Goal: Task Accomplishment & Management: Complete application form

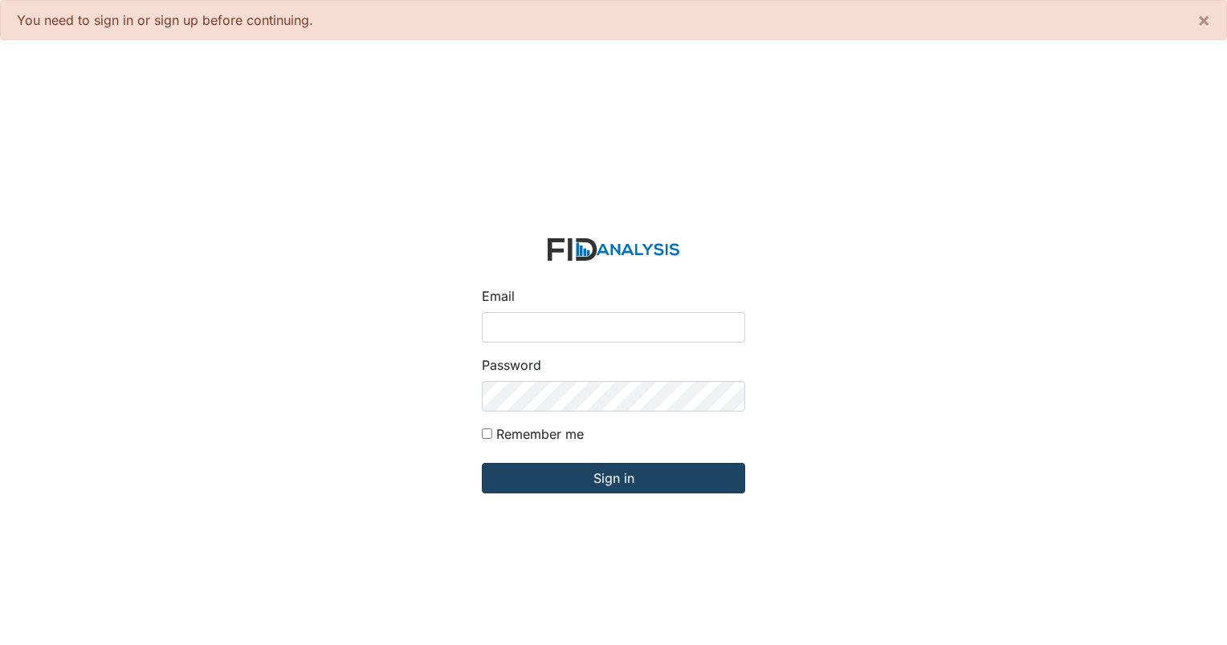
type input "[EMAIL_ADDRESS][DOMAIN_NAME]"
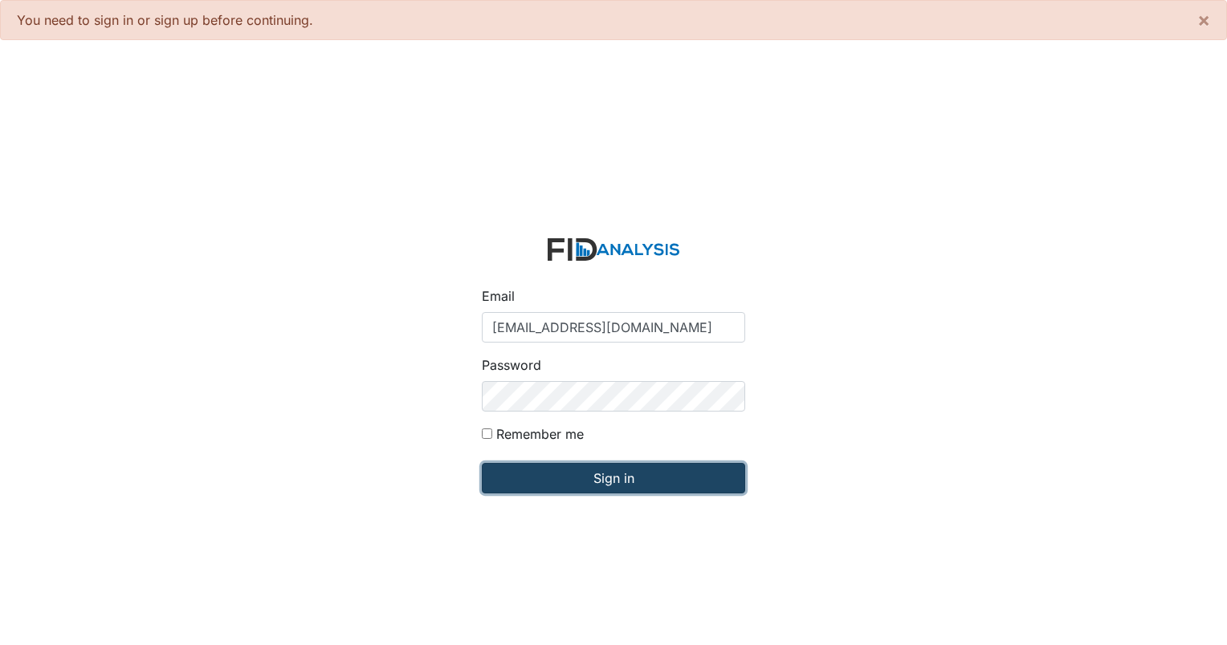
click at [568, 472] on input "Sign in" at bounding box center [613, 478] width 263 height 31
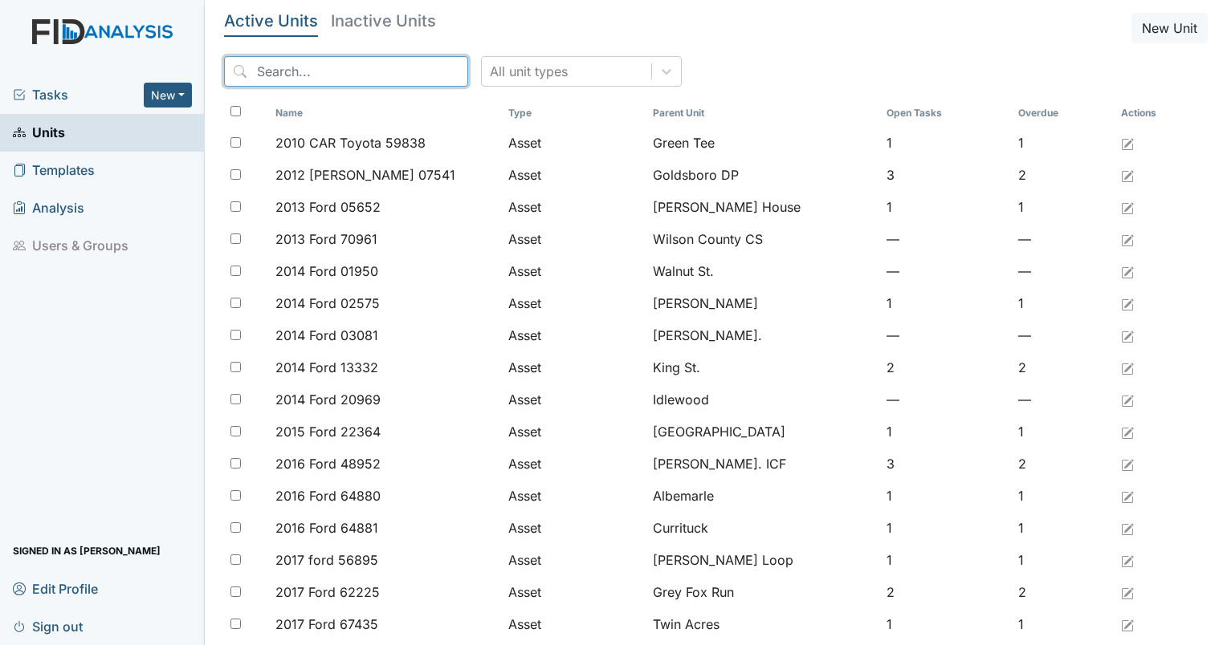
click at [301, 78] on input "search" at bounding box center [346, 71] width 244 height 31
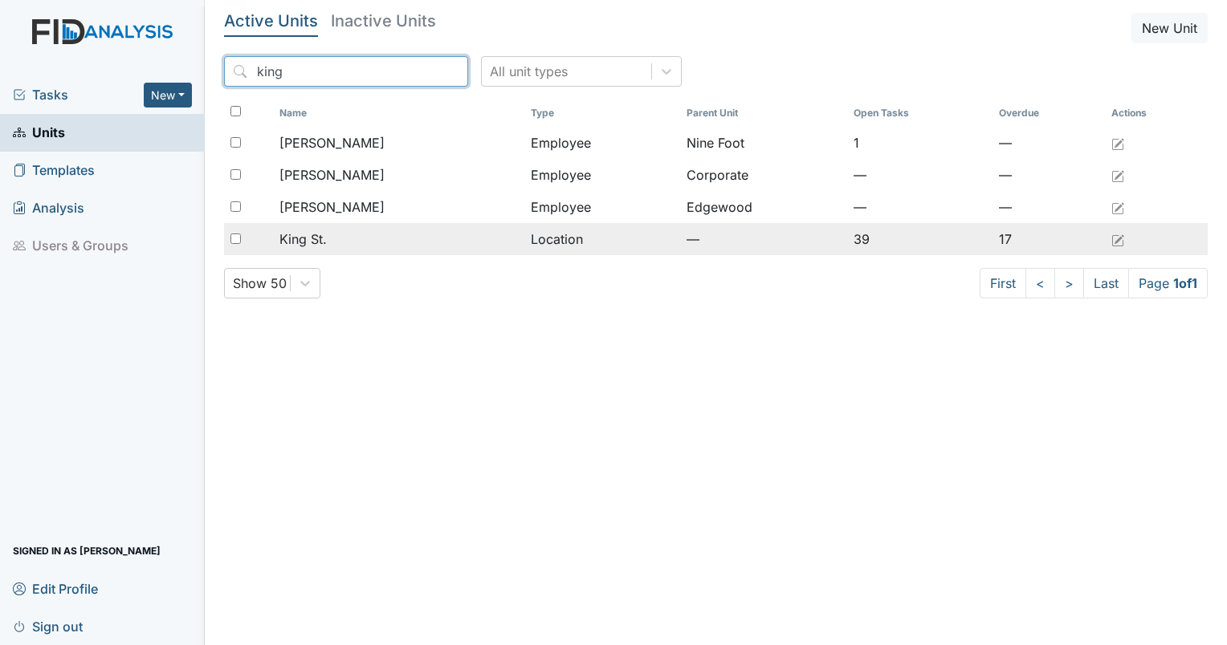
type input "king"
click at [319, 246] on span "King St." at bounding box center [302, 239] width 47 height 19
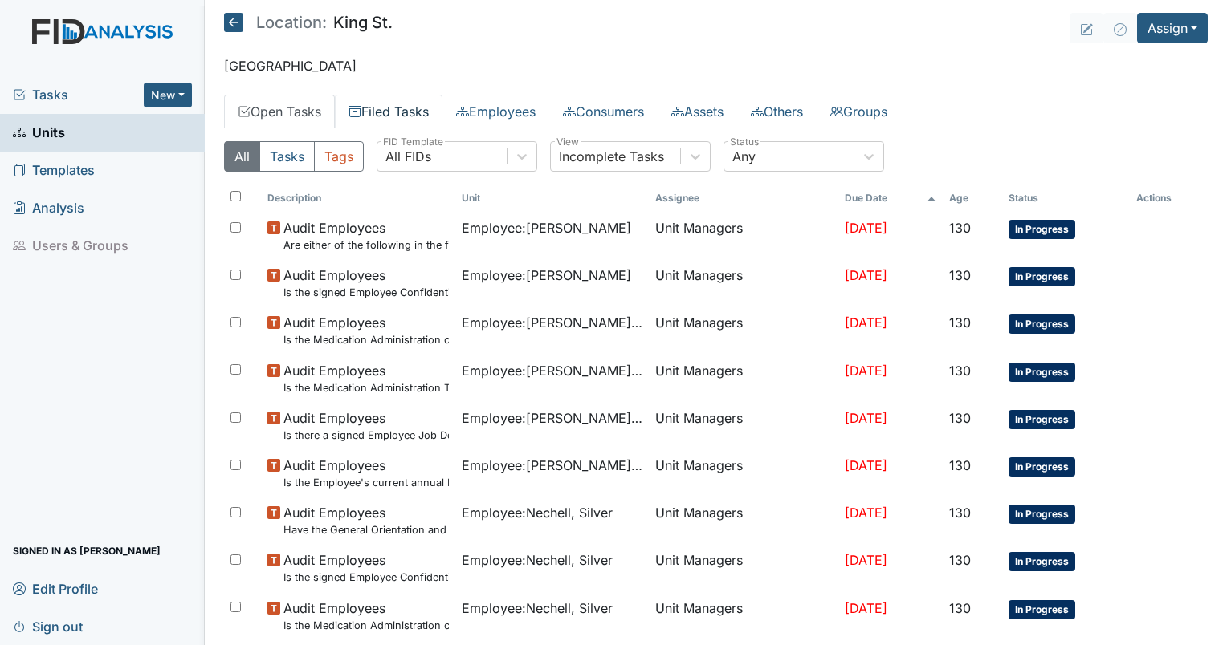
click at [402, 112] on link "Filed Tasks" at bounding box center [389, 112] width 108 height 34
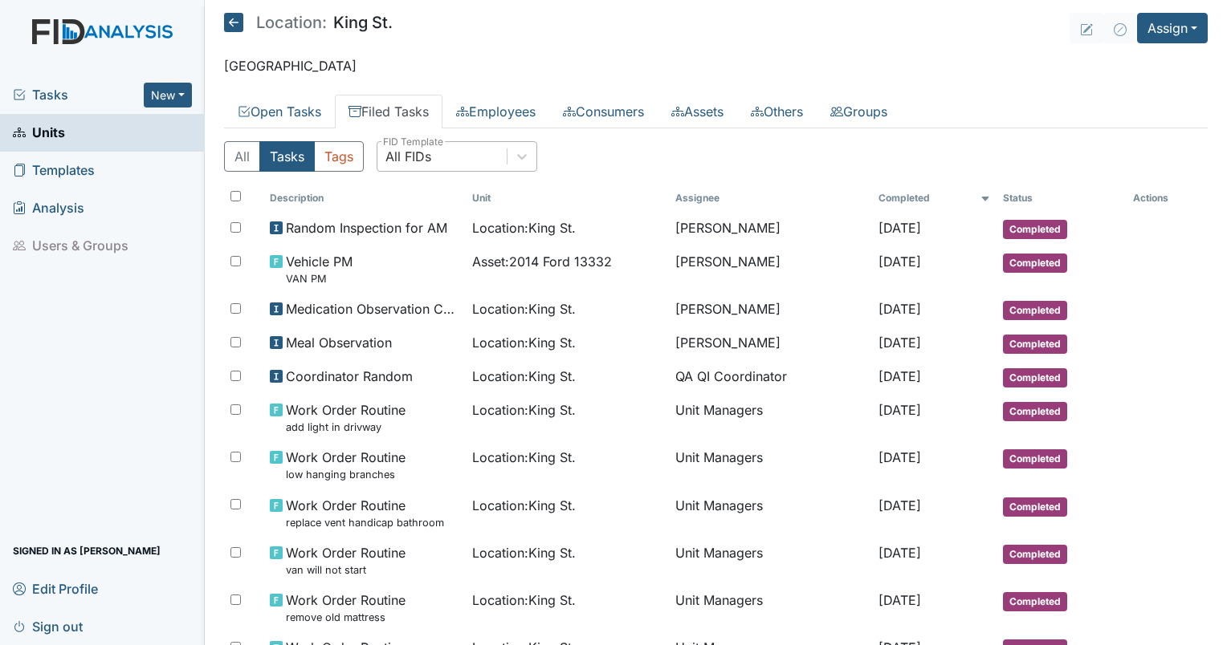
click at [466, 157] on div "All FIDs" at bounding box center [441, 156] width 129 height 29
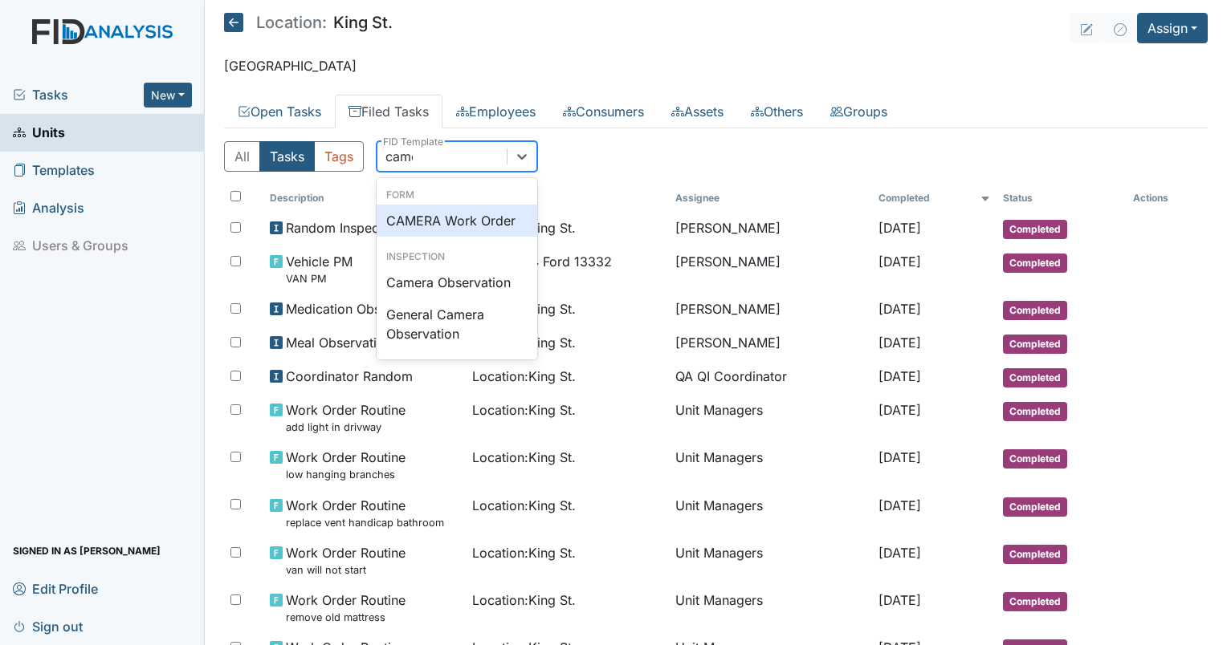
type input "camer"
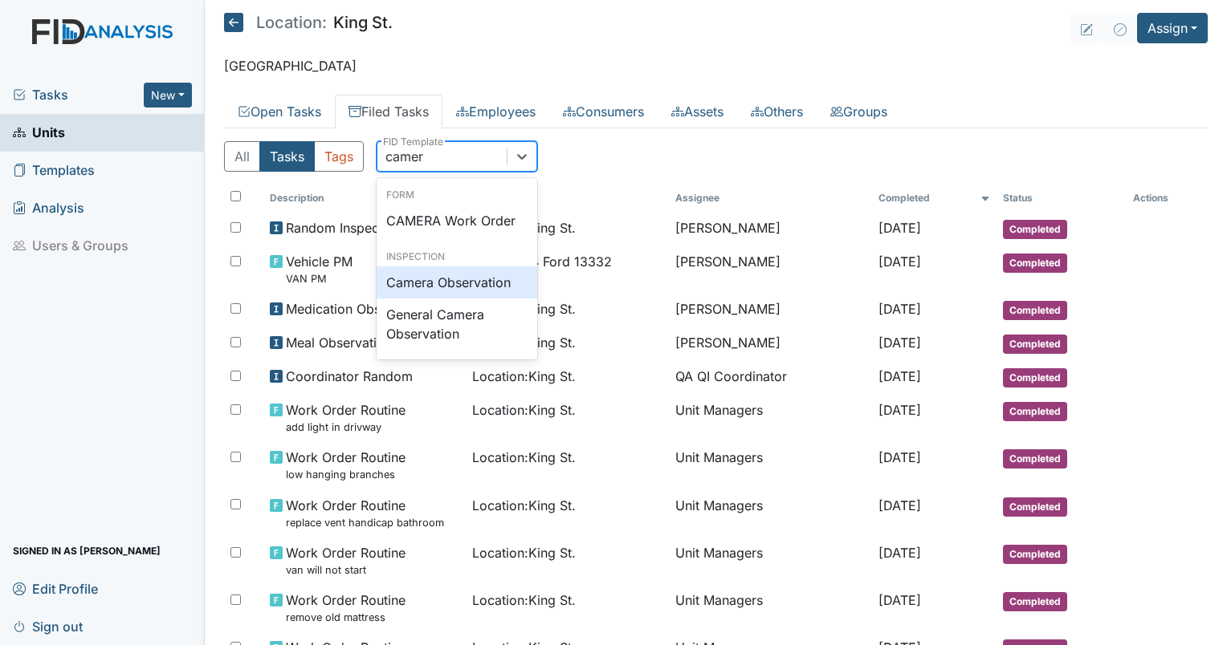
click at [446, 279] on div "Camera Observation" at bounding box center [457, 283] width 161 height 32
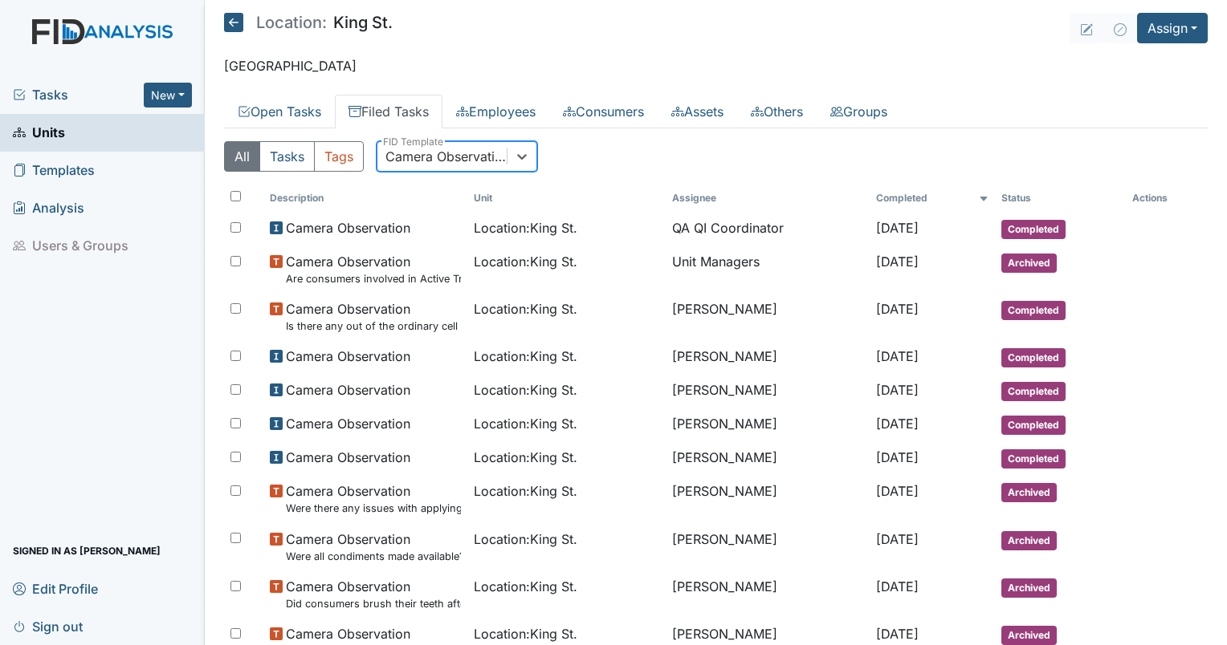
click at [79, 136] on link "Units" at bounding box center [102, 133] width 205 height 38
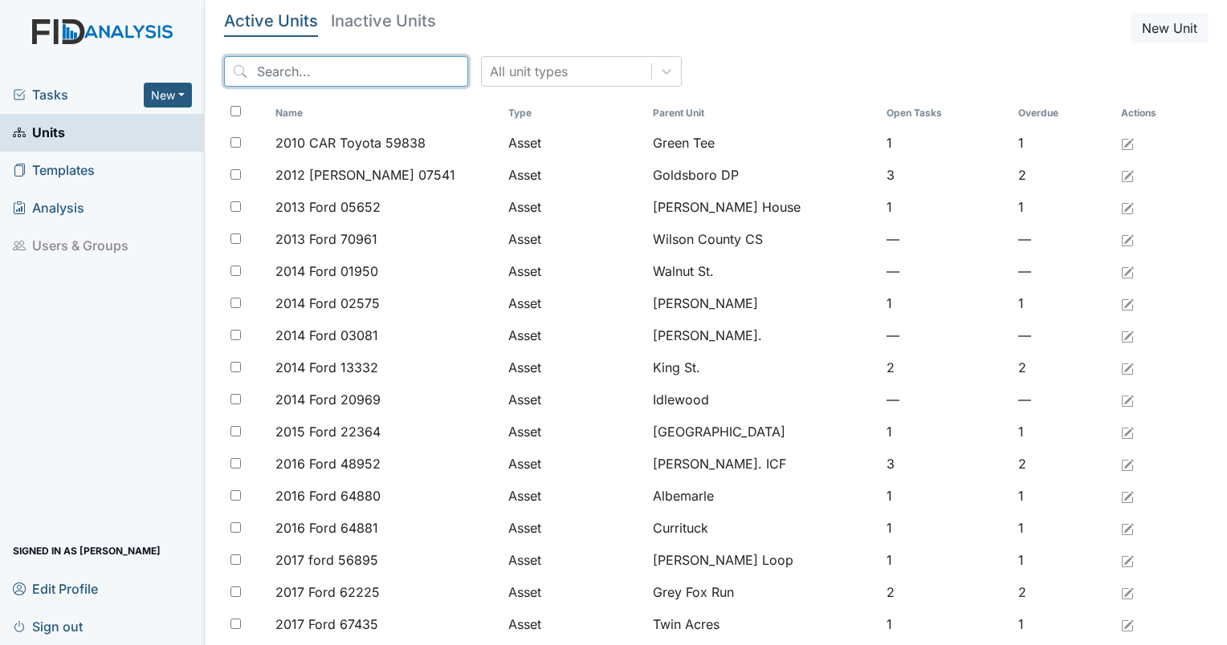
click at [270, 77] on input "search" at bounding box center [346, 71] width 244 height 31
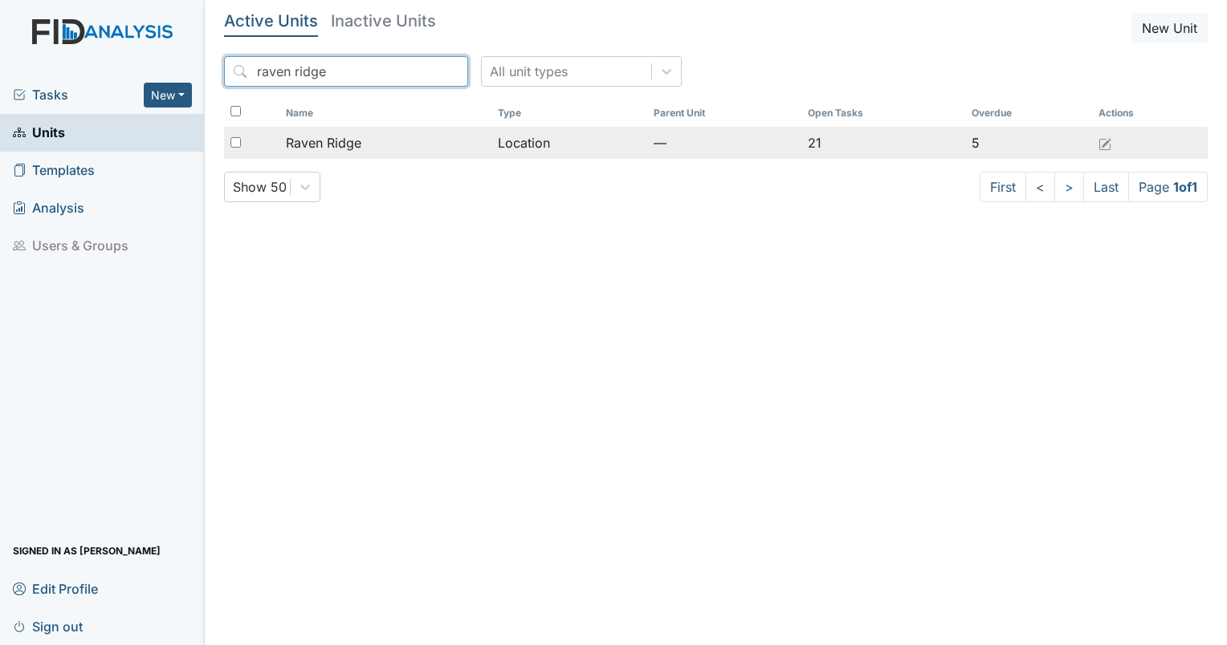
type input "raven ridge"
click at [303, 133] on span "Raven Ridge" at bounding box center [323, 142] width 75 height 19
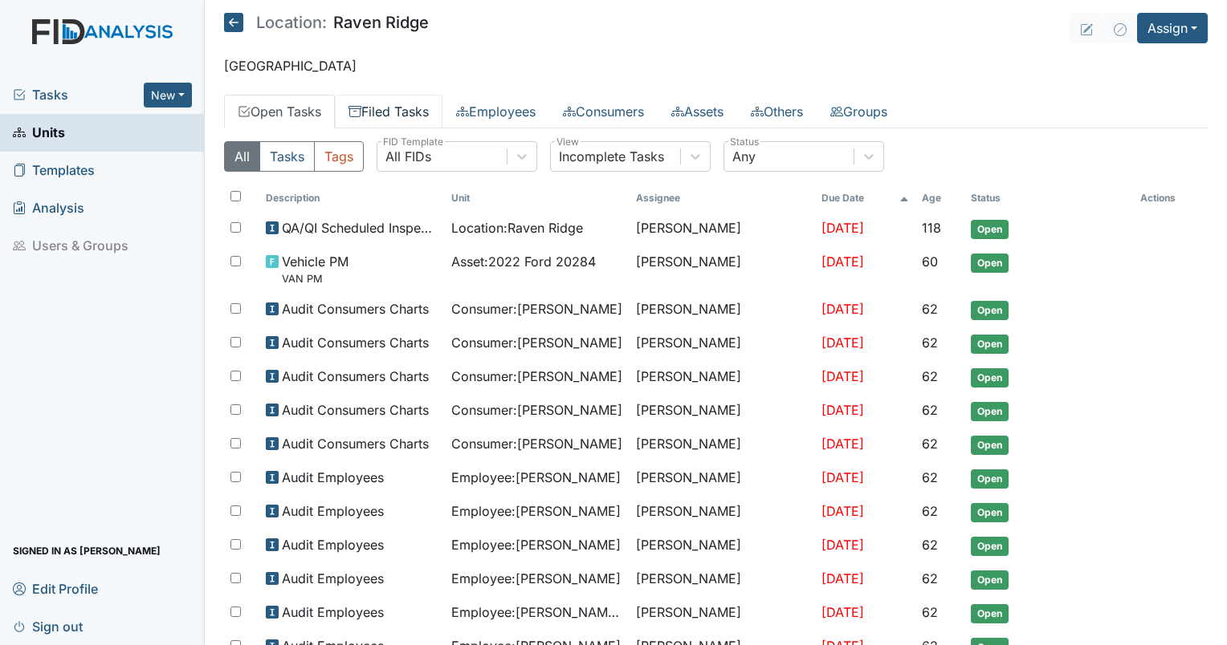
click at [403, 116] on link "Filed Tasks" at bounding box center [389, 112] width 108 height 34
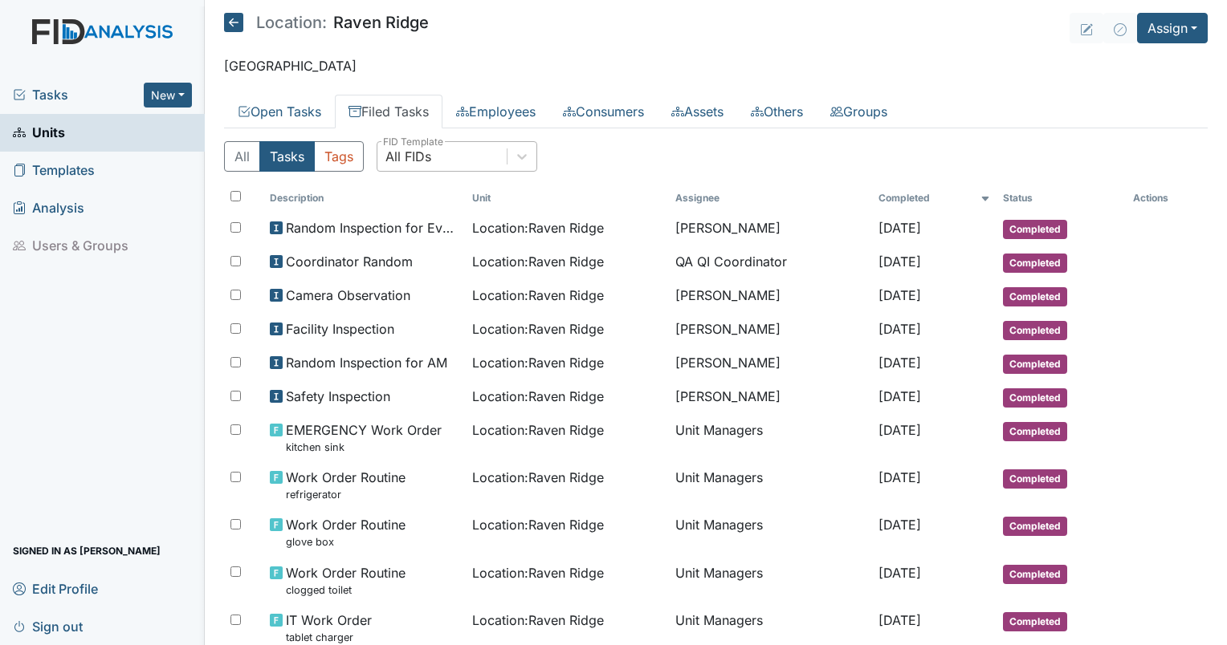
click at [449, 149] on div "All FIDs" at bounding box center [441, 156] width 129 height 29
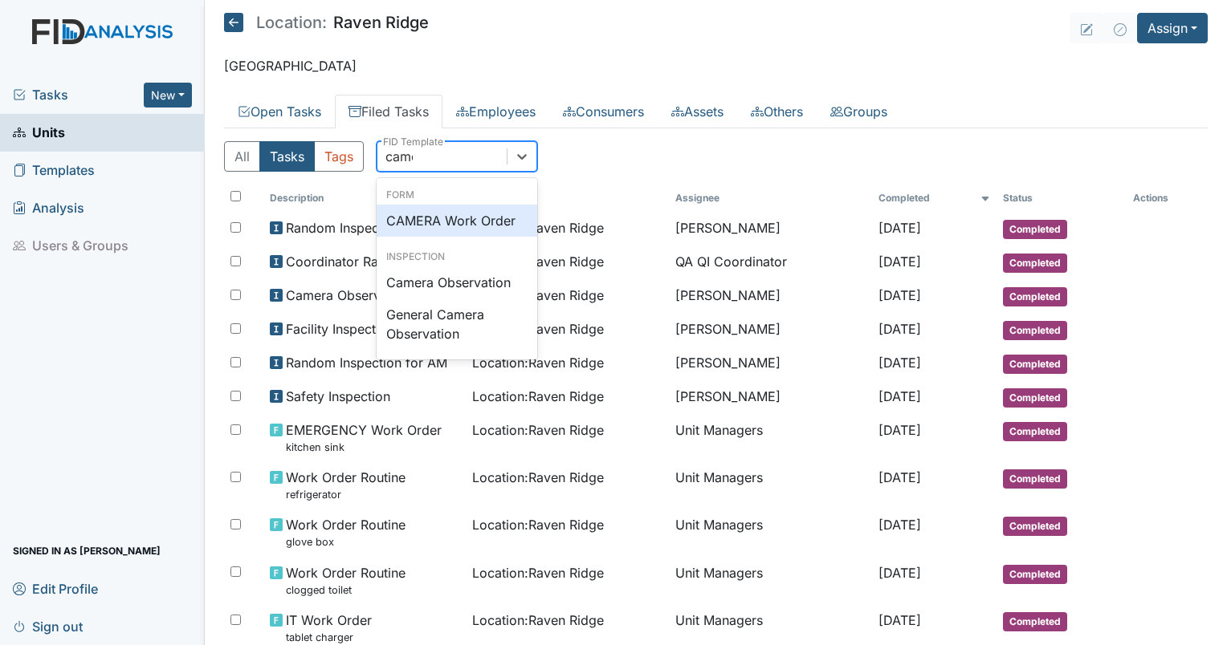
type input "camer"
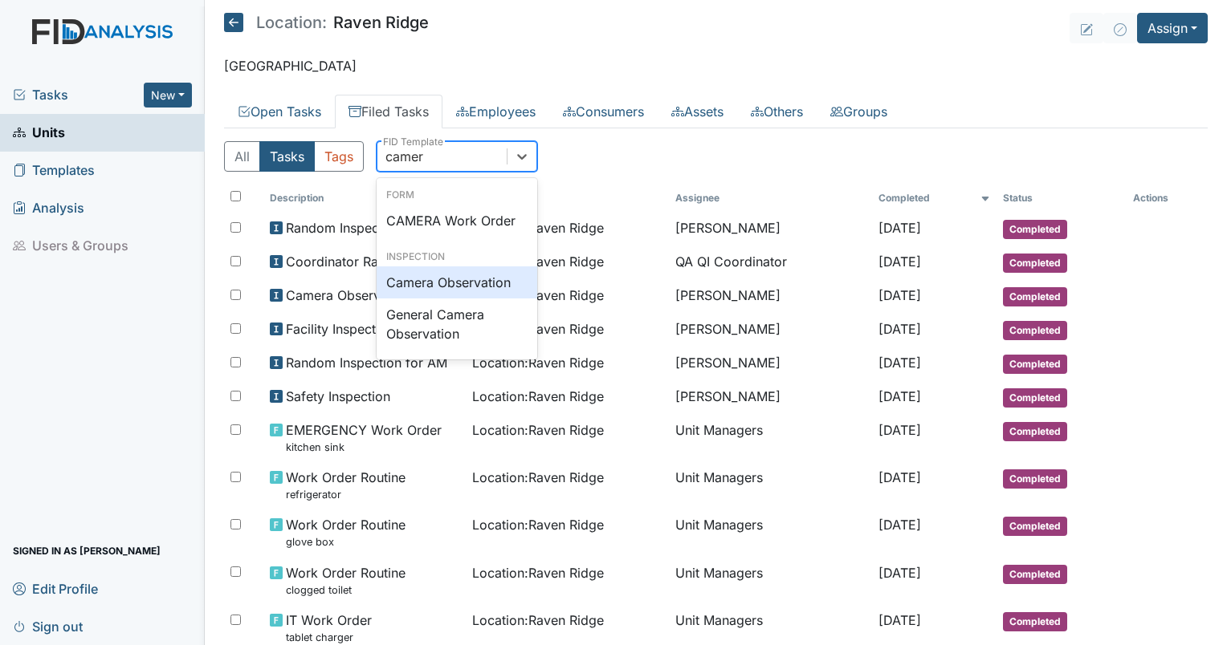
click at [449, 292] on div "Camera Observation" at bounding box center [457, 283] width 161 height 32
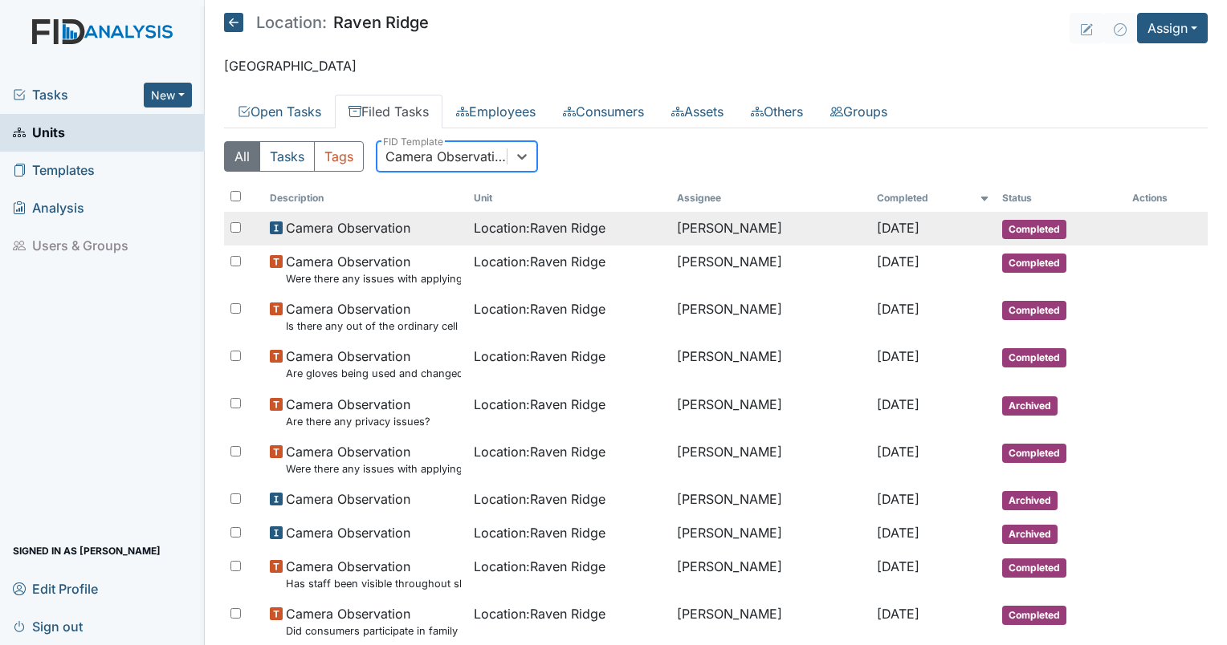
click at [498, 222] on span "Location : Raven Ridge" at bounding box center [540, 227] width 132 height 19
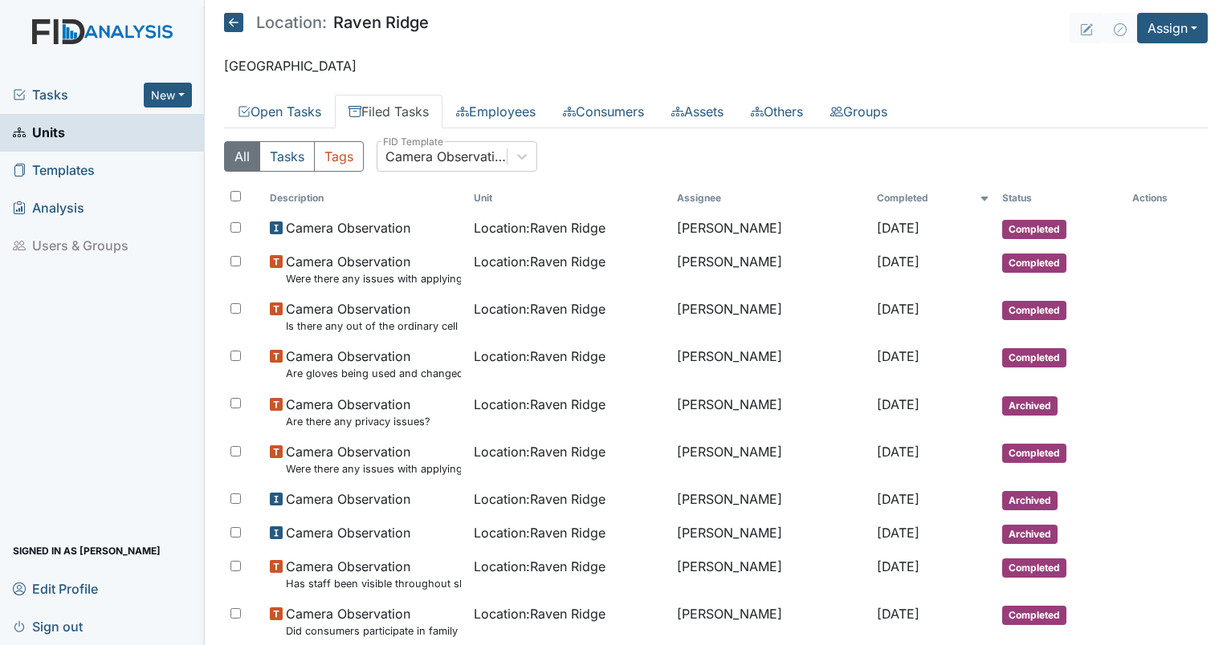
drag, startPoint x: 115, startPoint y: 3, endPoint x: 354, endPoint y: 77, distance: 250.4
click at [354, 77] on main "Location: Raven Ridge Assign Assign Form Assign Inspection Assign Document Assi…" at bounding box center [716, 322] width 1022 height 645
click at [109, 123] on link "Units" at bounding box center [102, 133] width 205 height 38
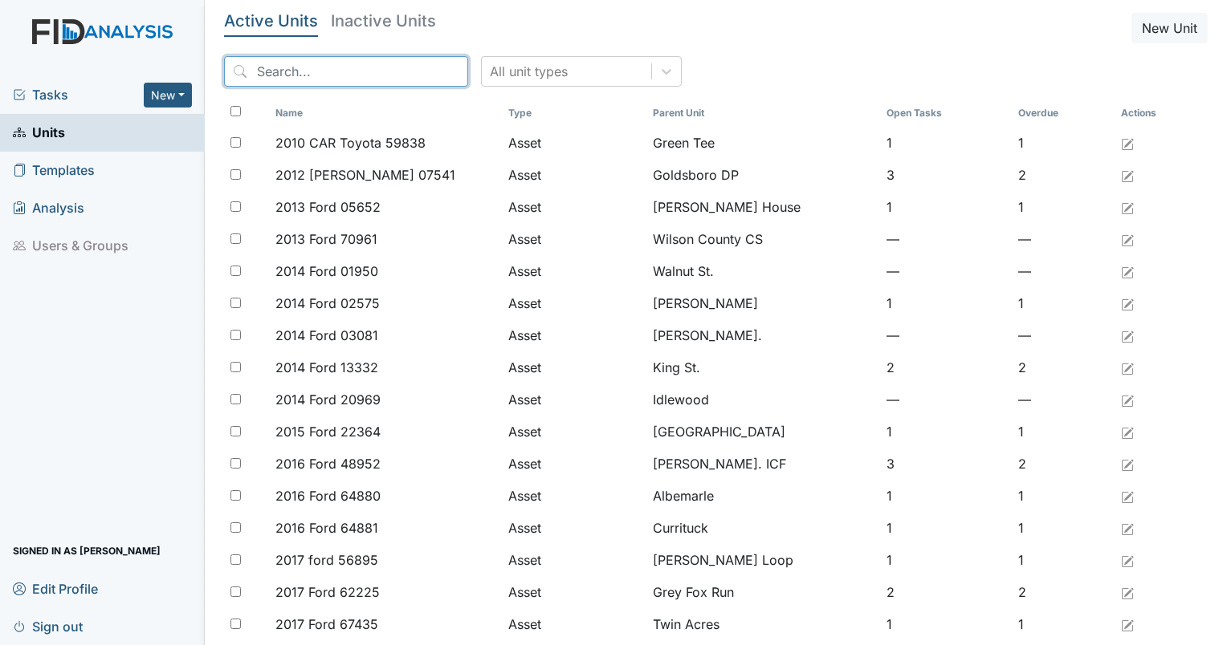
click at [311, 63] on input "search" at bounding box center [346, 71] width 244 height 31
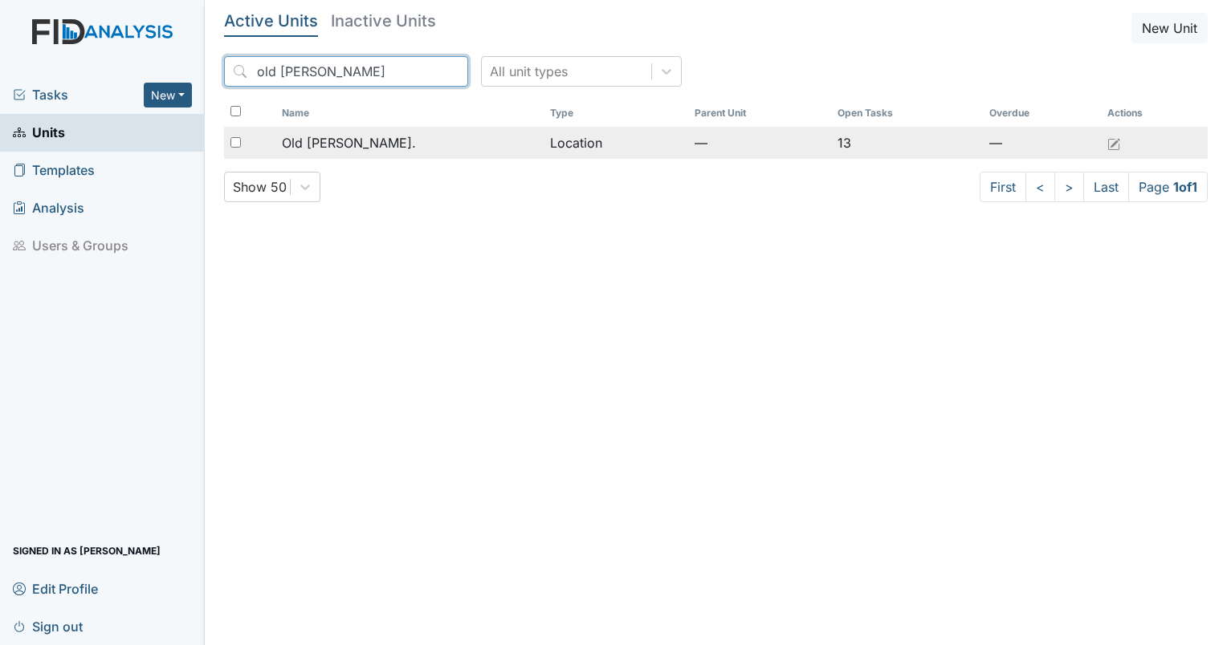
type input "old roper"
click at [338, 141] on span "Old [PERSON_NAME]." at bounding box center [349, 142] width 134 height 19
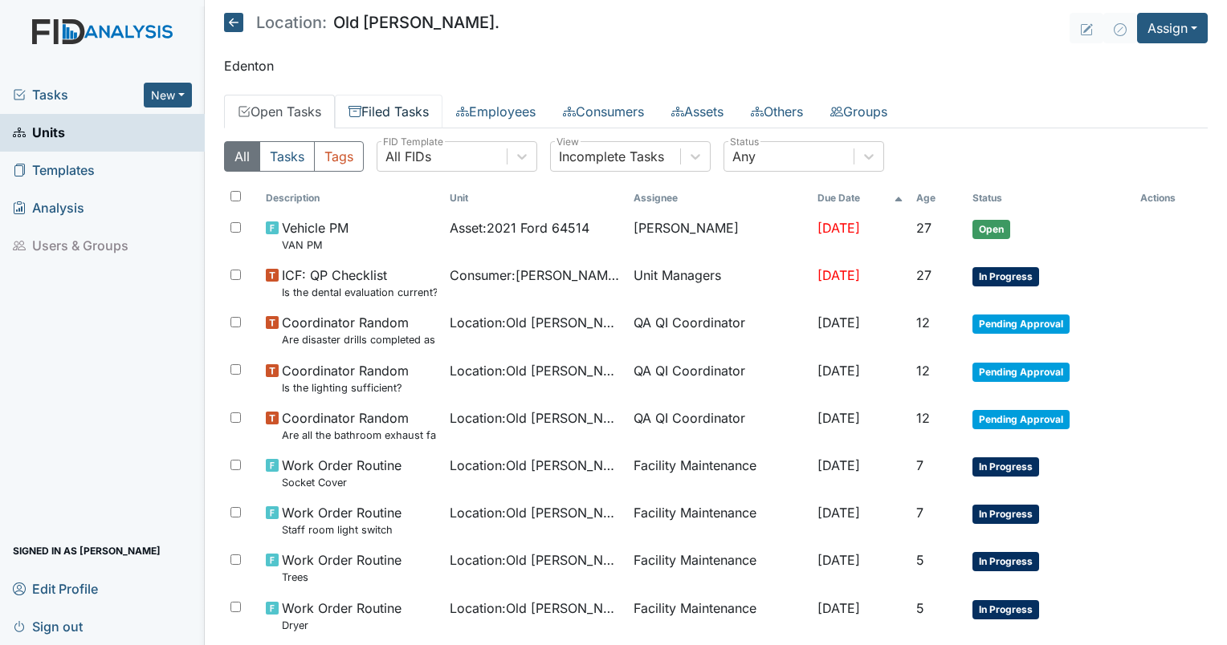
click at [439, 117] on link "Filed Tasks" at bounding box center [389, 112] width 108 height 34
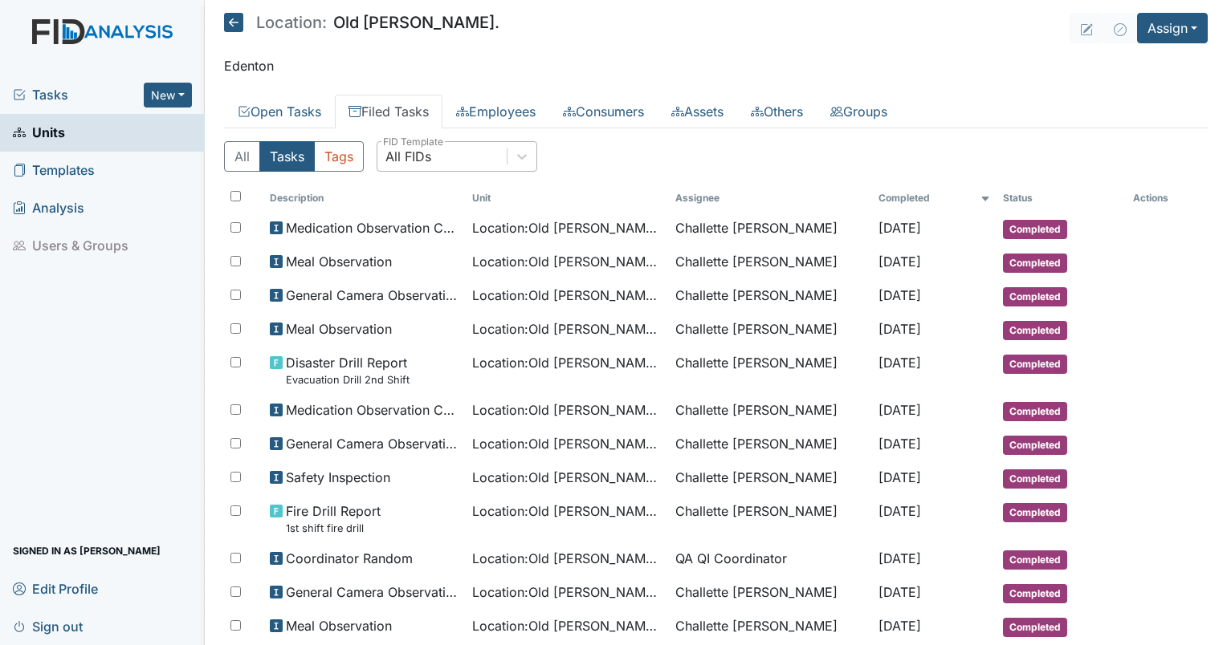
click at [421, 159] on div "All FIDs" at bounding box center [408, 156] width 46 height 19
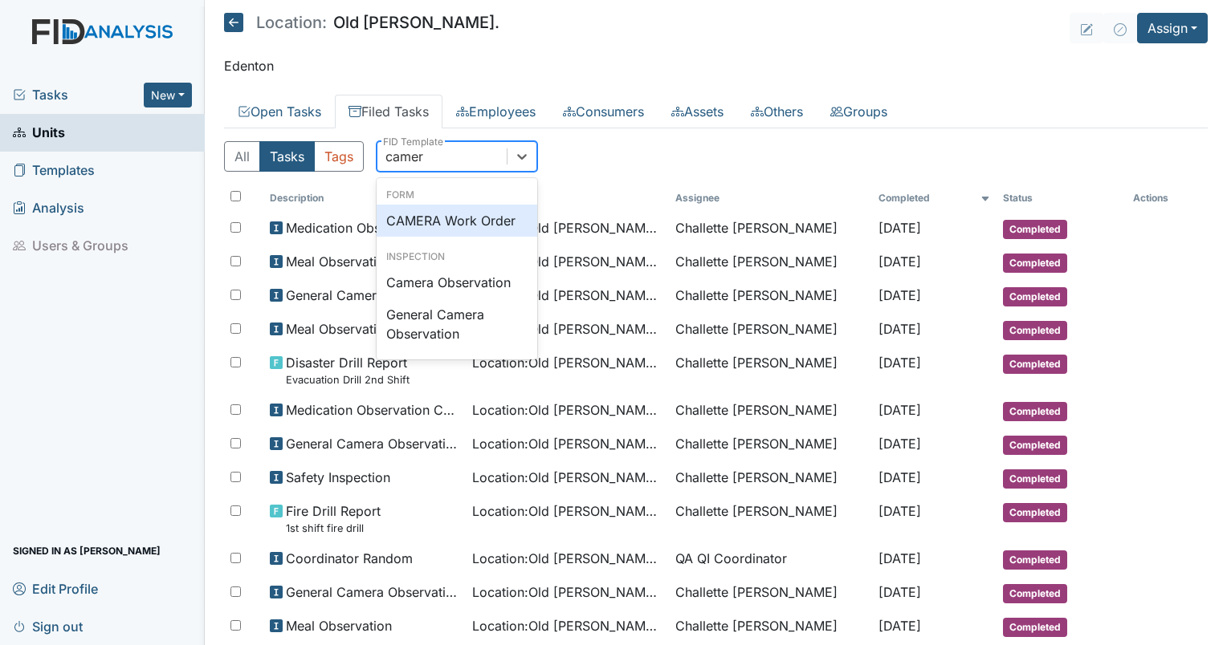
type input "camera"
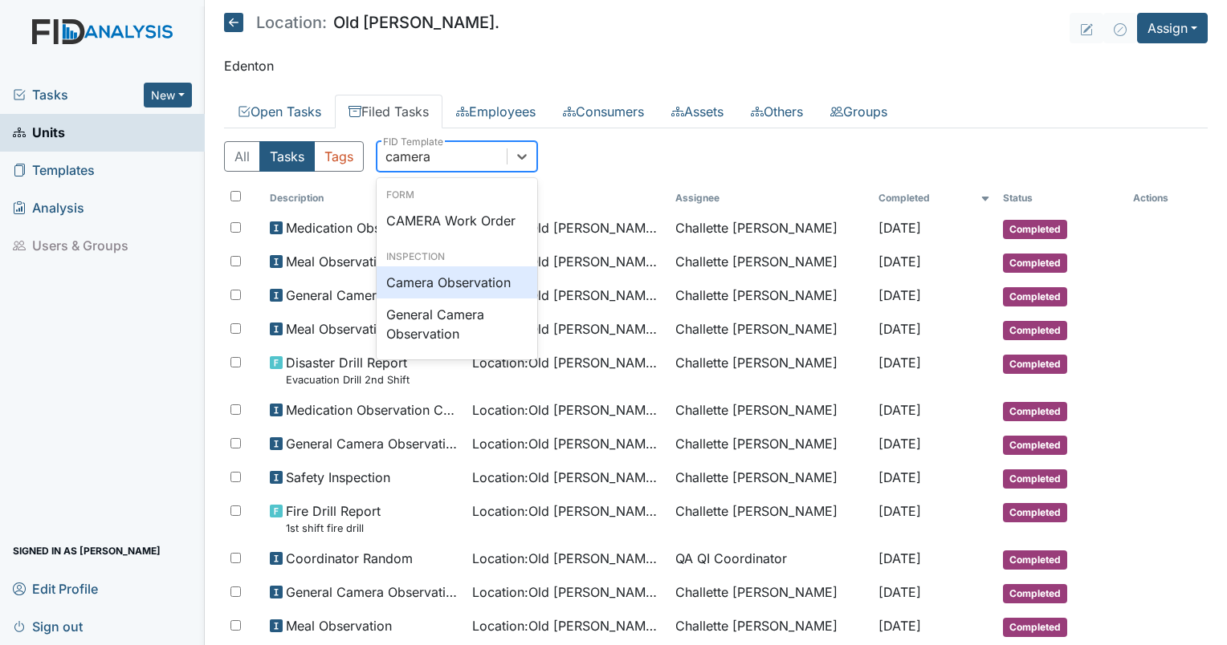
click at [462, 287] on div "Camera Observation" at bounding box center [457, 283] width 161 height 32
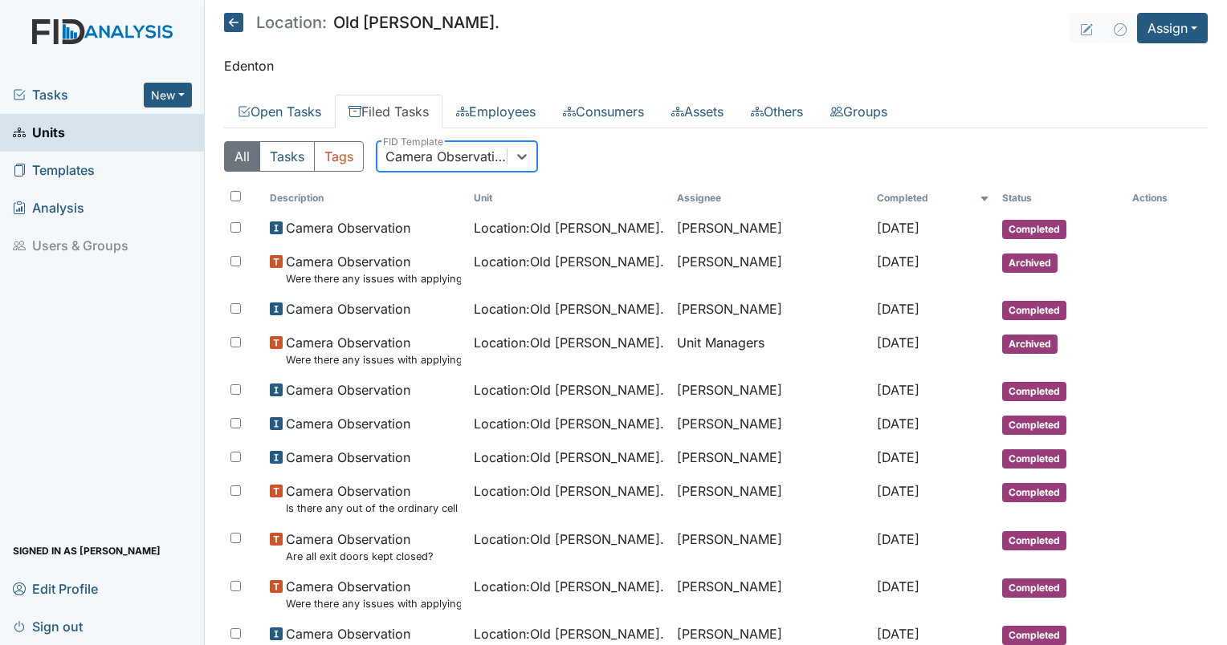
click at [60, 137] on span "Units" at bounding box center [39, 132] width 52 height 25
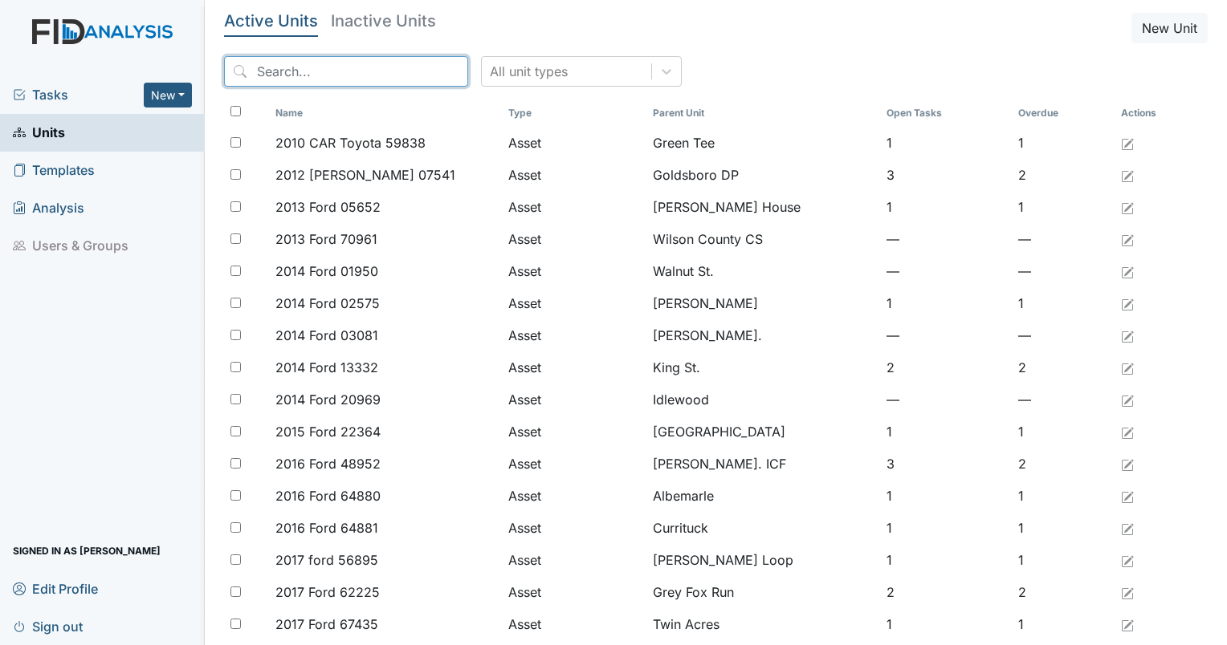
click at [324, 78] on input "search" at bounding box center [346, 71] width 244 height 31
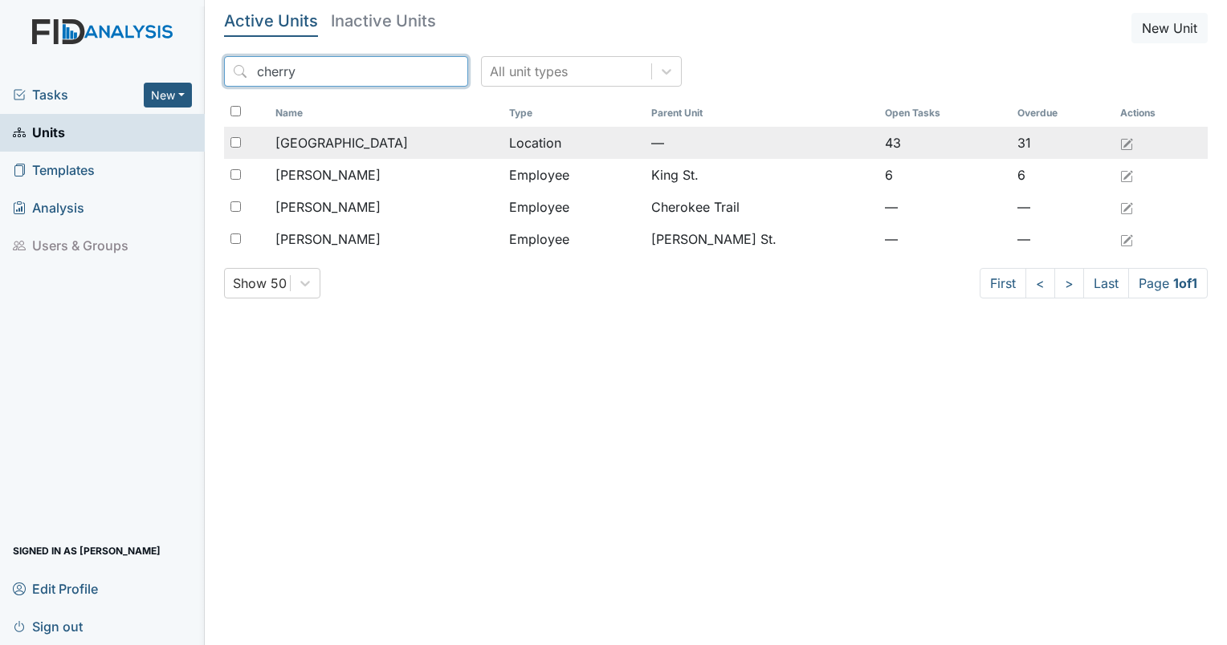
type input "cherry"
click at [347, 140] on span "[GEOGRAPHIC_DATA]" at bounding box center [341, 142] width 132 height 19
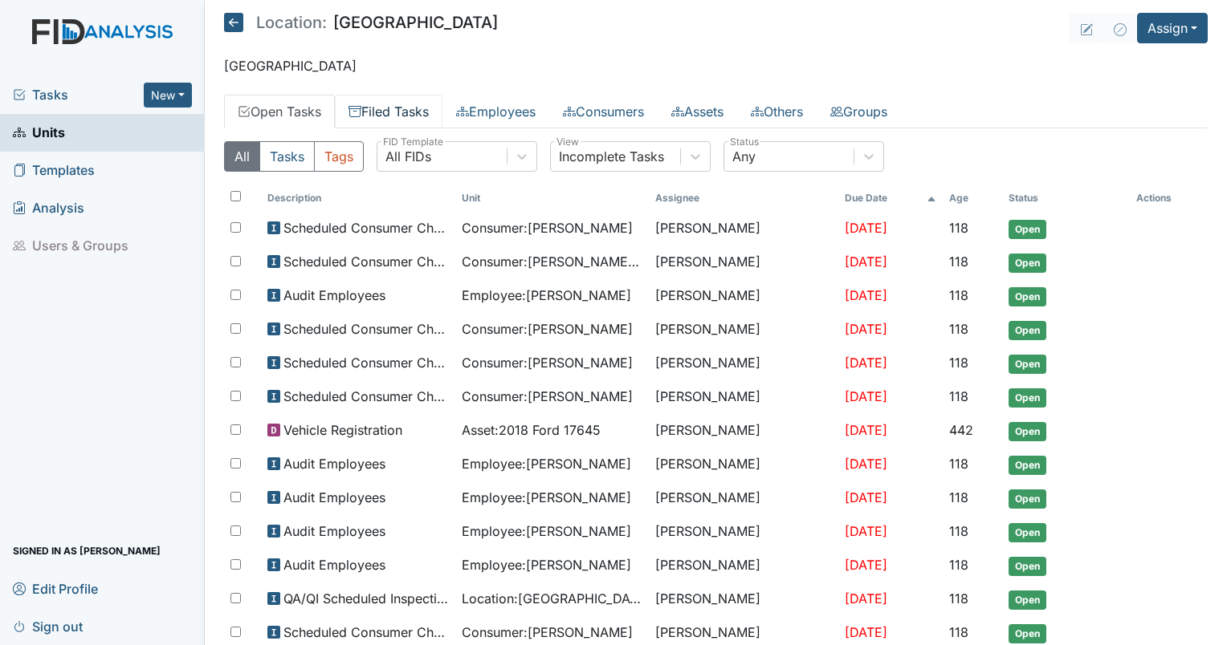
click at [410, 116] on link "Filed Tasks" at bounding box center [389, 112] width 108 height 34
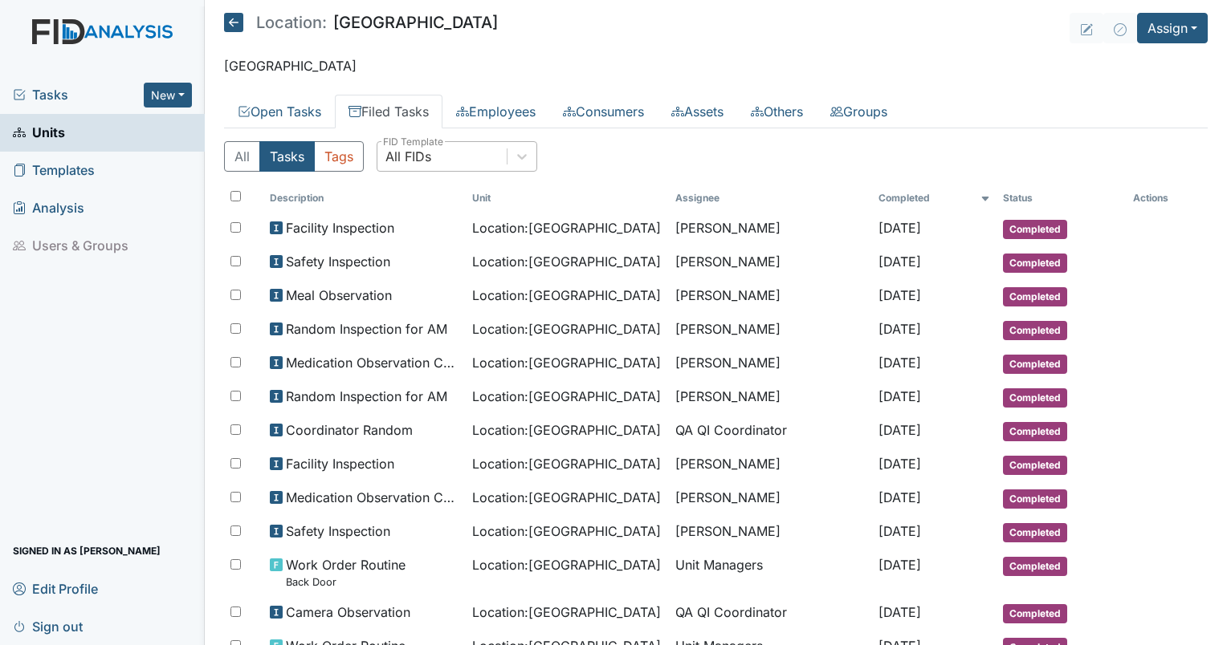
click at [436, 164] on div "All FIDs" at bounding box center [441, 156] width 129 height 29
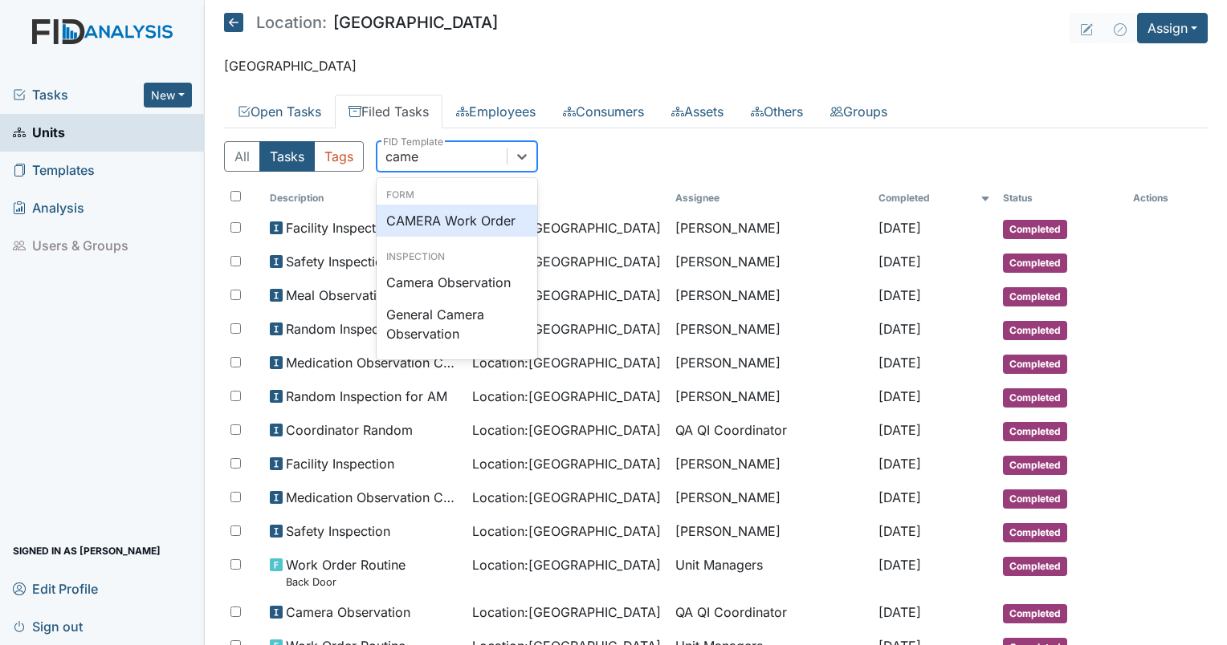
type input "camer"
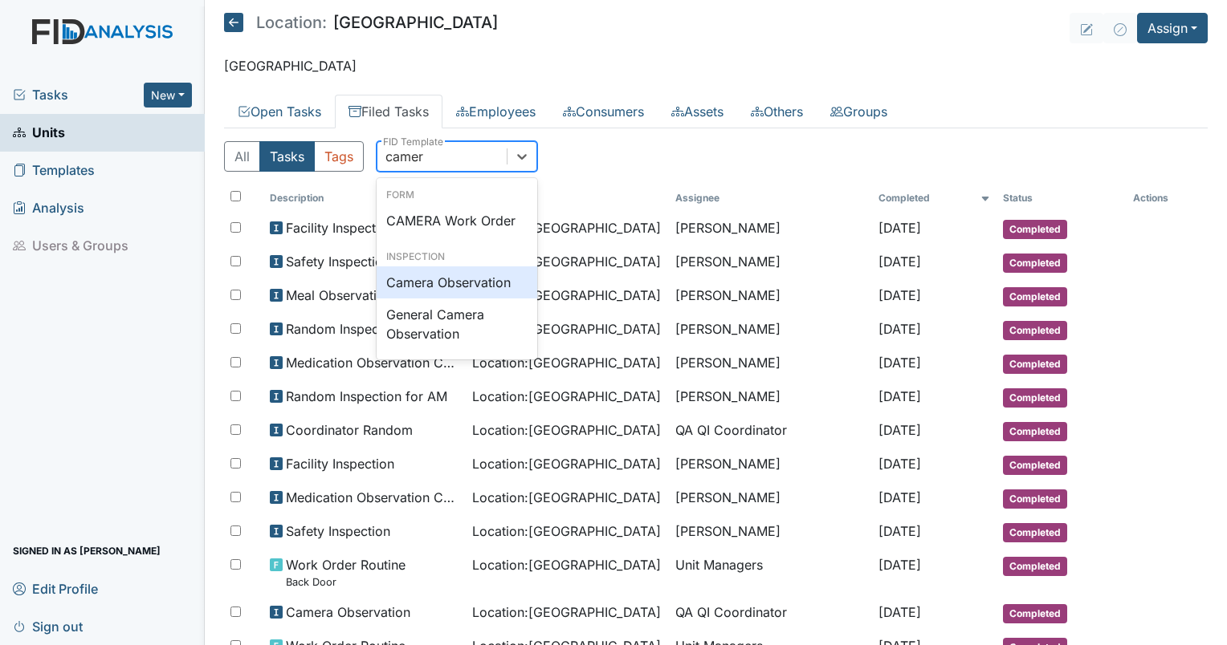
click at [450, 279] on div "Camera Observation" at bounding box center [457, 283] width 161 height 32
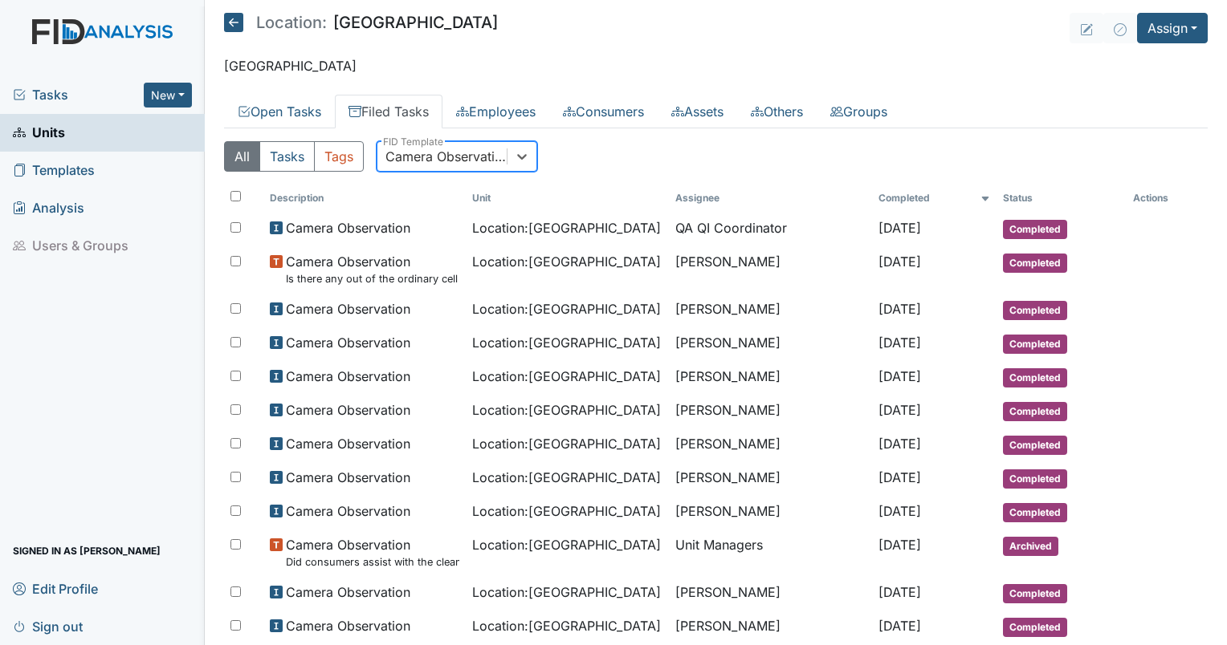
click at [62, 129] on span "Units" at bounding box center [39, 132] width 52 height 25
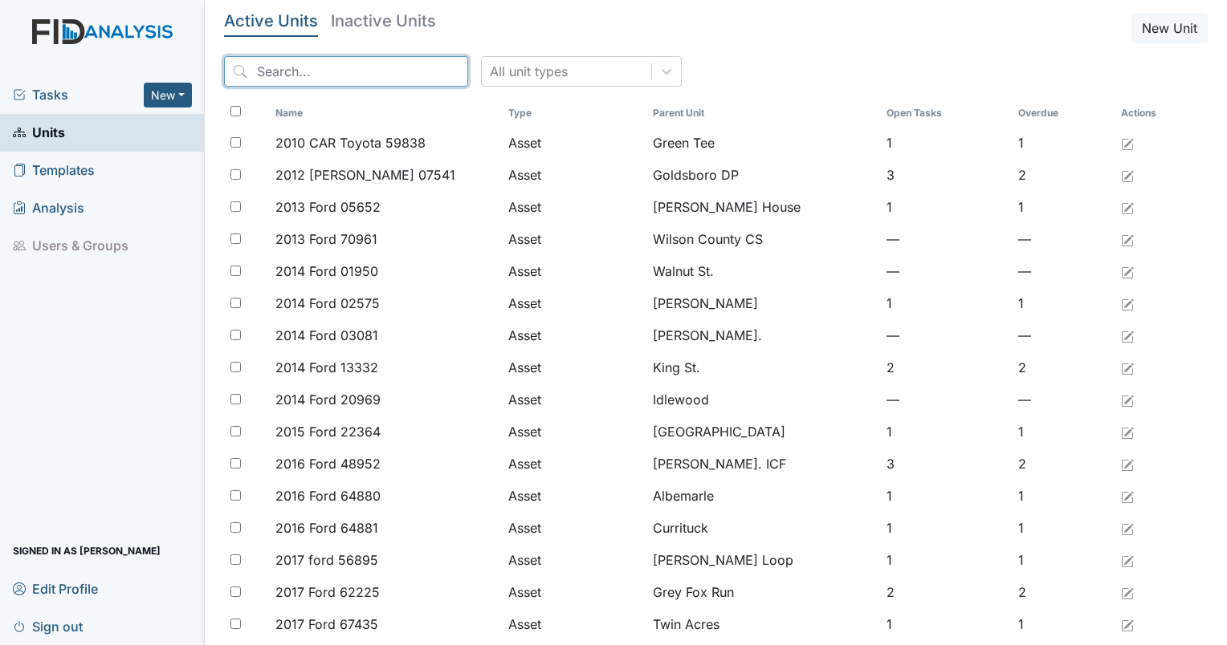
click at [348, 74] on input "search" at bounding box center [346, 71] width 244 height 31
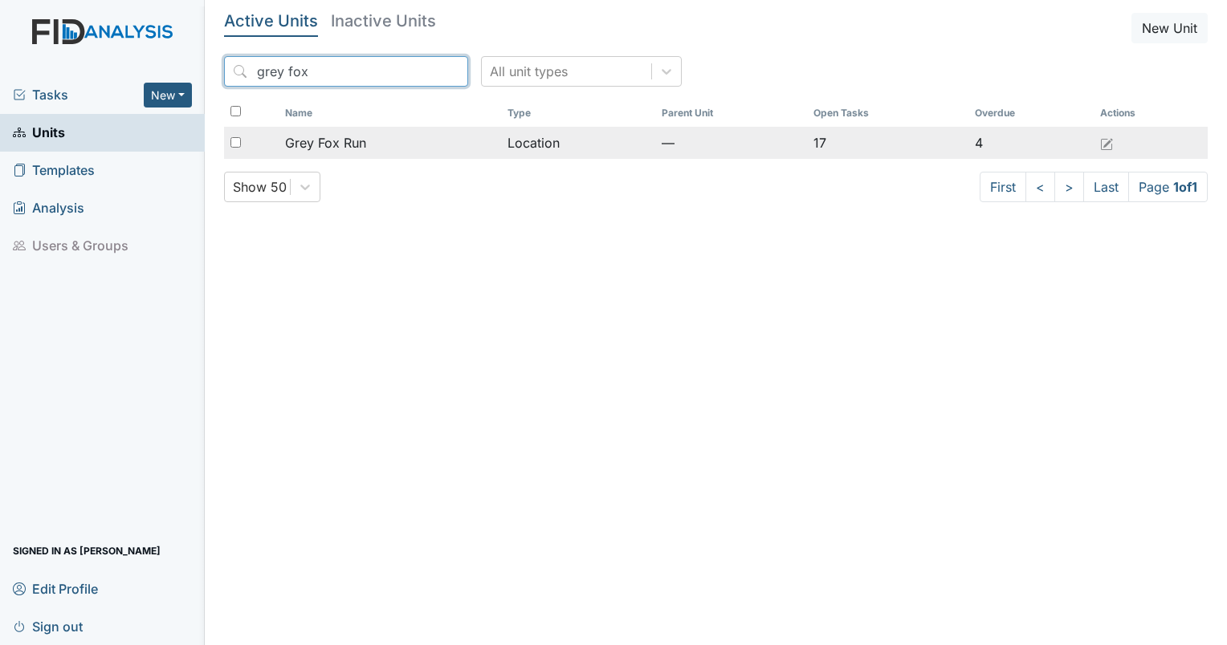
type input "grey fox"
click at [364, 153] on td "Grey Fox Run" at bounding box center [390, 143] width 222 height 32
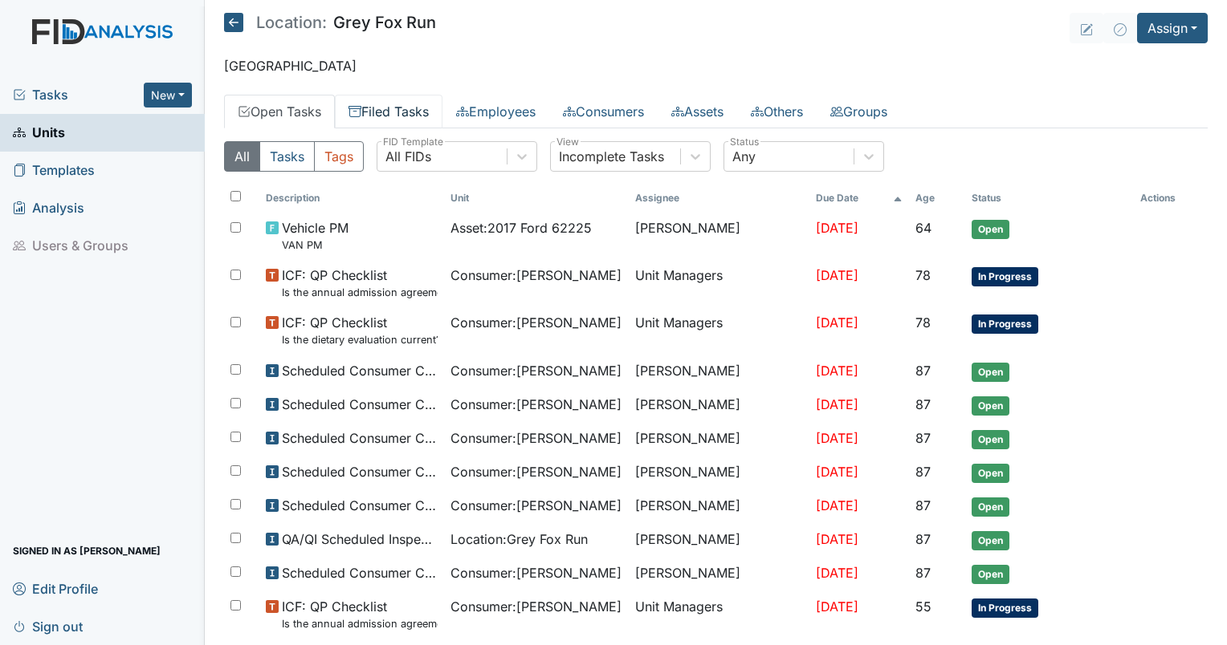
click at [390, 122] on link "Filed Tasks" at bounding box center [389, 112] width 108 height 34
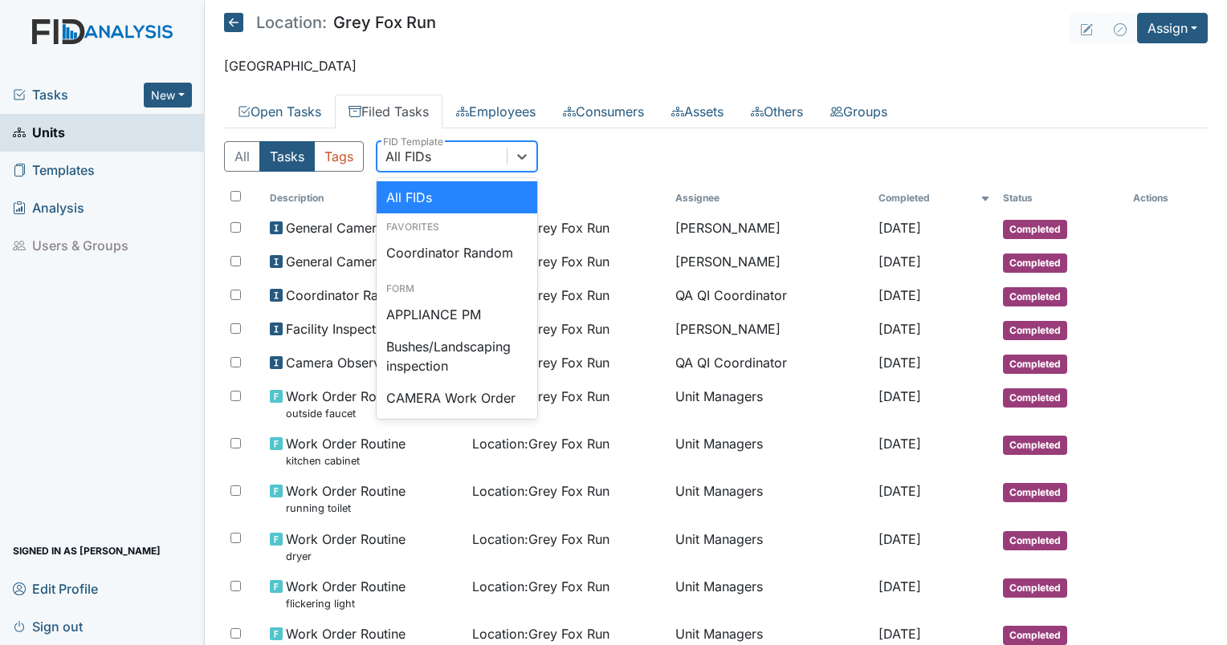
click at [414, 169] on div "All FIDs" at bounding box center [441, 156] width 129 height 29
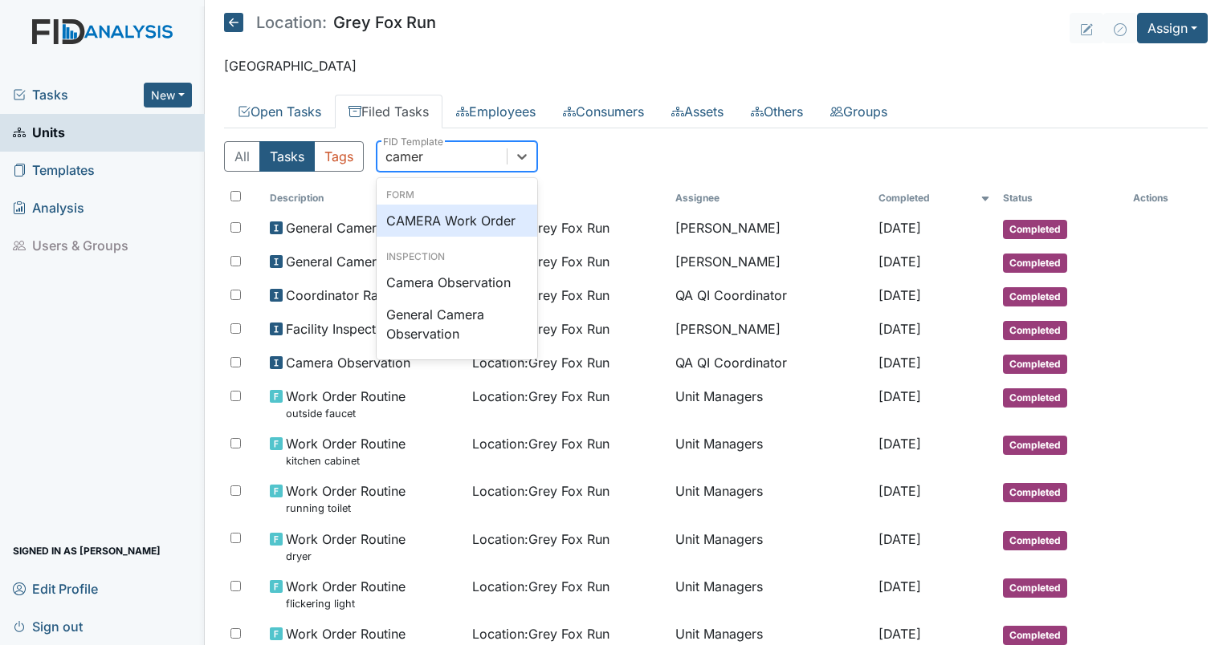
type input "camera"
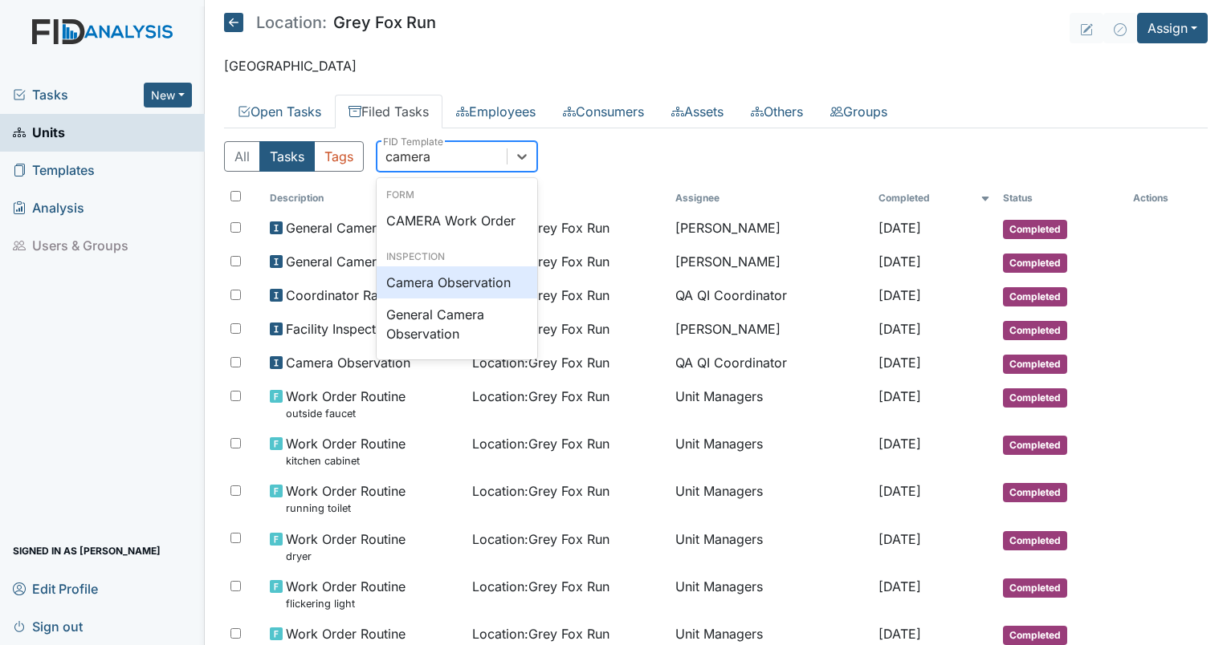
click at [458, 279] on div "Camera Observation" at bounding box center [457, 283] width 161 height 32
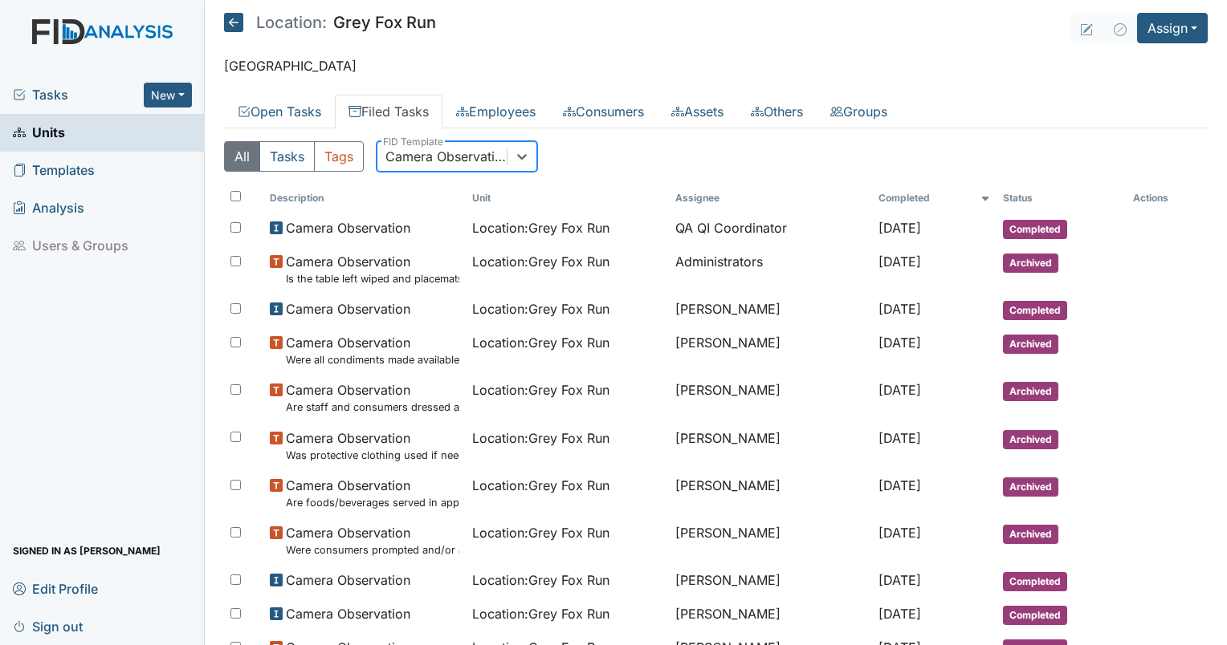
click at [55, 143] on span "Units" at bounding box center [39, 132] width 52 height 25
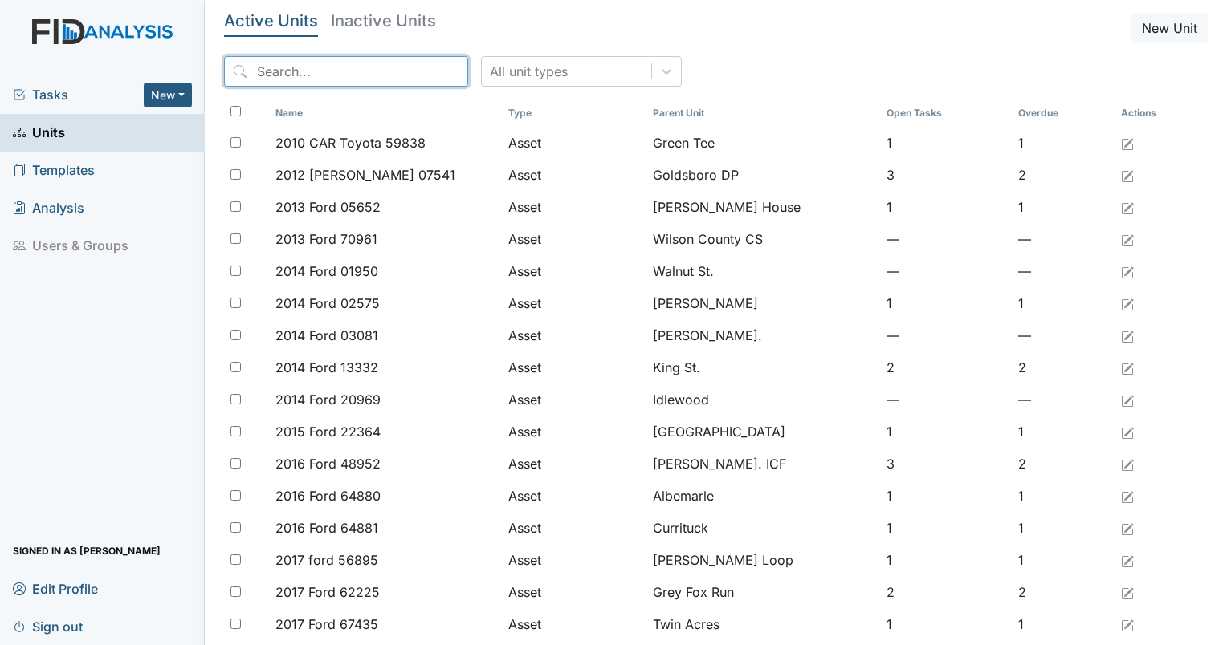
click at [316, 65] on input "search" at bounding box center [346, 71] width 244 height 31
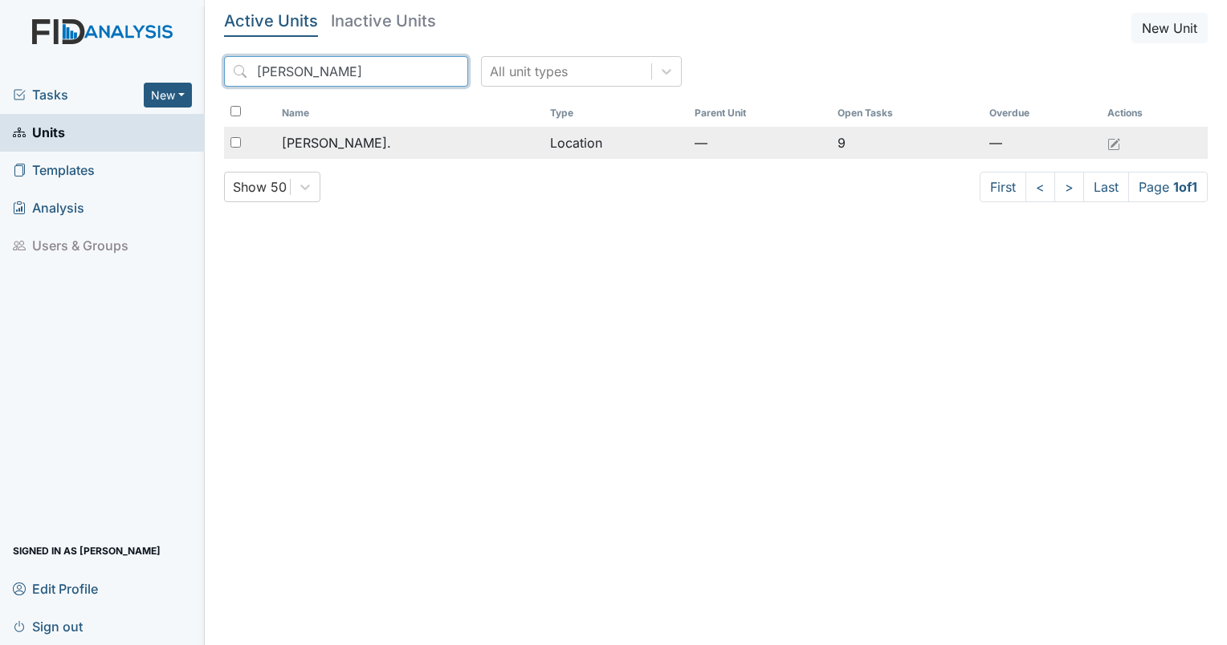
type input "[PERSON_NAME]"
click at [333, 144] on span "[PERSON_NAME]." at bounding box center [336, 142] width 109 height 19
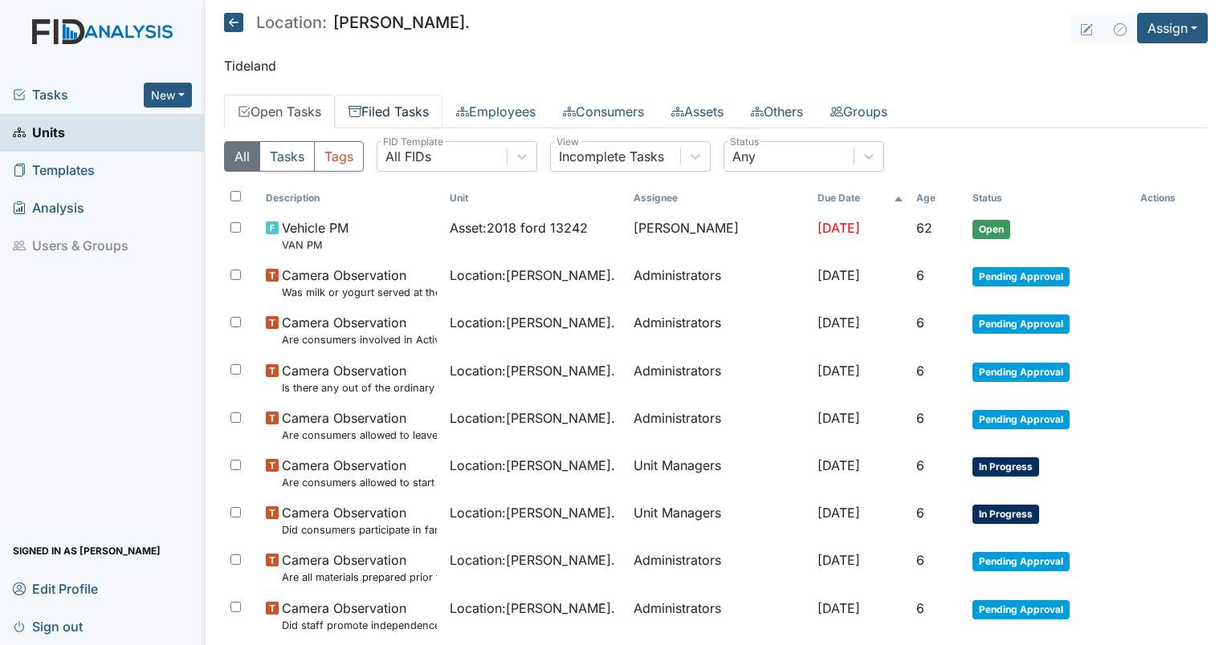
click at [376, 102] on link "Filed Tasks" at bounding box center [389, 112] width 108 height 34
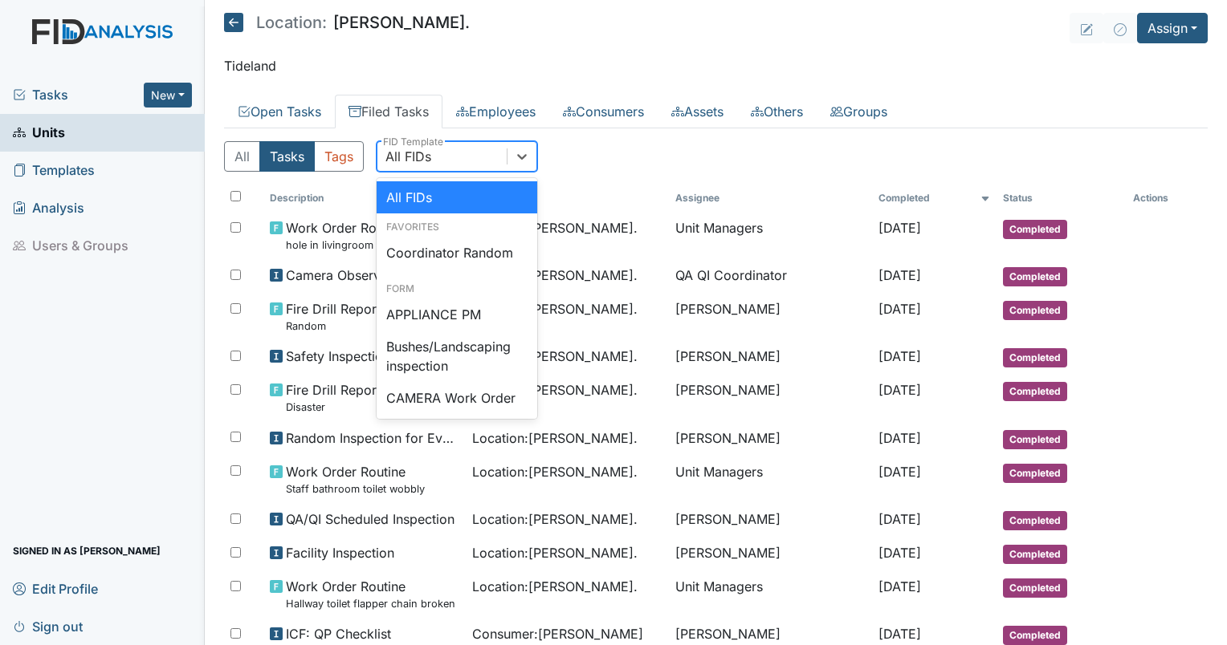
click at [430, 165] on div "All FIDs" at bounding box center [441, 156] width 129 height 29
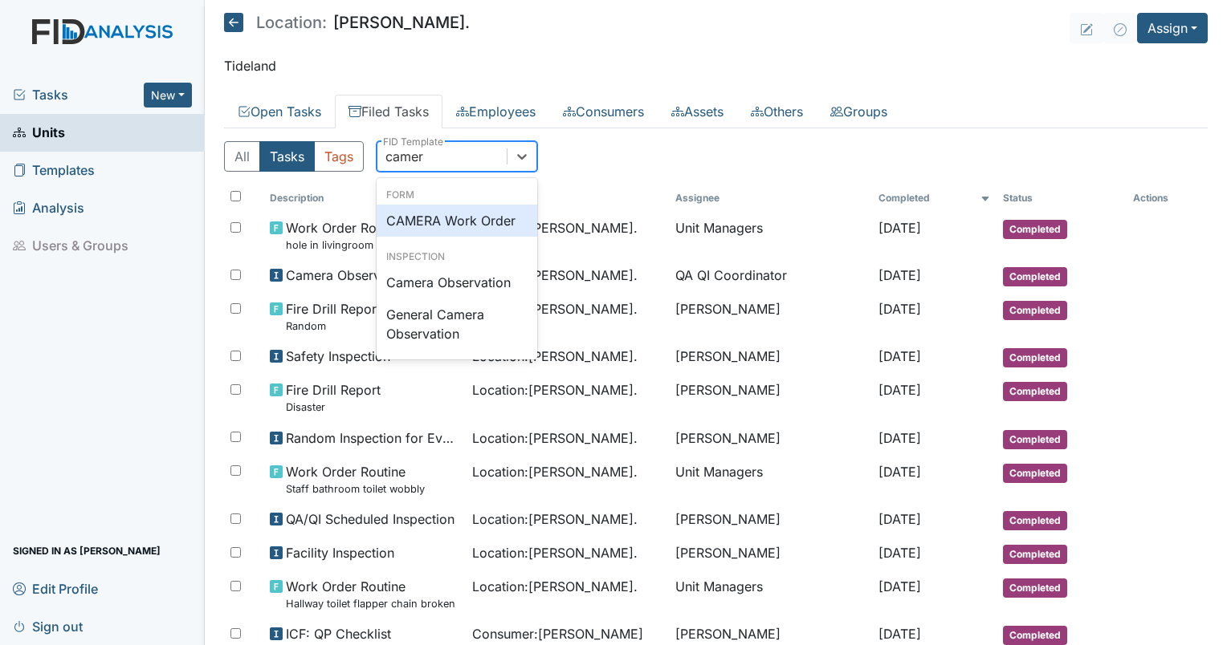
type input "camera"
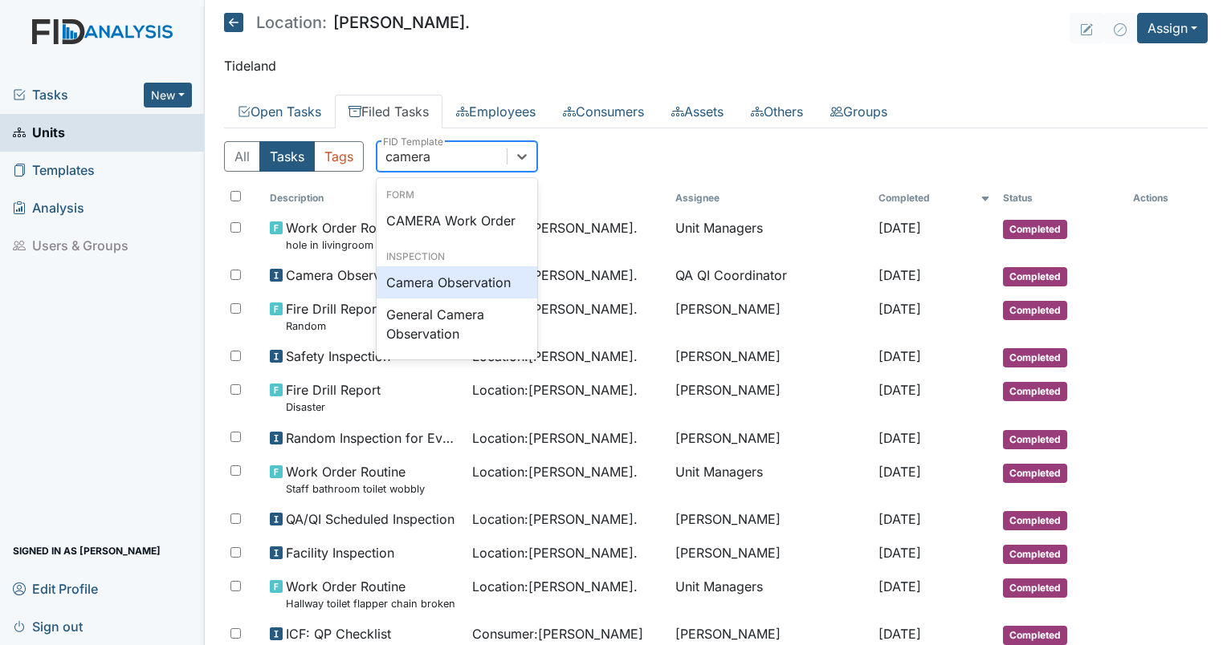
click at [473, 279] on div "Camera Observation" at bounding box center [457, 283] width 161 height 32
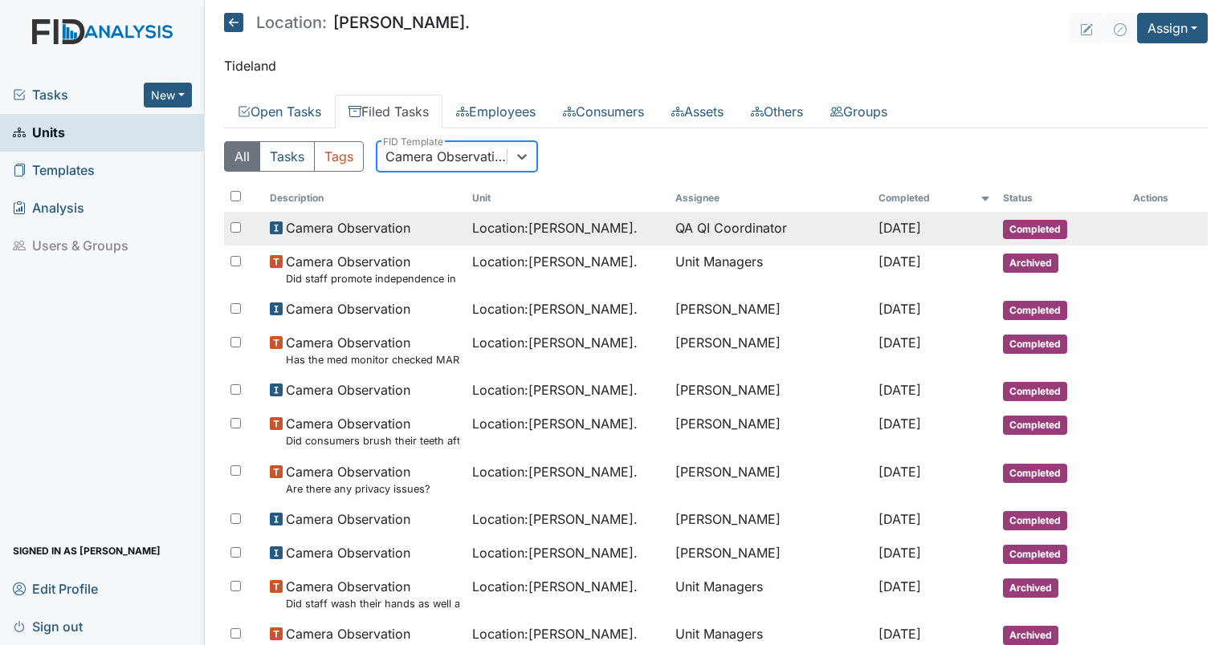
click at [531, 229] on span "Location : Dixon Rd." at bounding box center [554, 227] width 165 height 19
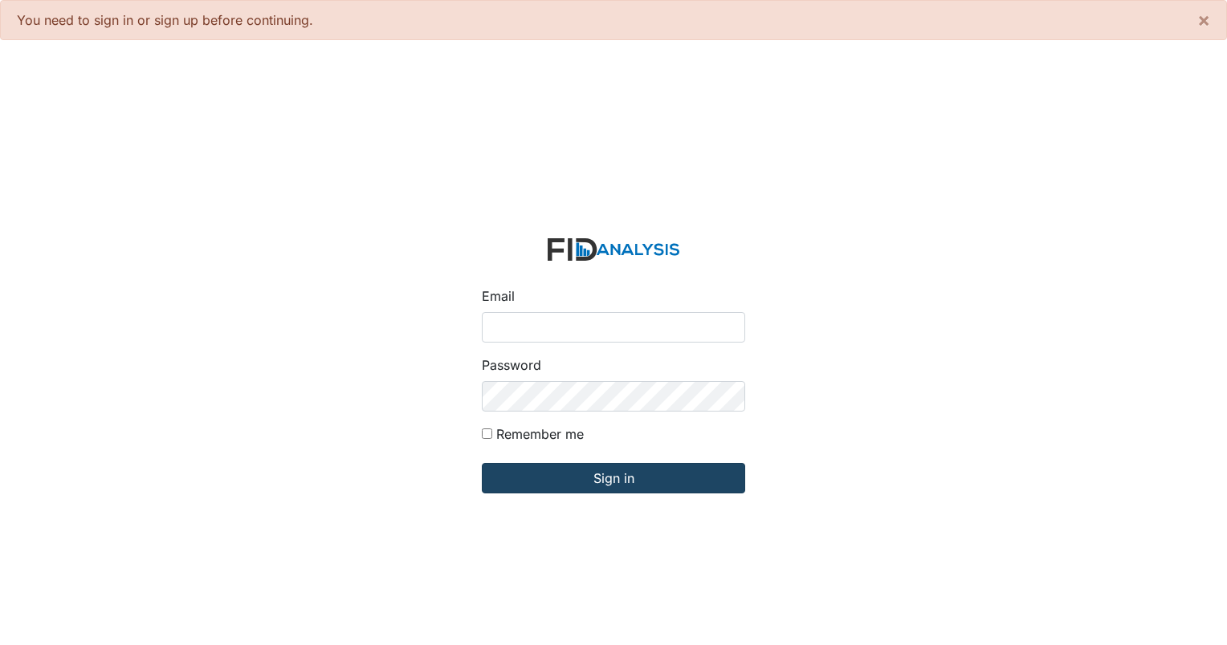
type input "[EMAIL_ADDRESS][DOMAIN_NAME]"
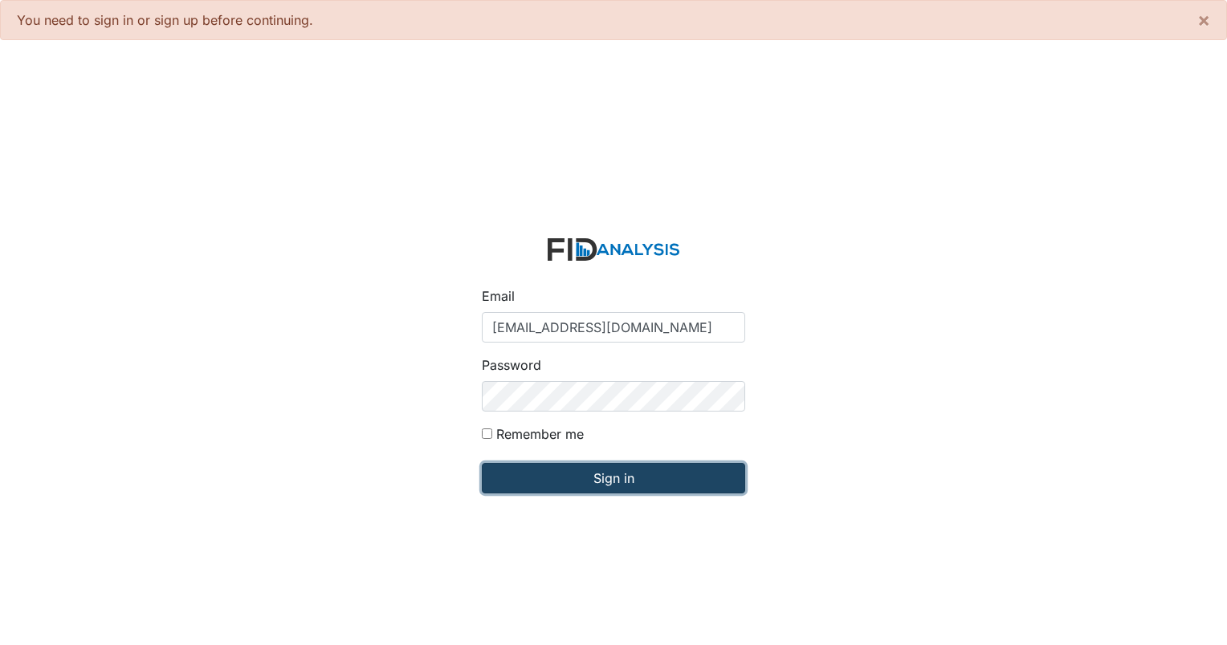
click at [591, 485] on input "Sign in" at bounding box center [613, 478] width 263 height 31
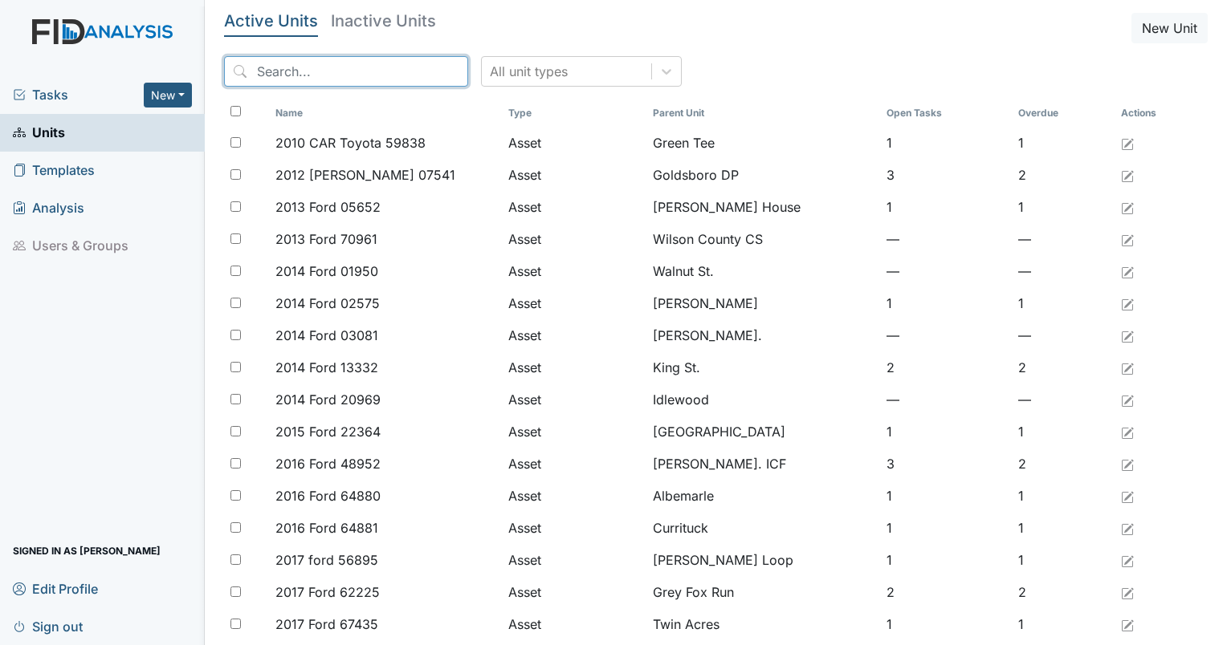
click at [319, 72] on input "search" at bounding box center [346, 71] width 244 height 31
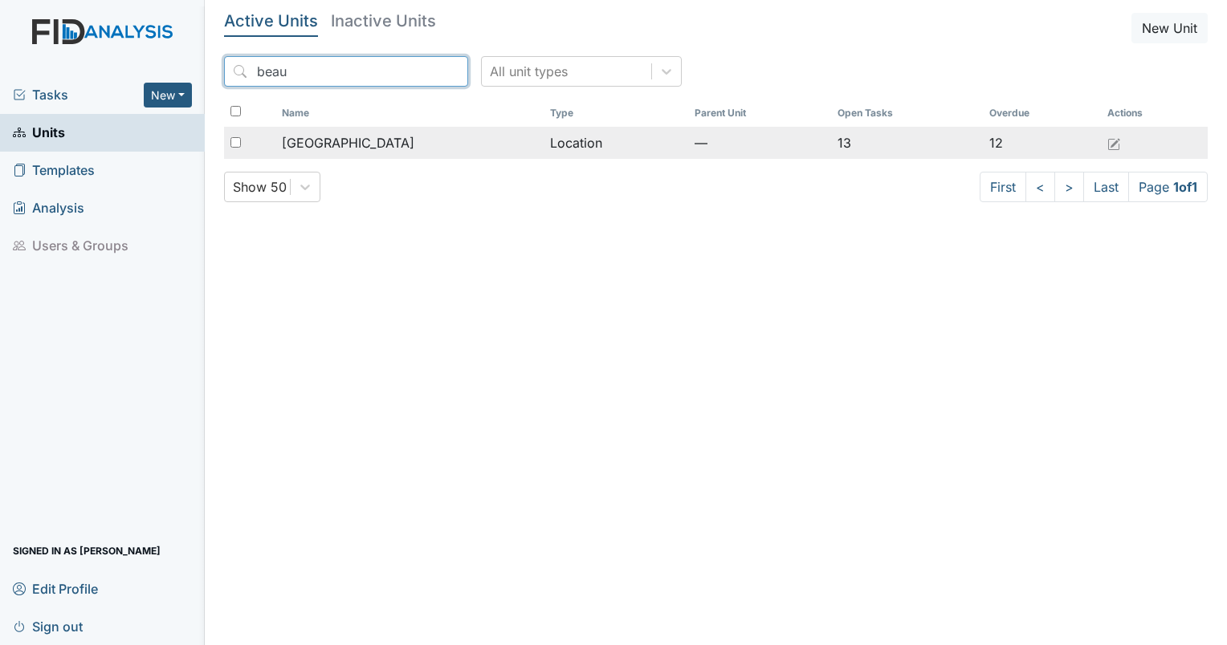
type input "beau"
click at [322, 156] on td "[GEOGRAPHIC_DATA]" at bounding box center [409, 143] width 268 height 32
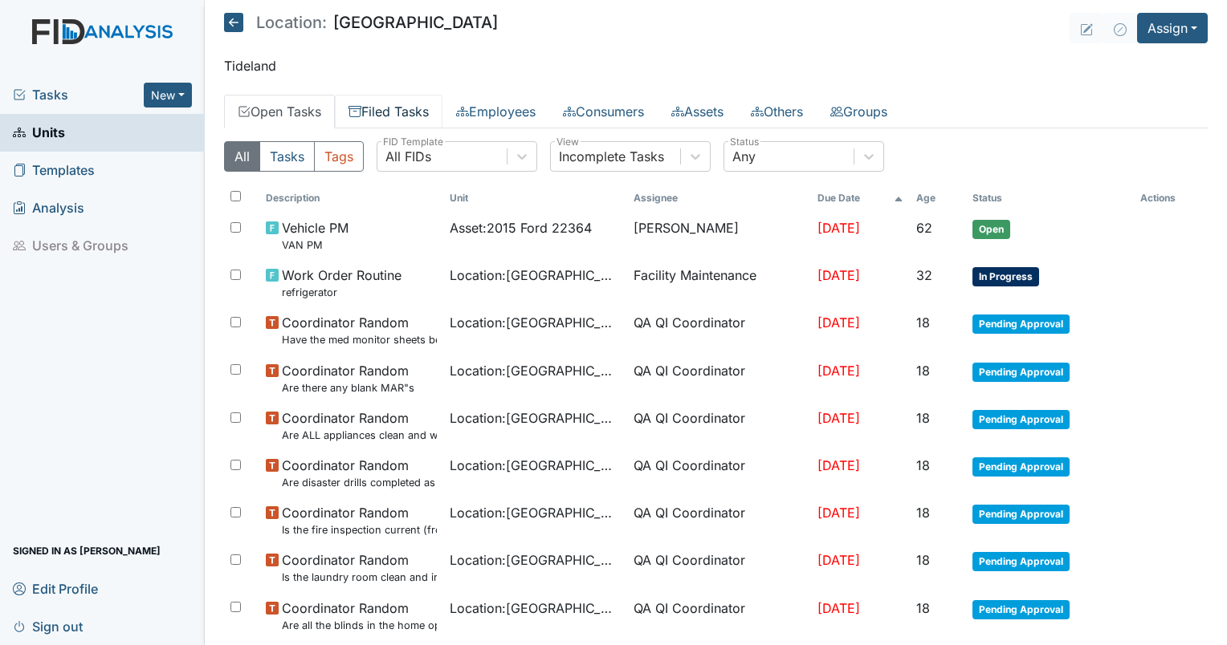
click at [389, 116] on link "Filed Tasks" at bounding box center [389, 112] width 108 height 34
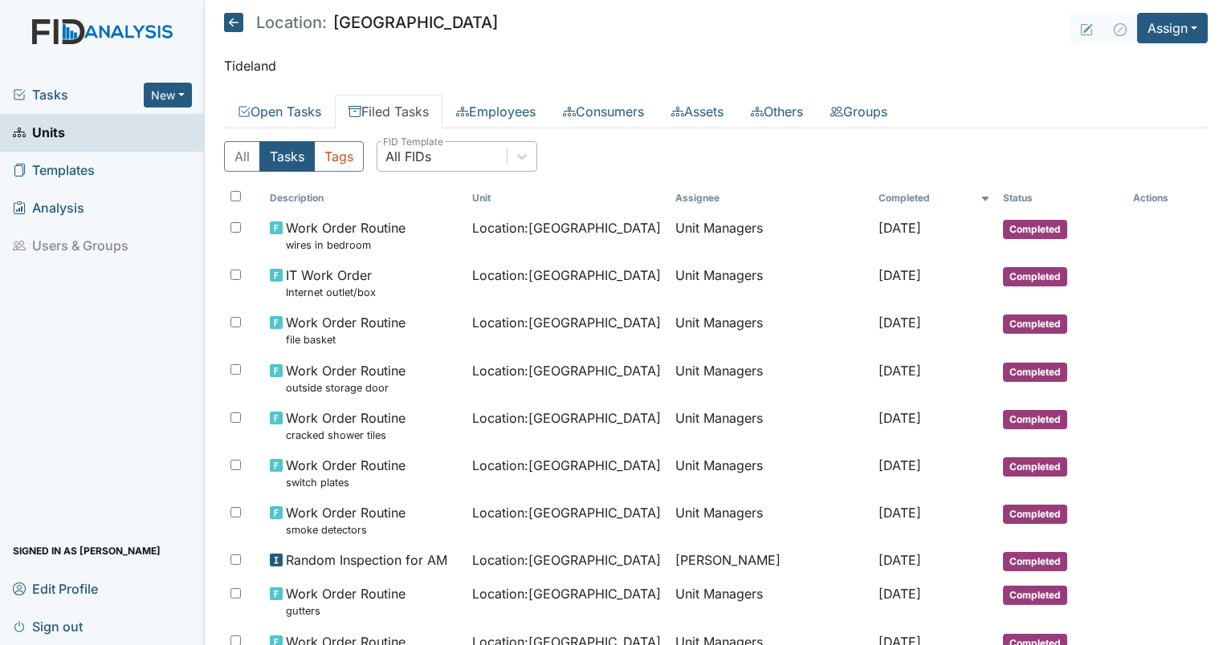
click at [423, 147] on div "All FIDs" at bounding box center [408, 156] width 46 height 19
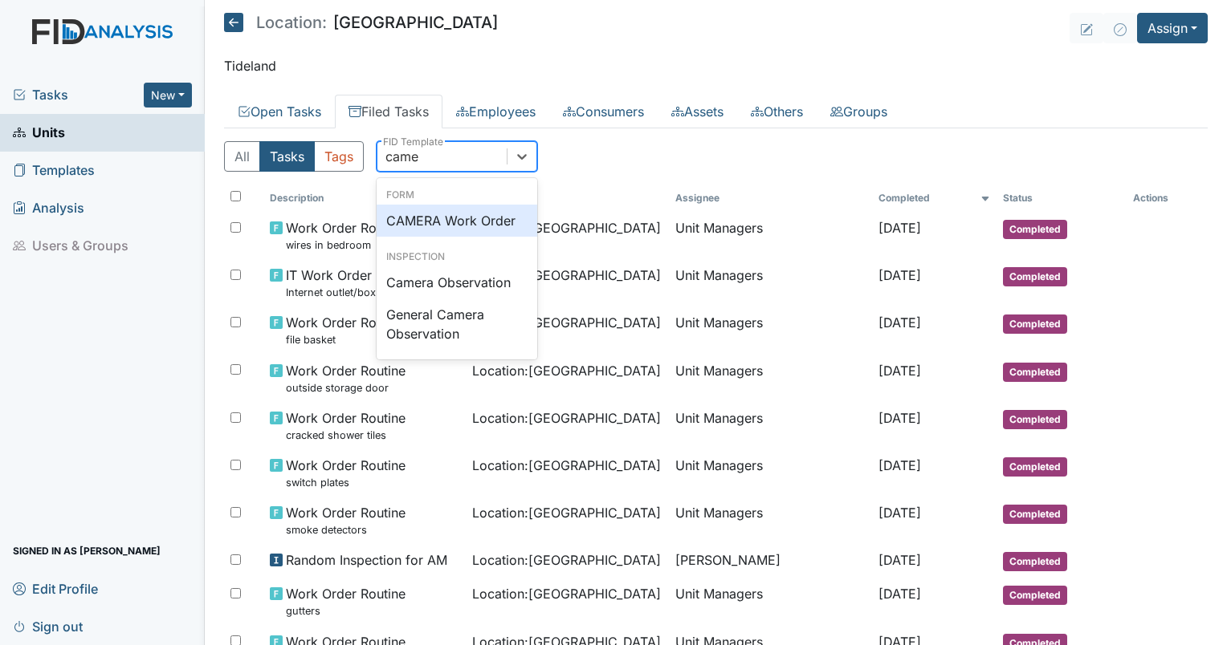
type input "camer"
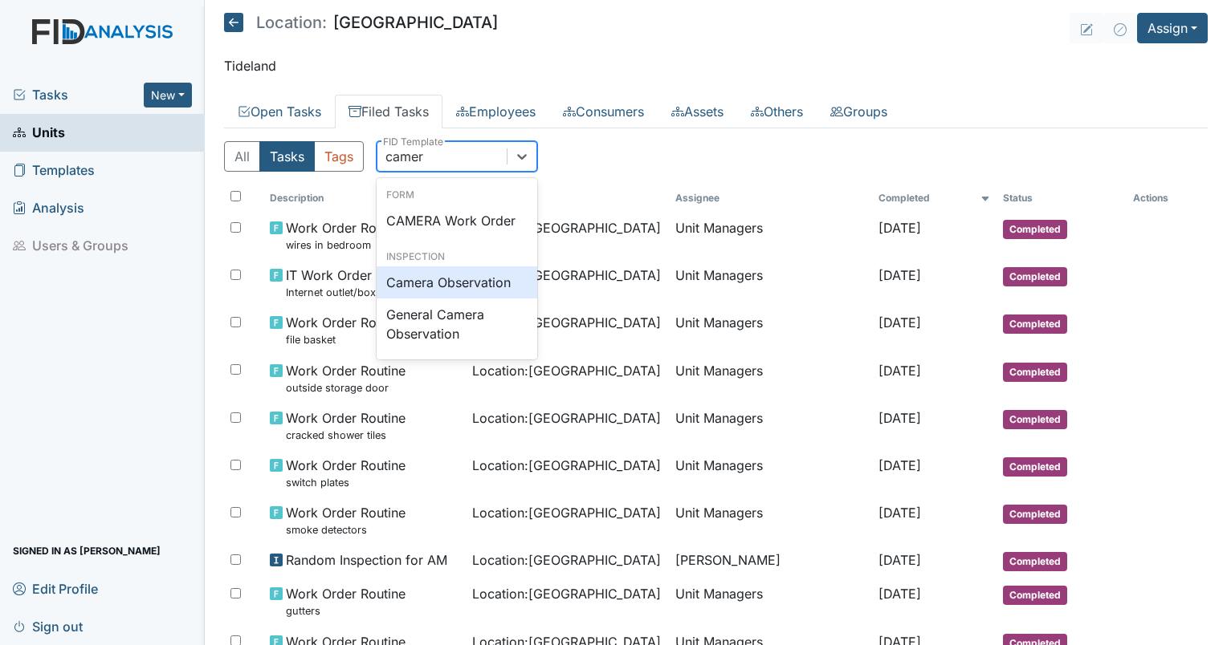
click at [479, 289] on div "Camera Observation" at bounding box center [457, 283] width 161 height 32
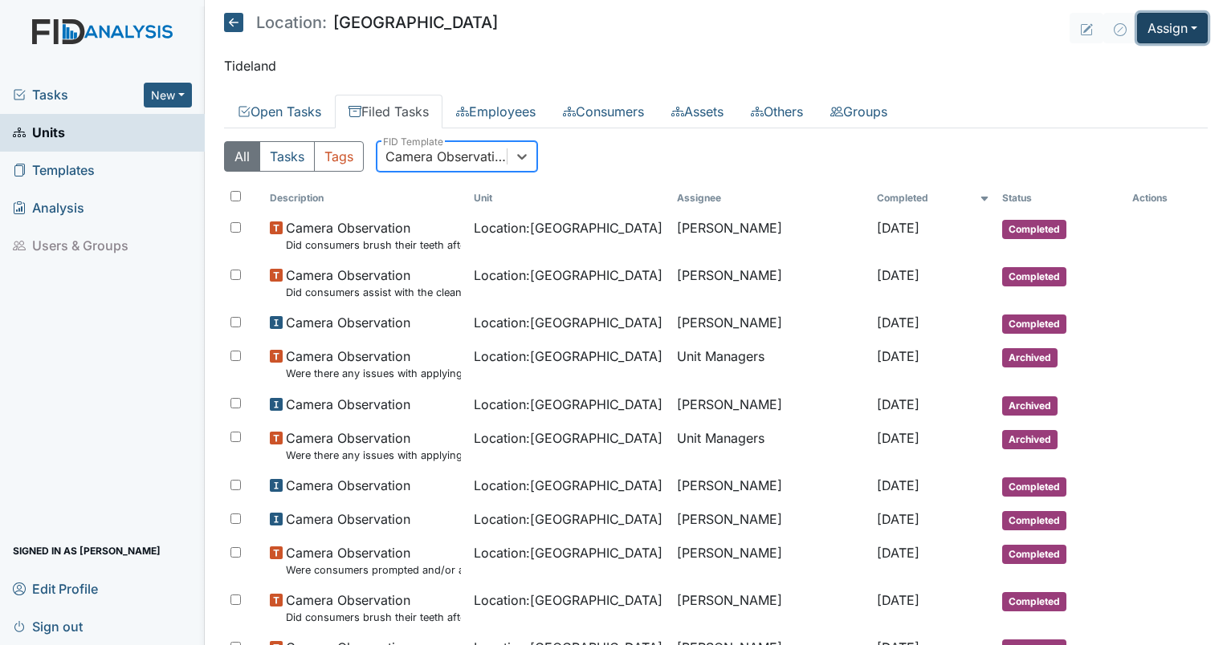
click at [1137, 21] on button "Assign" at bounding box center [1172, 28] width 71 height 31
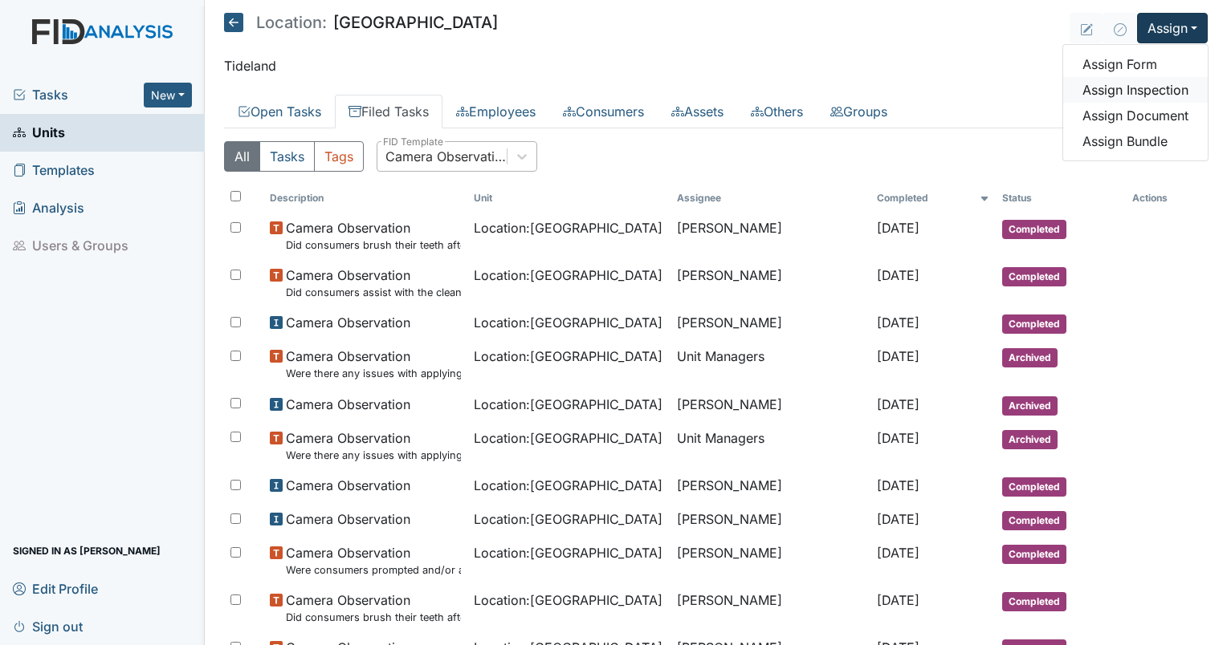
click at [1124, 80] on link "Assign Inspection" at bounding box center [1135, 90] width 145 height 26
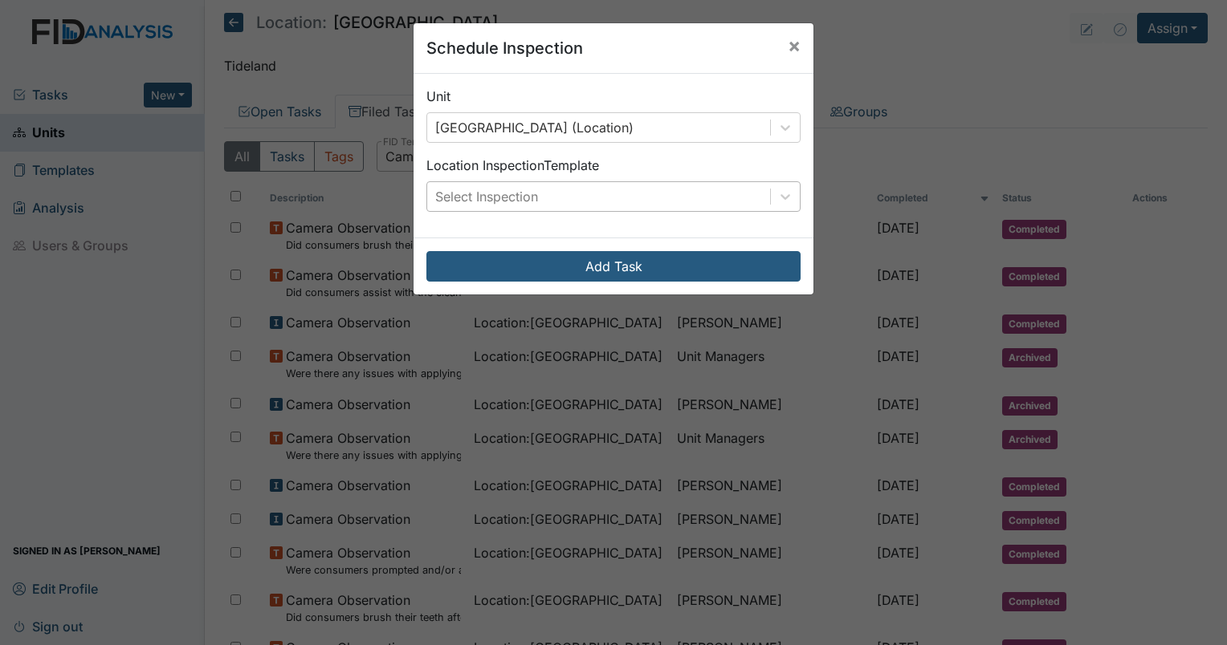
click at [527, 197] on div "Select Inspection" at bounding box center [486, 196] width 103 height 19
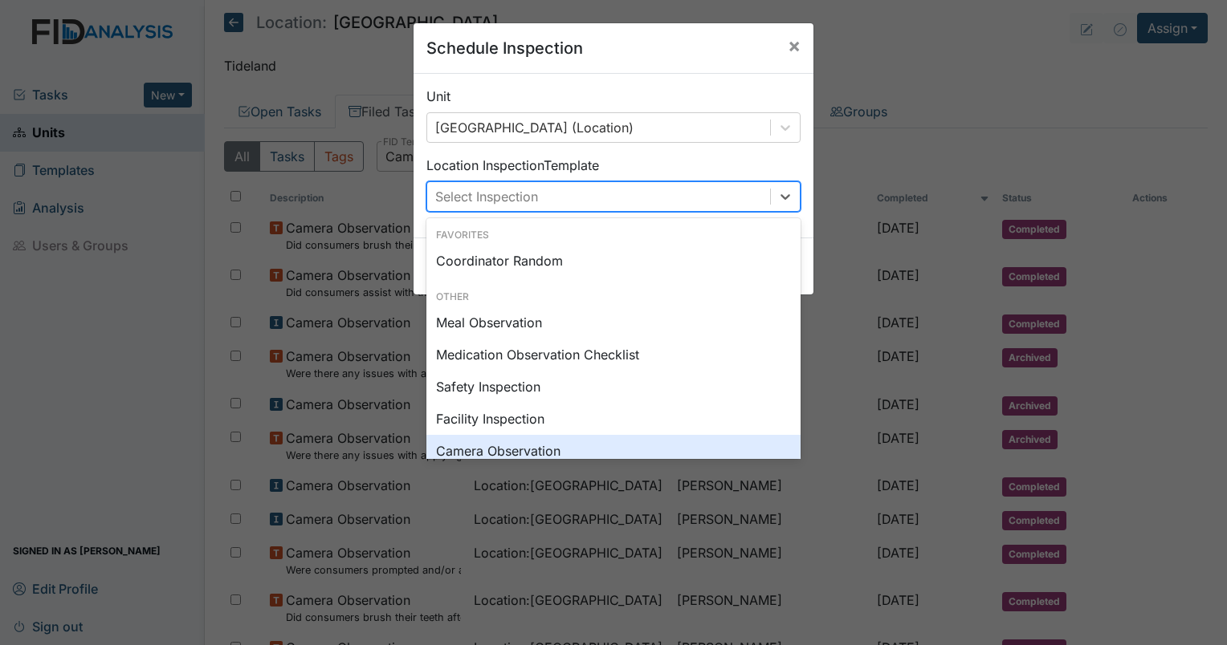
click at [521, 443] on div "Camera Observation" at bounding box center [613, 451] width 374 height 32
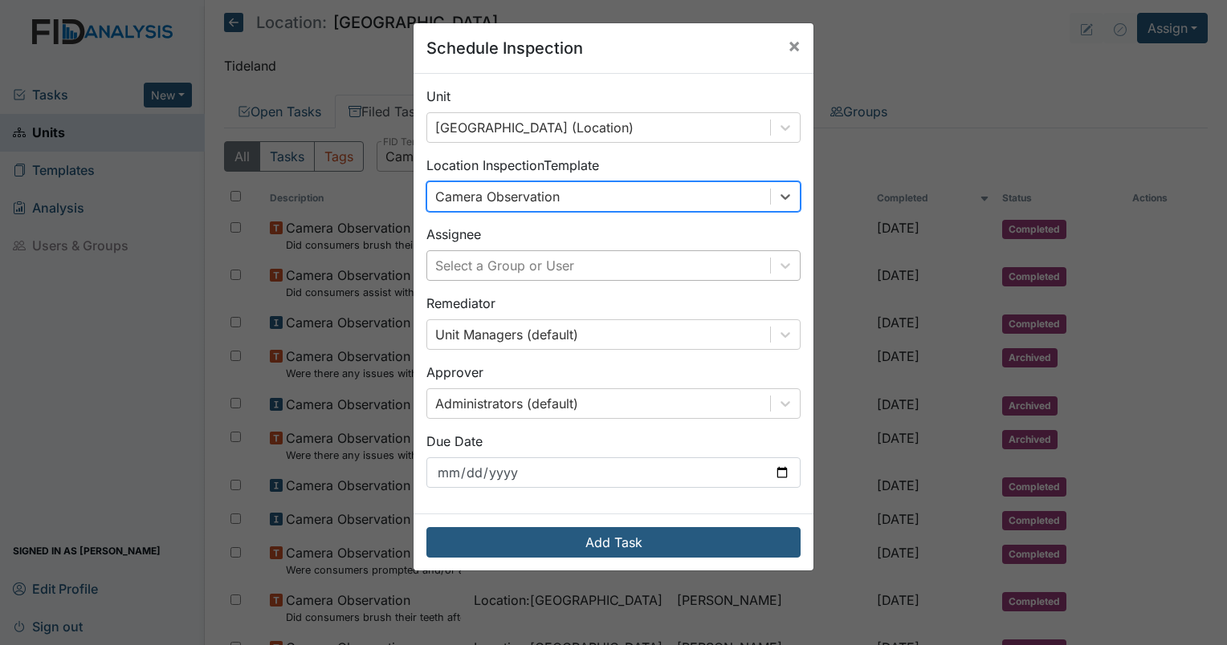
click at [535, 256] on div "Select a Group or User" at bounding box center [504, 265] width 139 height 19
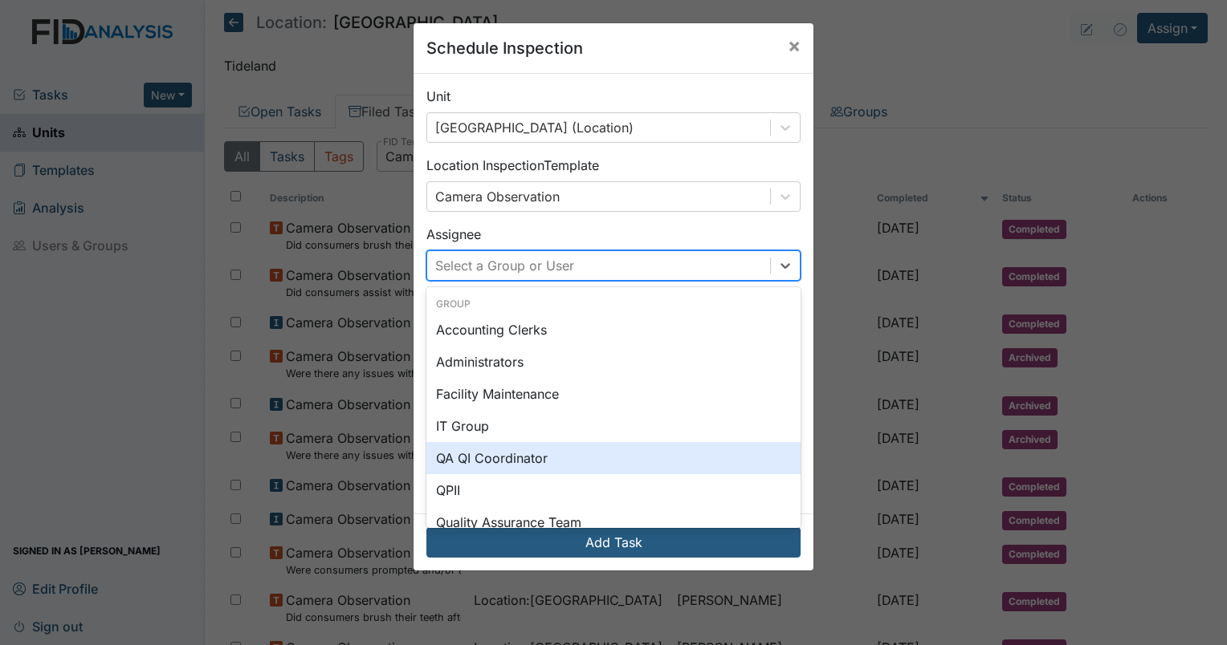
click at [527, 458] on div "QA QI Coordinator" at bounding box center [613, 458] width 374 height 32
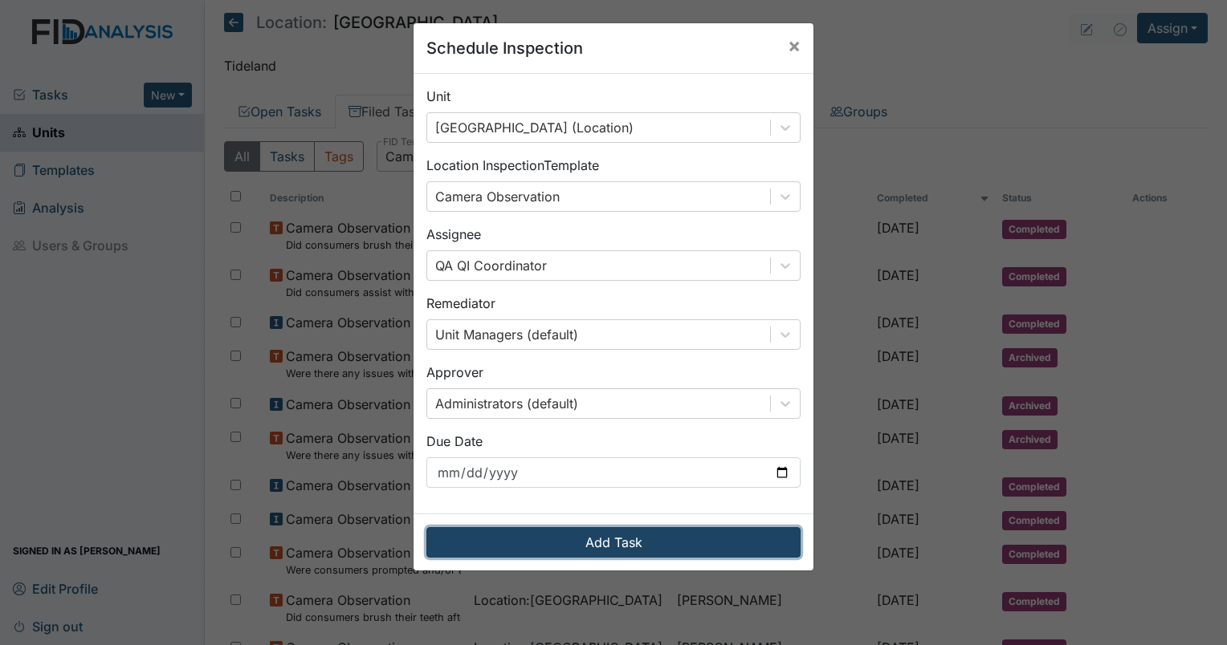
click at [545, 554] on button "Add Task" at bounding box center [613, 542] width 374 height 31
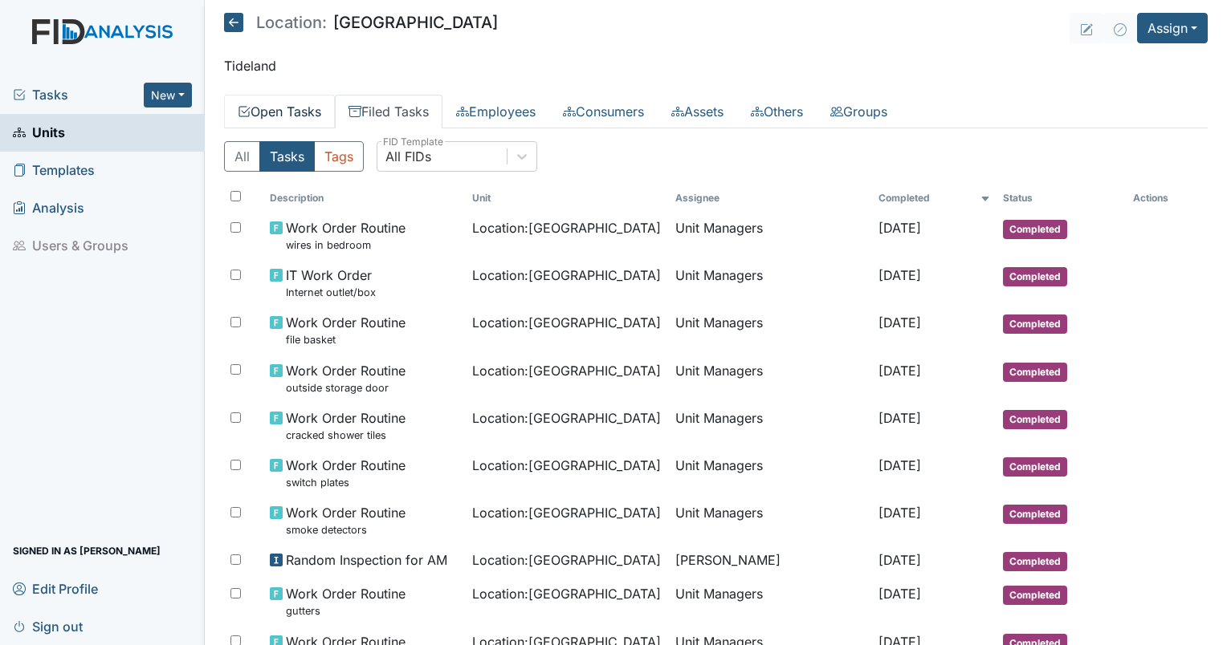
click at [285, 106] on link "Open Tasks" at bounding box center [279, 112] width 111 height 34
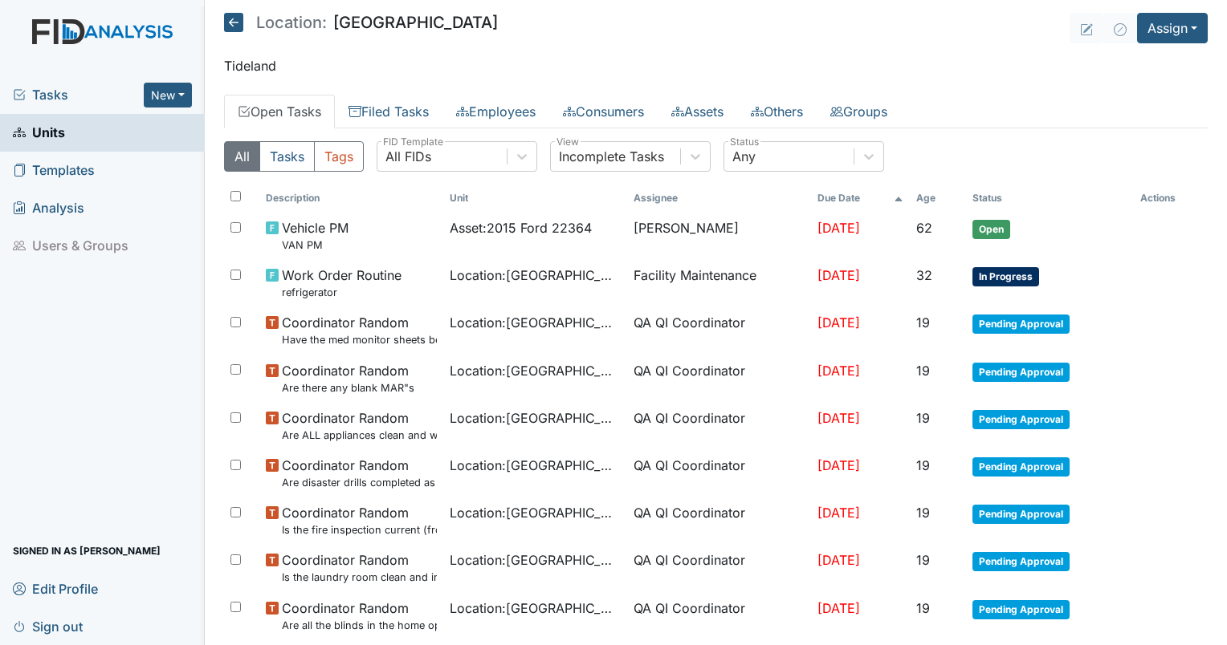
click at [453, 137] on div "All Tasks Tags All FIDs FID Template Incomplete Tasks View Any Status Descripti…" at bounding box center [715, 554] width 983 height 852
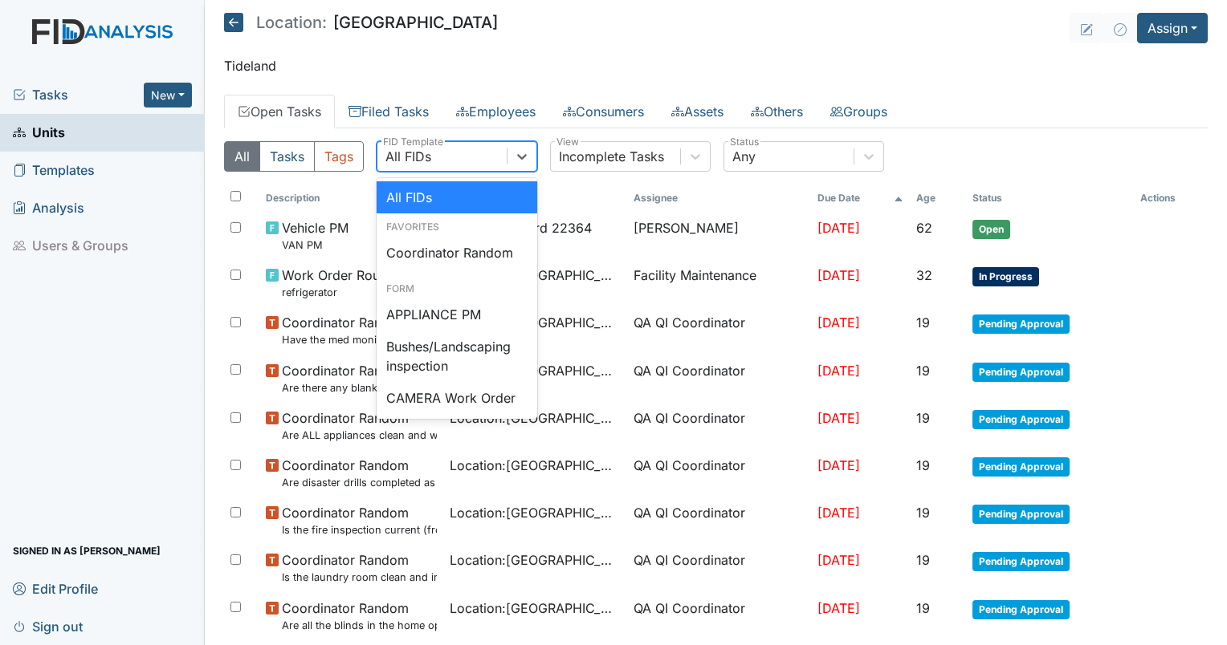
click at [453, 146] on div "All FIDs" at bounding box center [441, 156] width 129 height 29
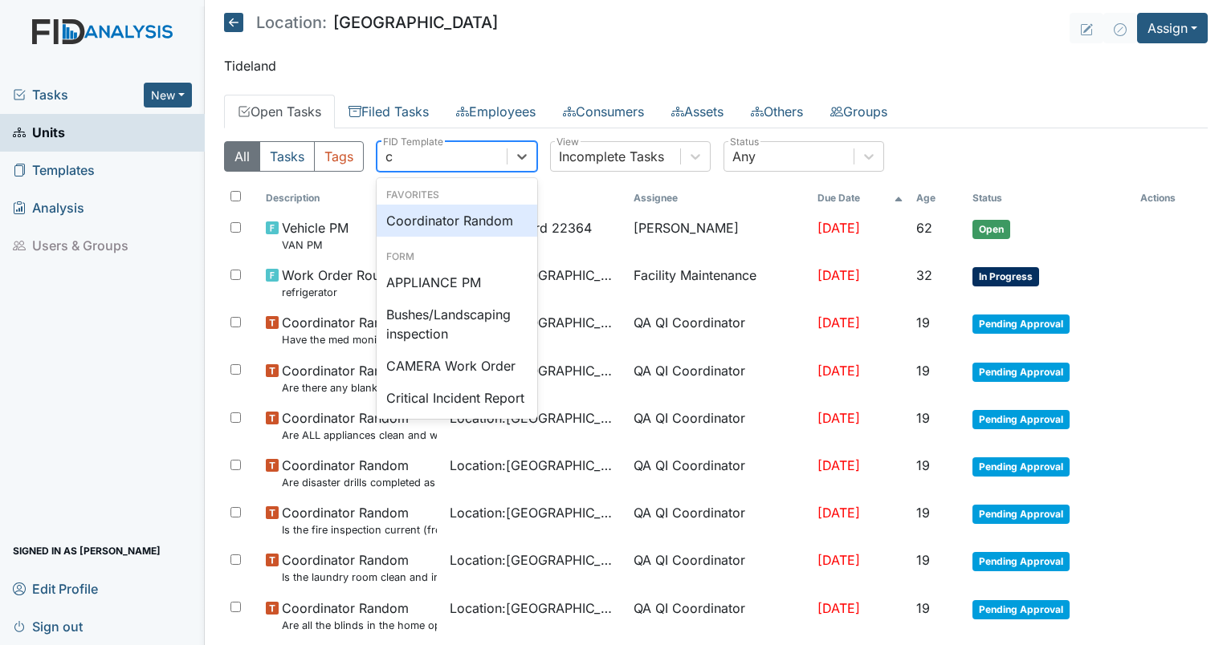
type input "ca"
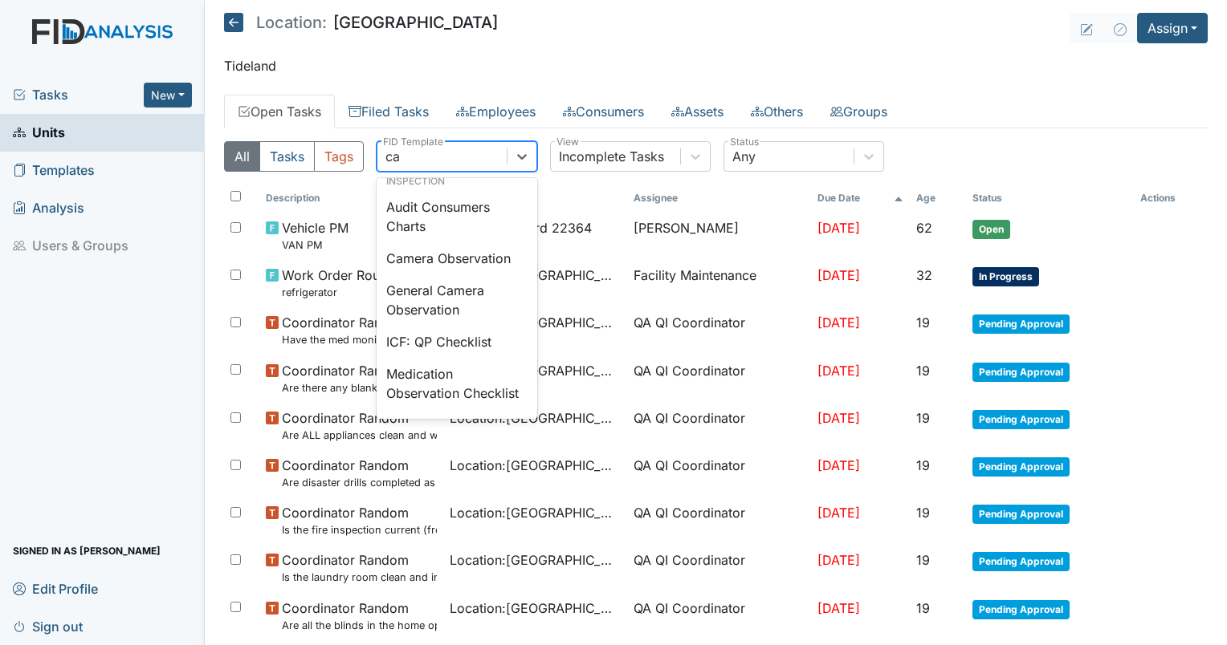
scroll to position [268, 0]
click at [467, 256] on div "Camera Observation" at bounding box center [457, 258] width 161 height 32
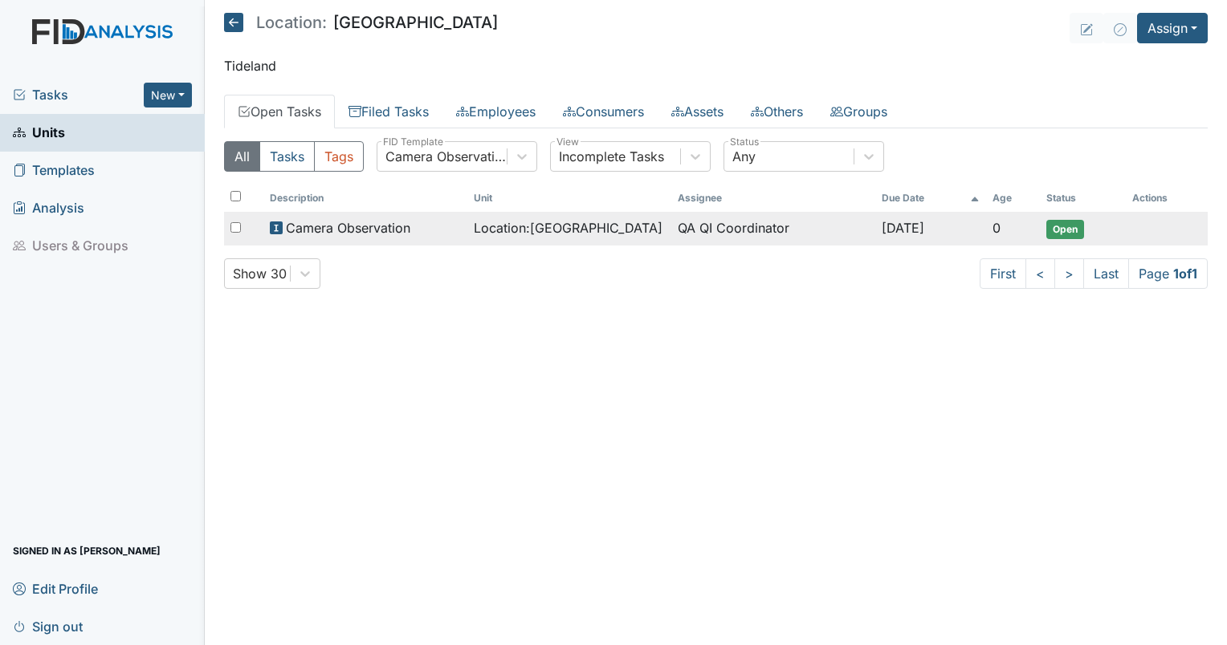
click at [729, 230] on td "QA QI Coordinator" at bounding box center [773, 229] width 204 height 34
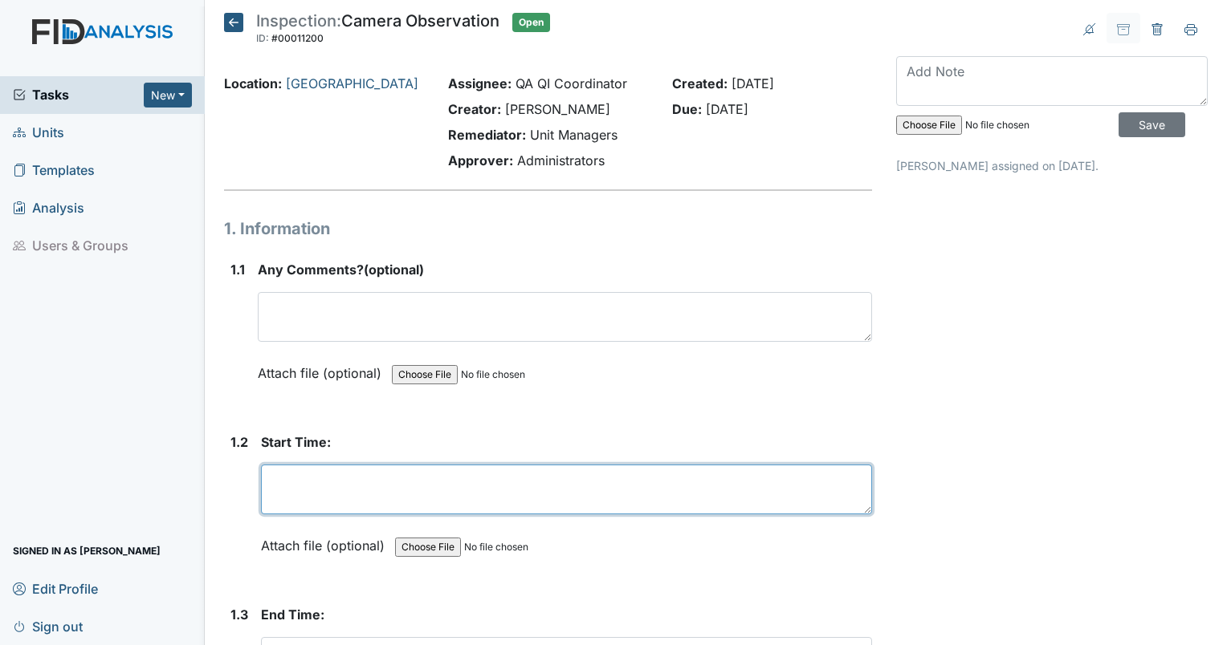
click at [613, 501] on textarea at bounding box center [566, 490] width 611 height 50
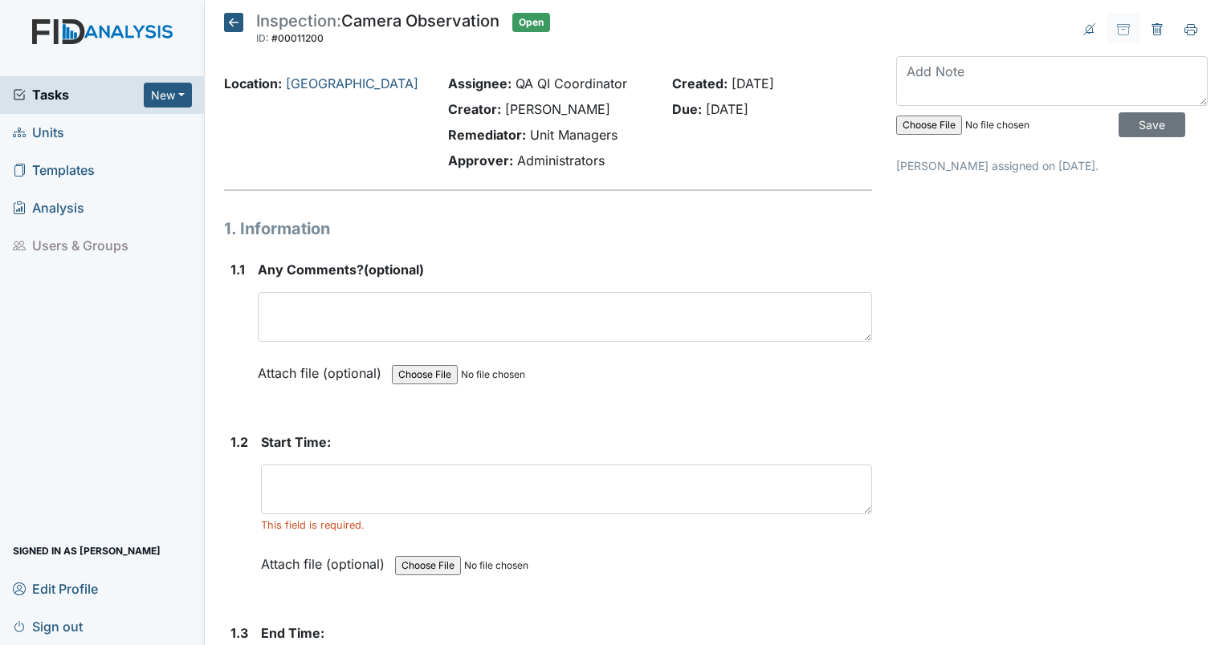
click at [338, 450] on strong "Start Time:" at bounding box center [566, 442] width 611 height 19
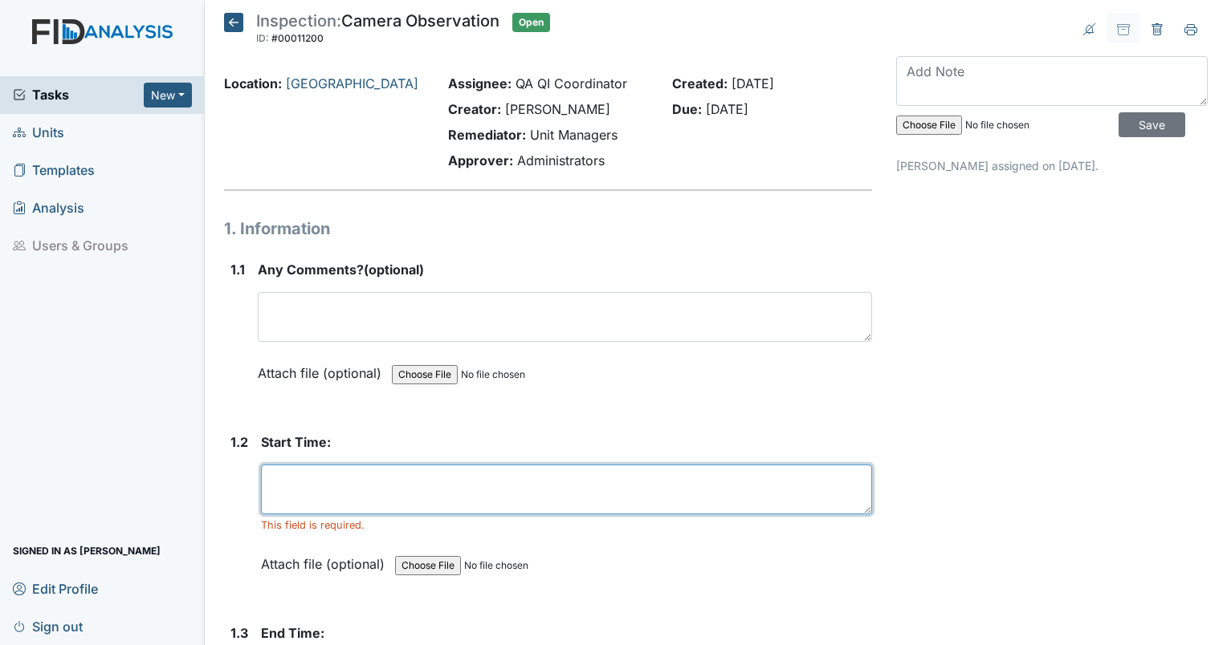
click at [338, 507] on textarea at bounding box center [566, 490] width 611 height 50
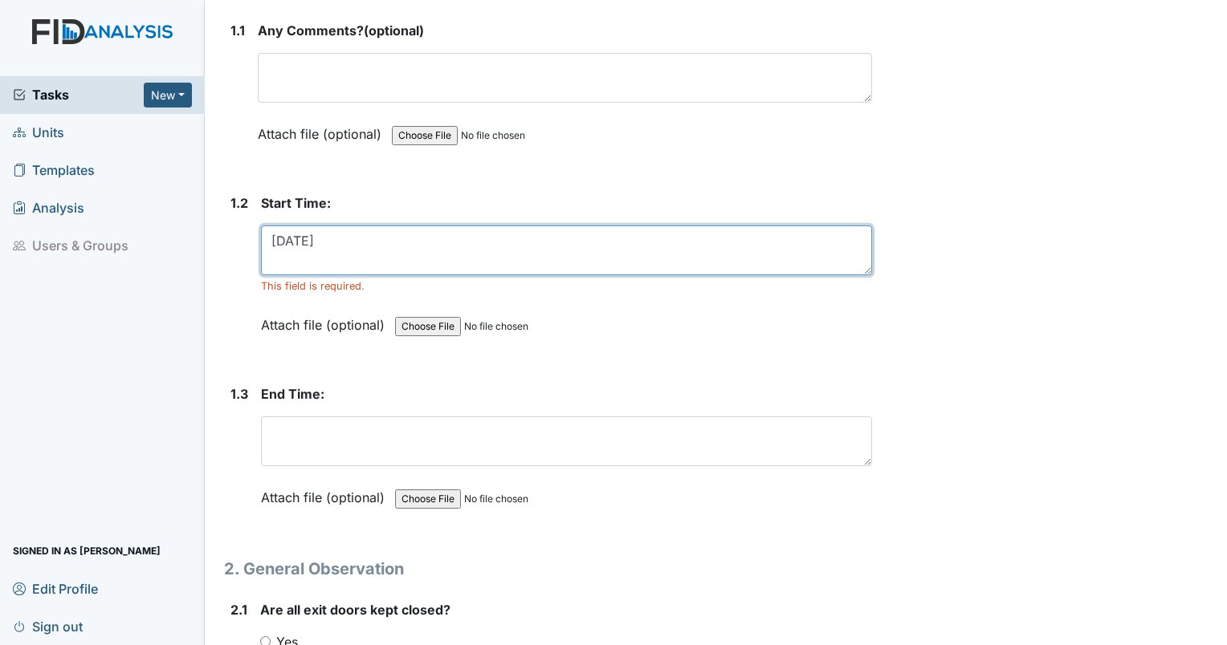
scroll to position [279, 0]
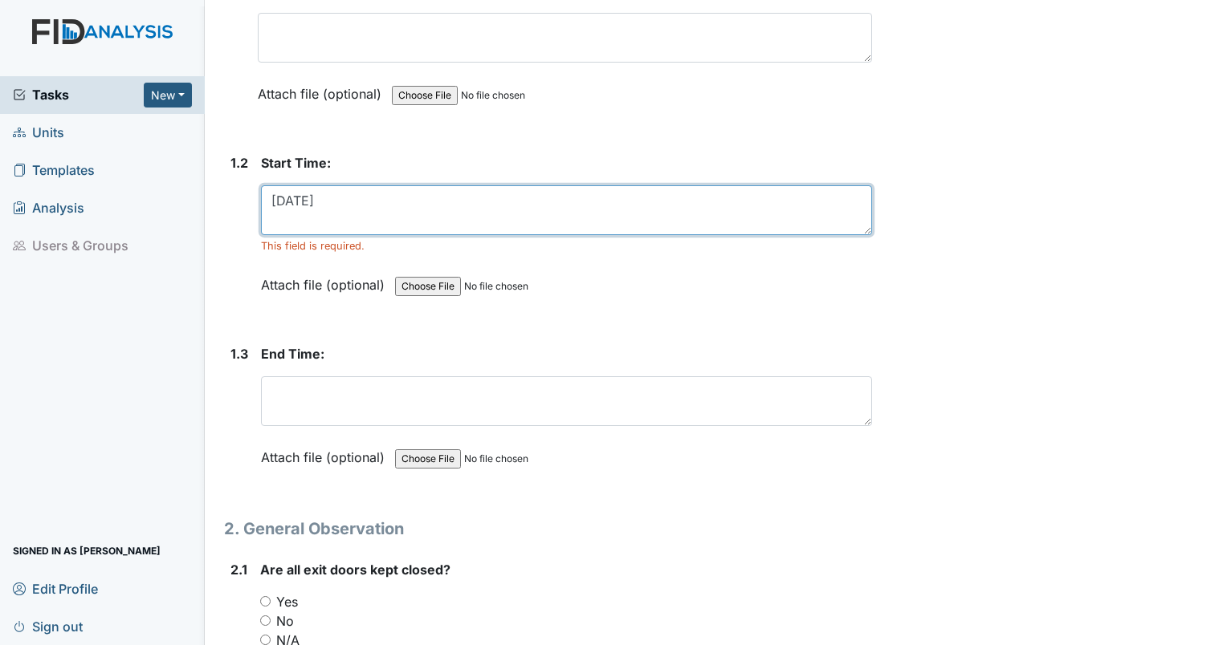
type textarea "9/13/25"
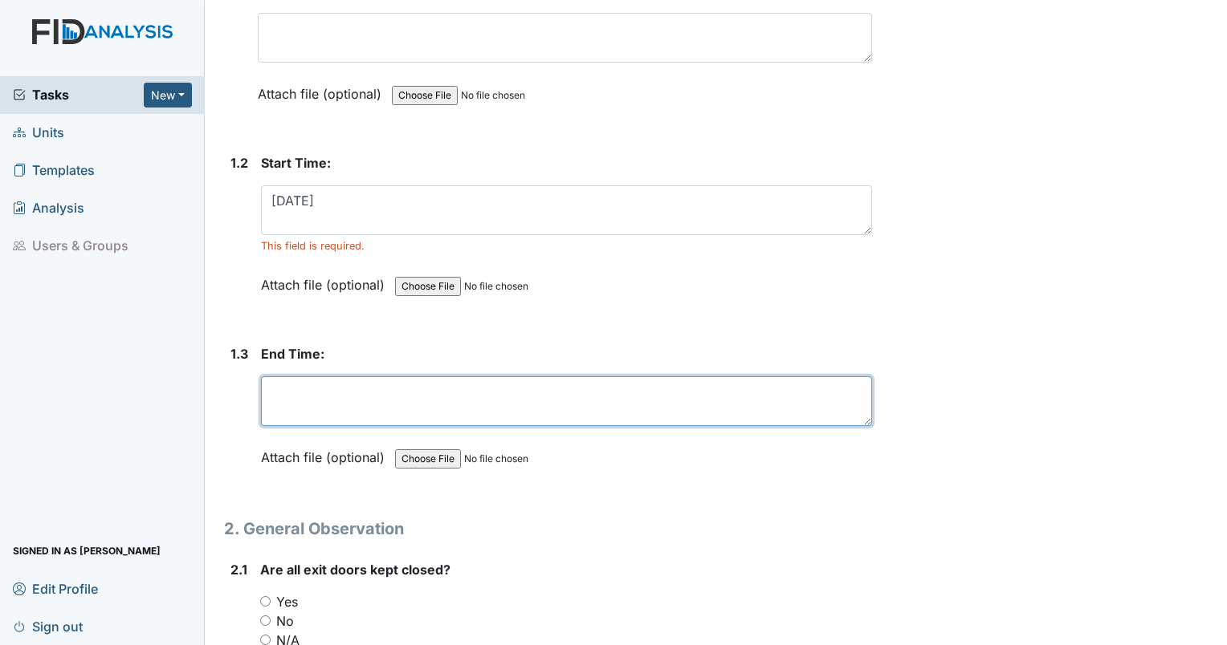
click at [474, 395] on textarea at bounding box center [566, 402] width 611 height 50
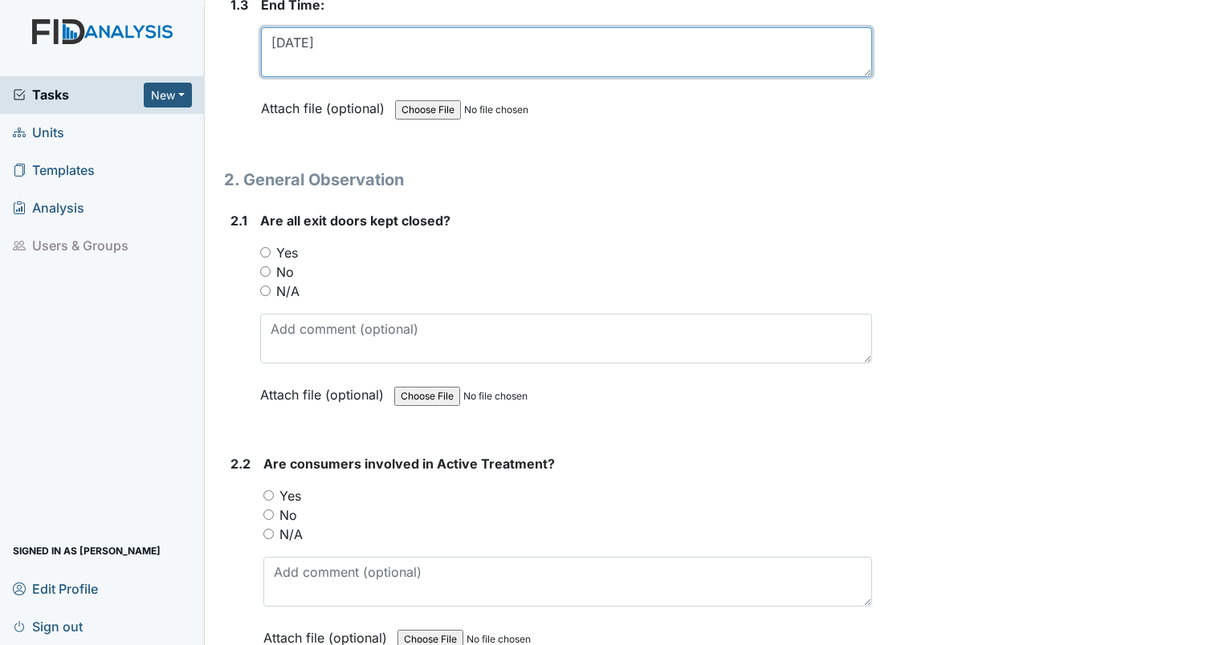
scroll to position [658, 0]
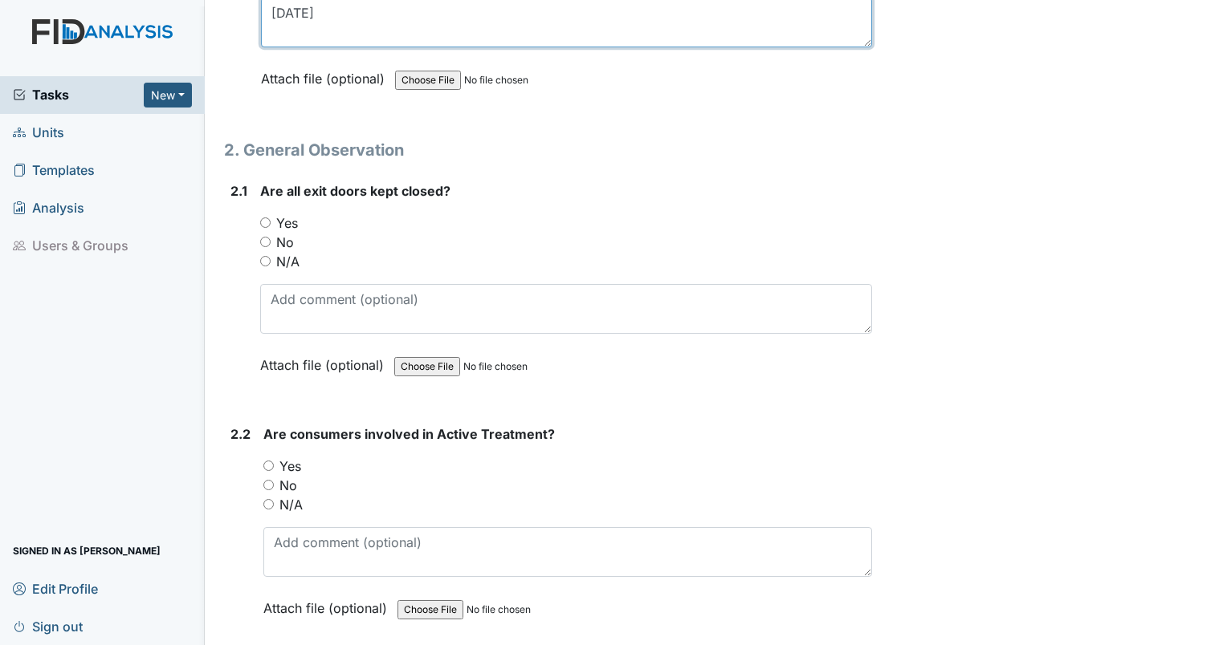
type textarea "9/13/25"
click at [267, 222] on input "Yes" at bounding box center [265, 223] width 10 height 10
radio input "true"
click at [263, 481] on input "No" at bounding box center [268, 485] width 10 height 10
radio input "true"
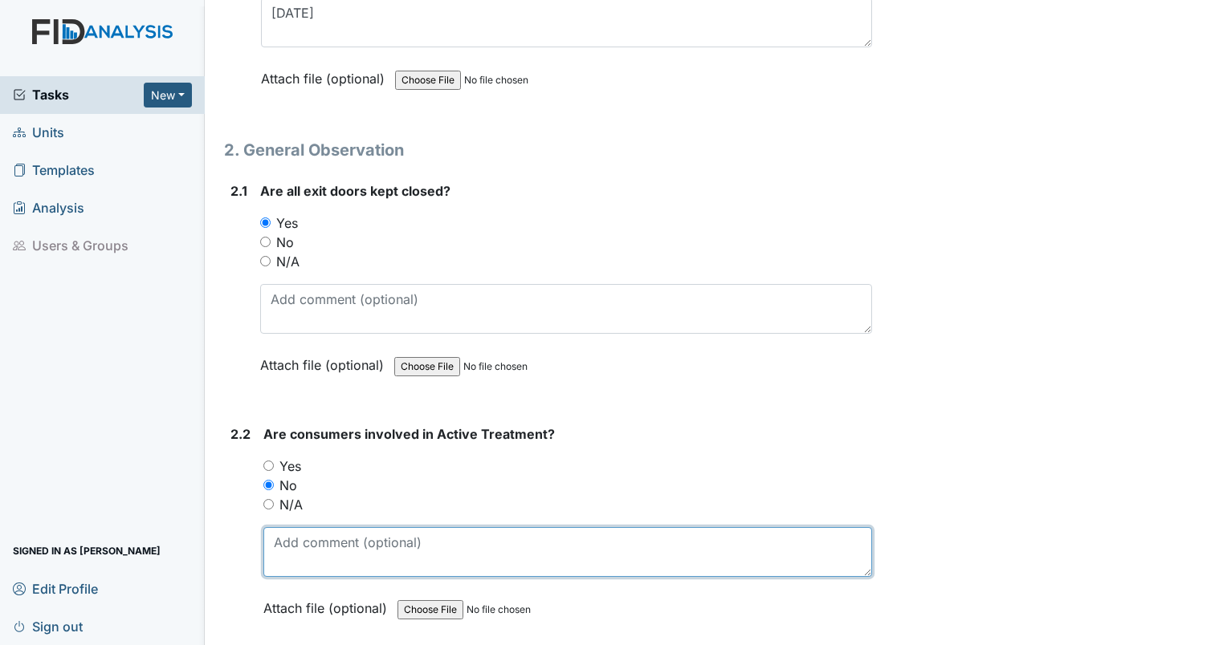
click at [311, 543] on textarea at bounding box center [567, 552] width 609 height 50
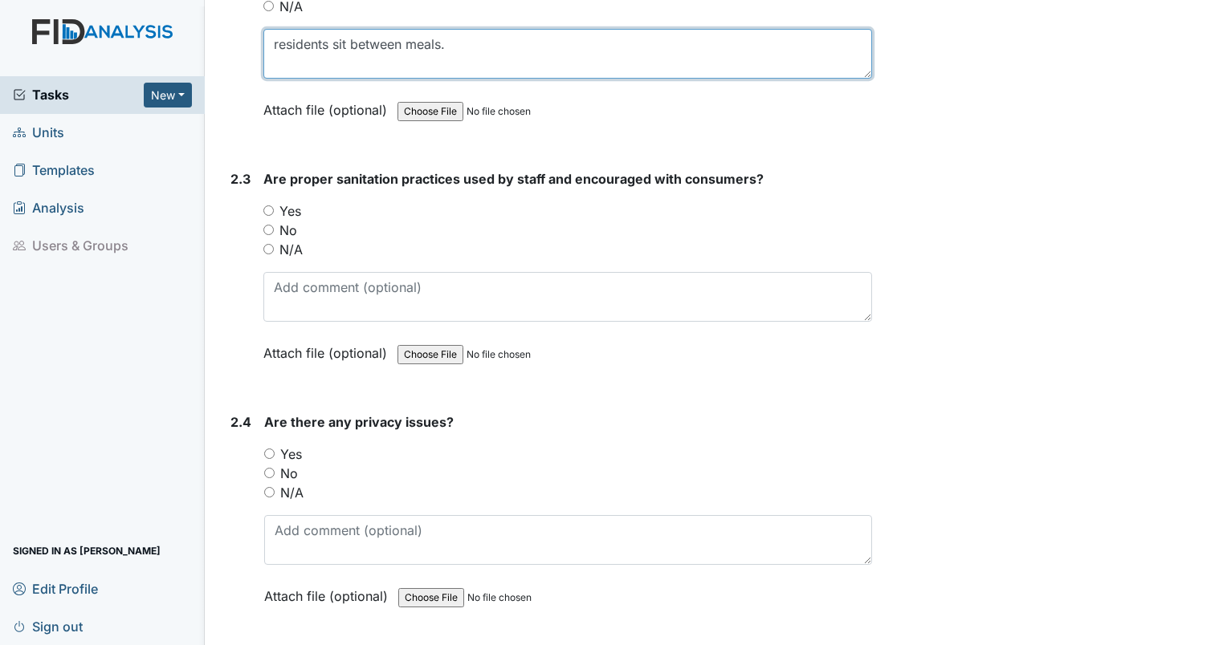
scroll to position [1227, 0]
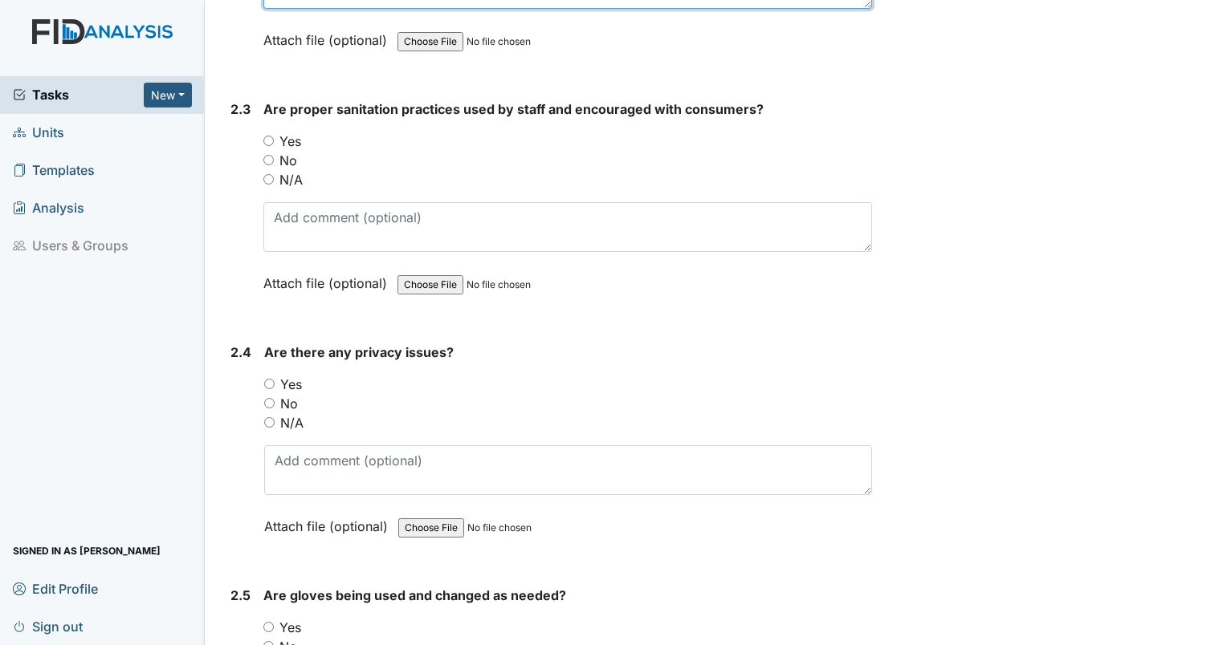
type textarea "residents sit between meals."
click at [269, 139] on input "Yes" at bounding box center [268, 141] width 10 height 10
radio input "true"
click at [266, 398] on input "No" at bounding box center [269, 403] width 10 height 10
radio input "true"
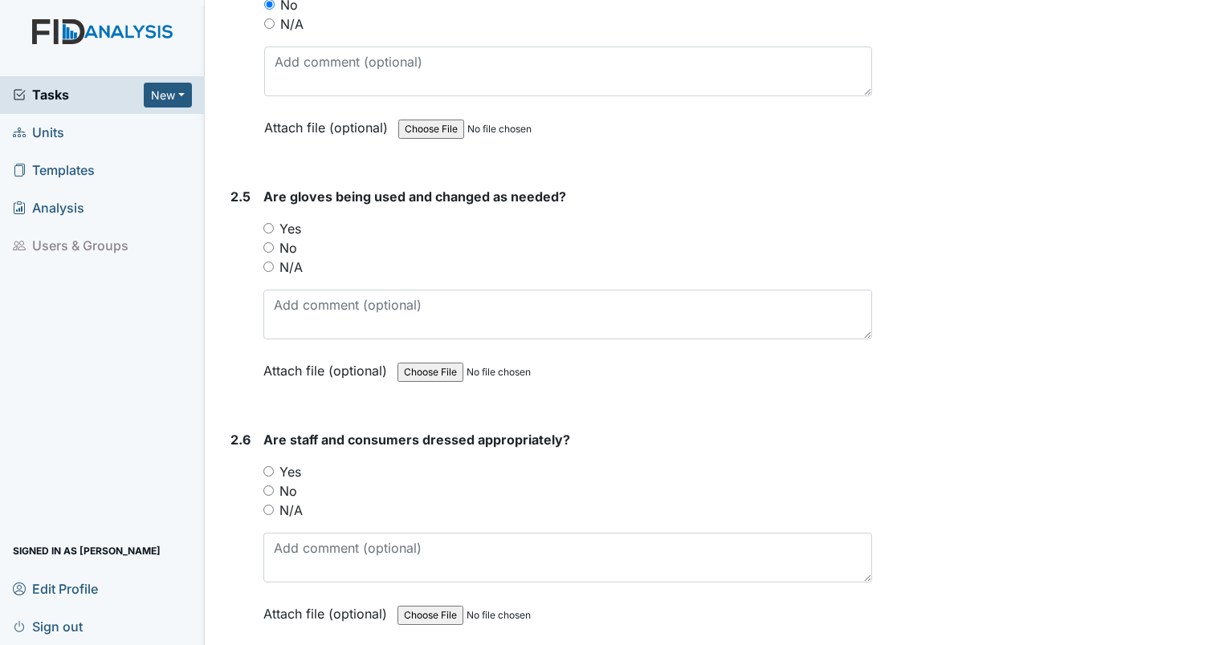
scroll to position [1656, 0]
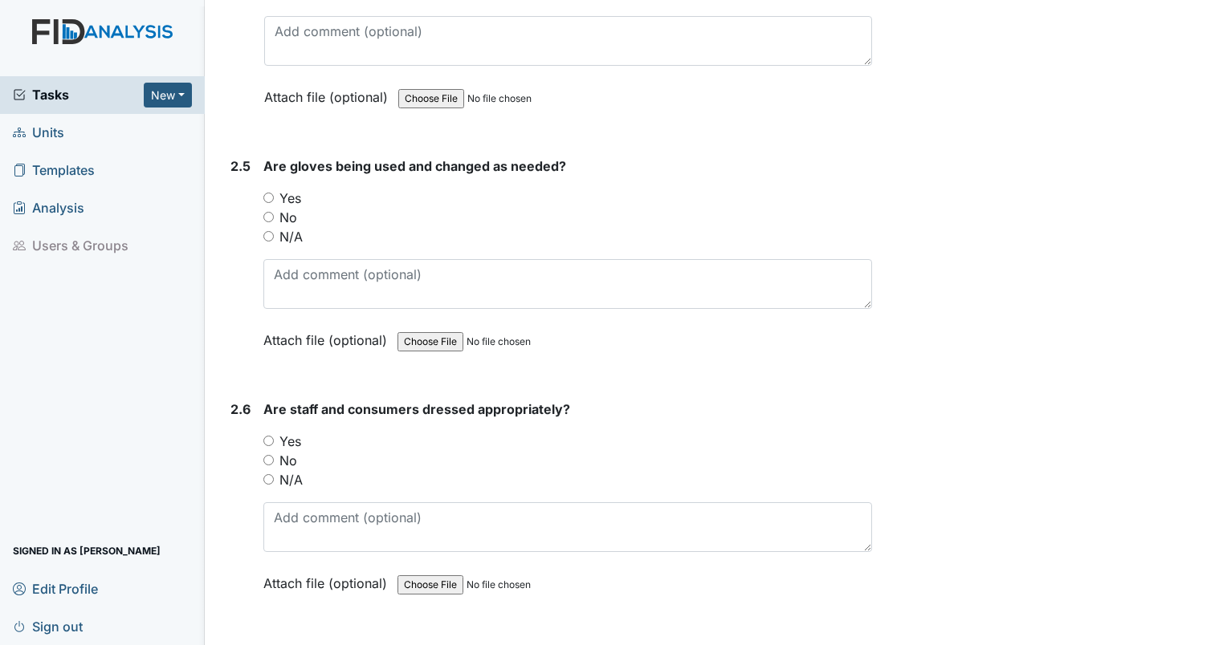
click at [263, 215] on input "No" at bounding box center [268, 217] width 10 height 10
radio input "true"
click at [269, 436] on input "Yes" at bounding box center [268, 441] width 10 height 10
radio input "true"
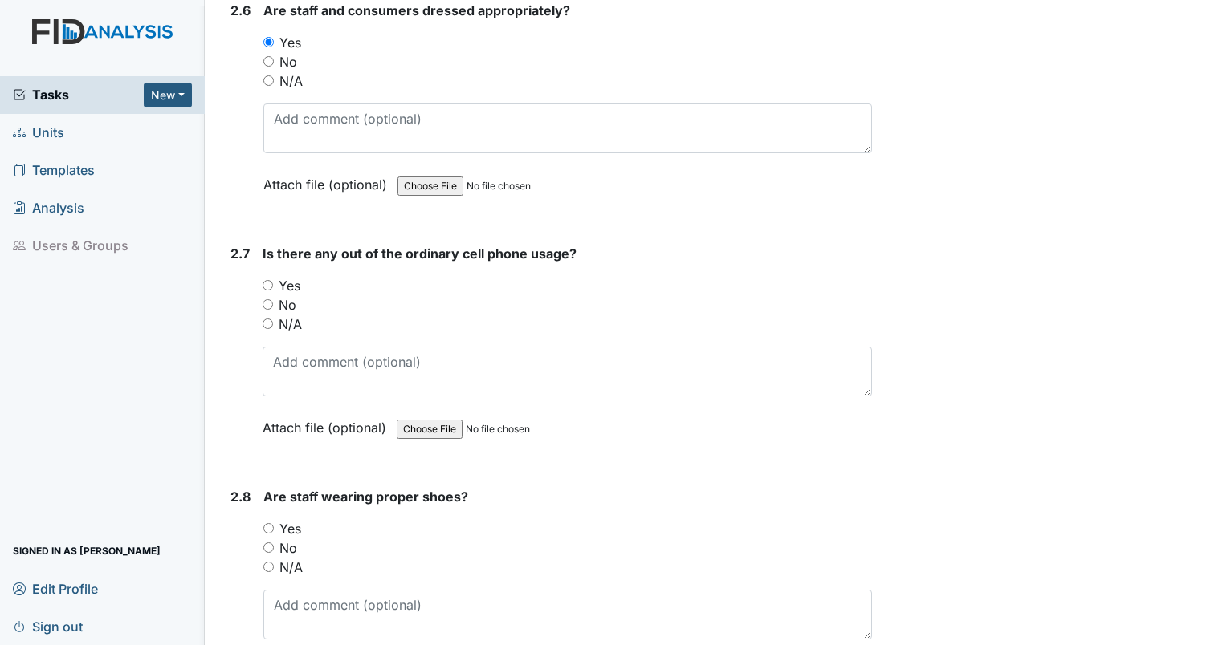
scroll to position [2085, 0]
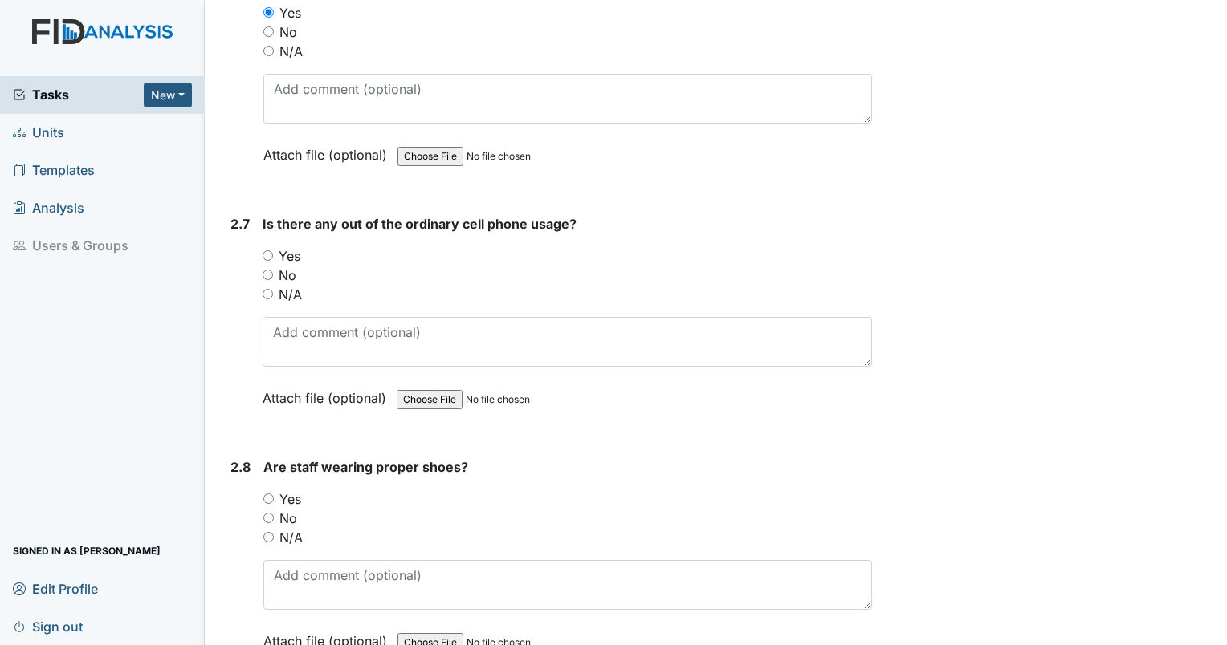
click at [268, 270] on input "No" at bounding box center [268, 275] width 10 height 10
radio input "true"
click at [266, 494] on input "Yes" at bounding box center [268, 499] width 10 height 10
radio input "true"
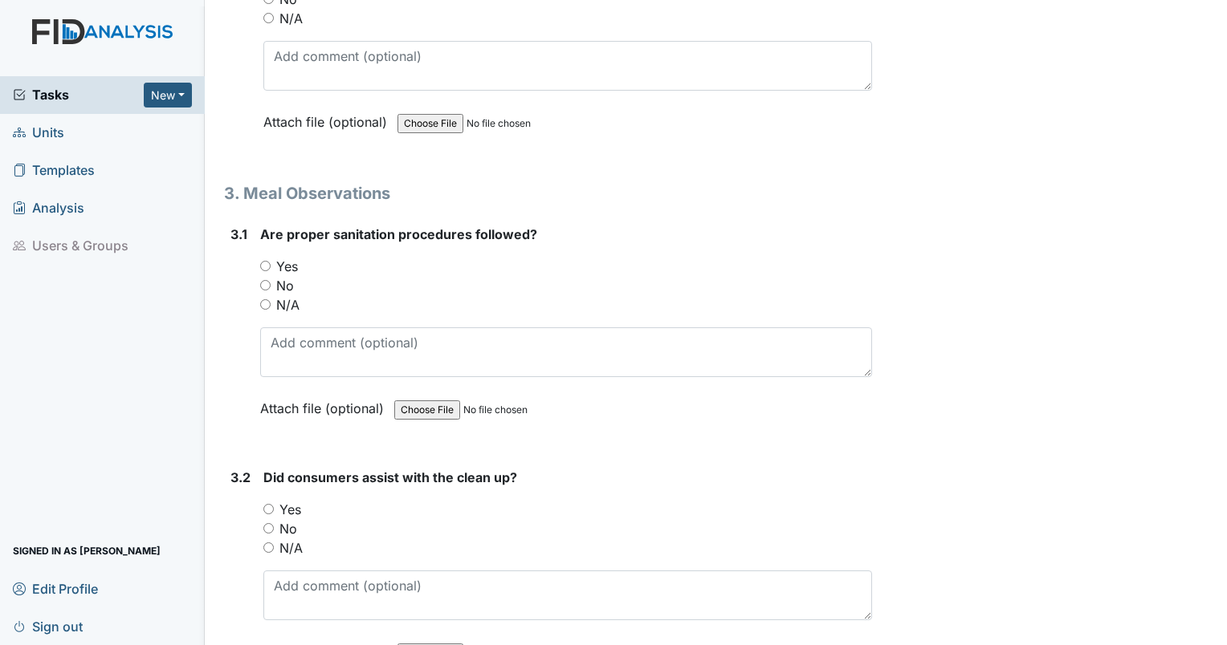
scroll to position [2594, 0]
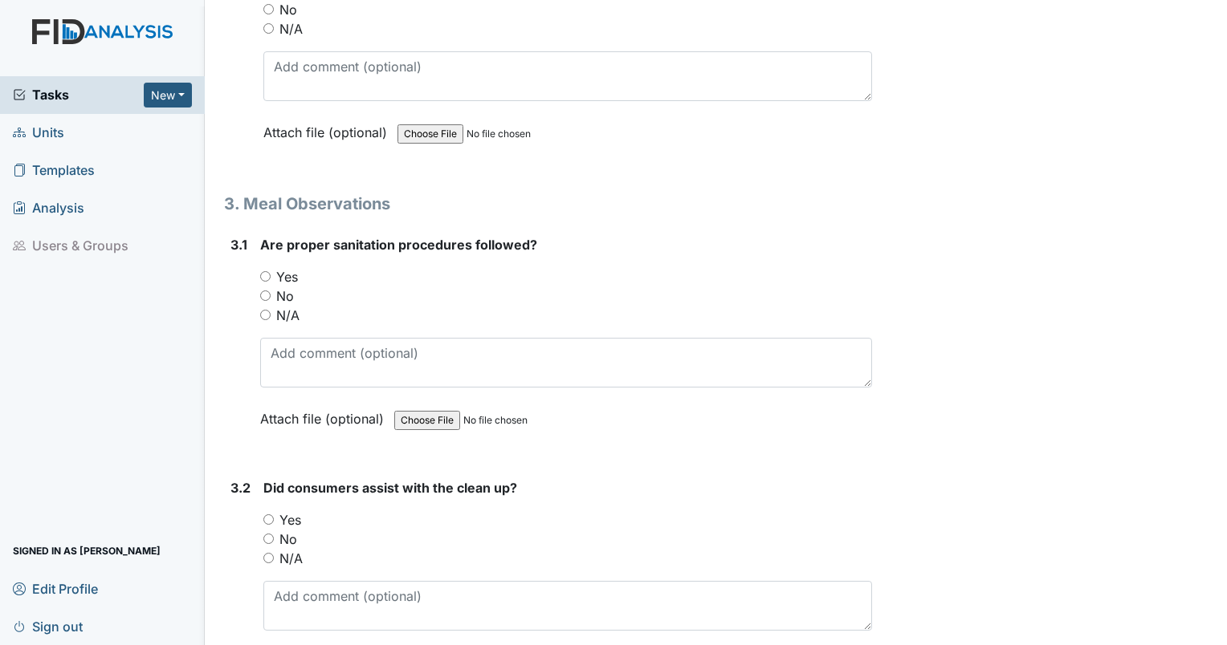
click at [264, 271] on input "Yes" at bounding box center [265, 276] width 10 height 10
radio input "true"
click at [271, 515] on input "Yes" at bounding box center [268, 520] width 10 height 10
radio input "true"
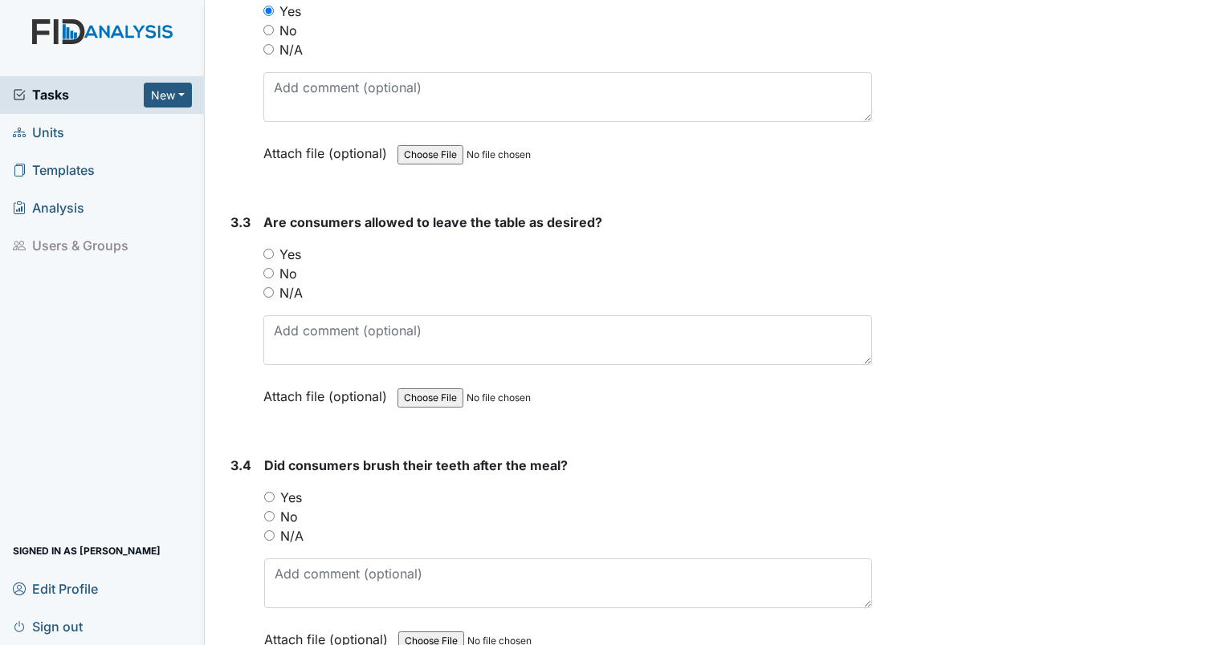
scroll to position [3173, 0]
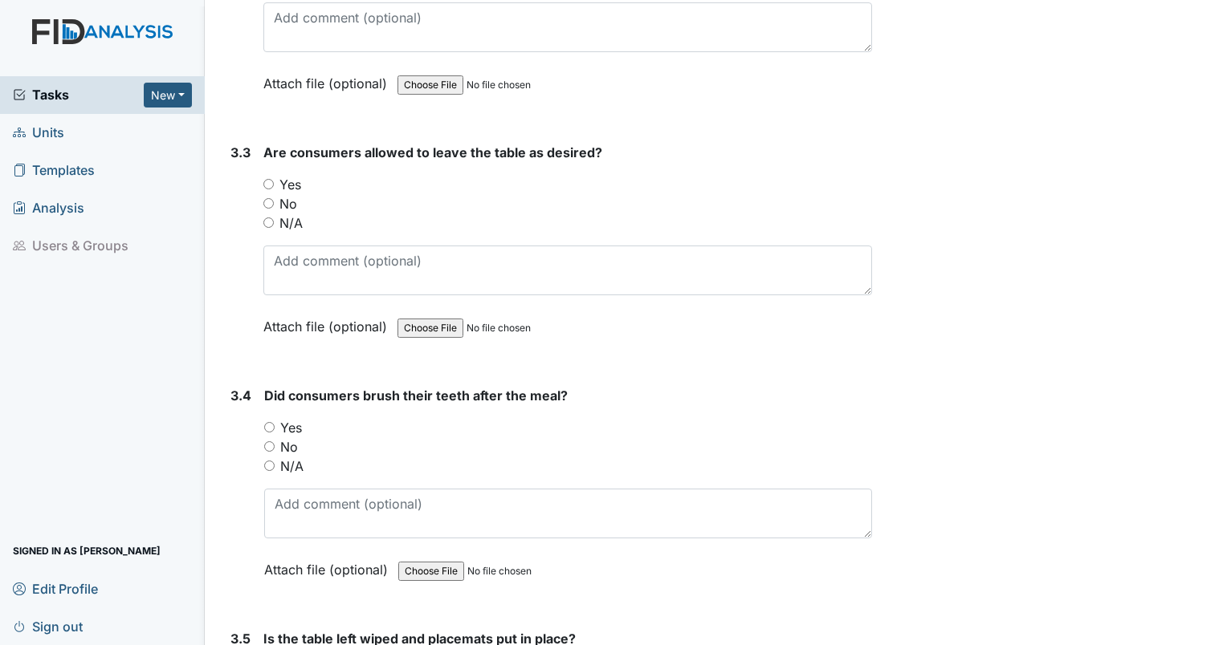
click at [270, 179] on input "Yes" at bounding box center [268, 184] width 10 height 10
radio input "true"
click at [267, 469] on div "Did consumers brush their teeth after the meal? You must select one of the belo…" at bounding box center [568, 488] width 608 height 205
click at [270, 461] on input "N/A" at bounding box center [269, 466] width 10 height 10
radio input "true"
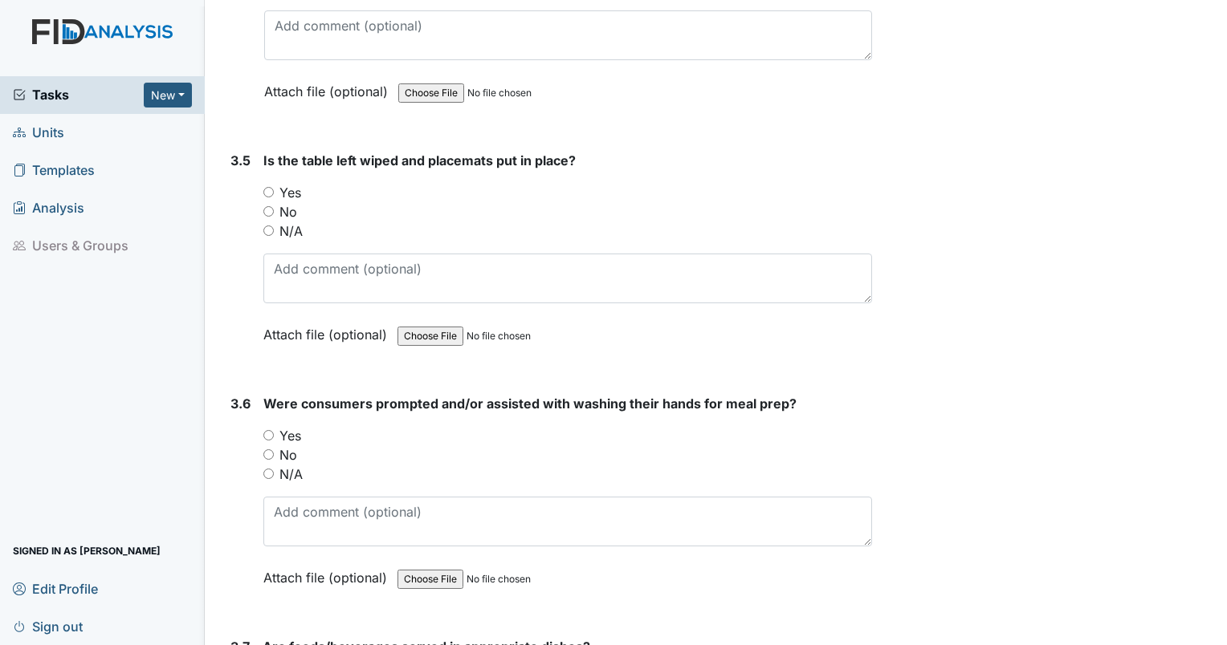
scroll to position [3692, 0]
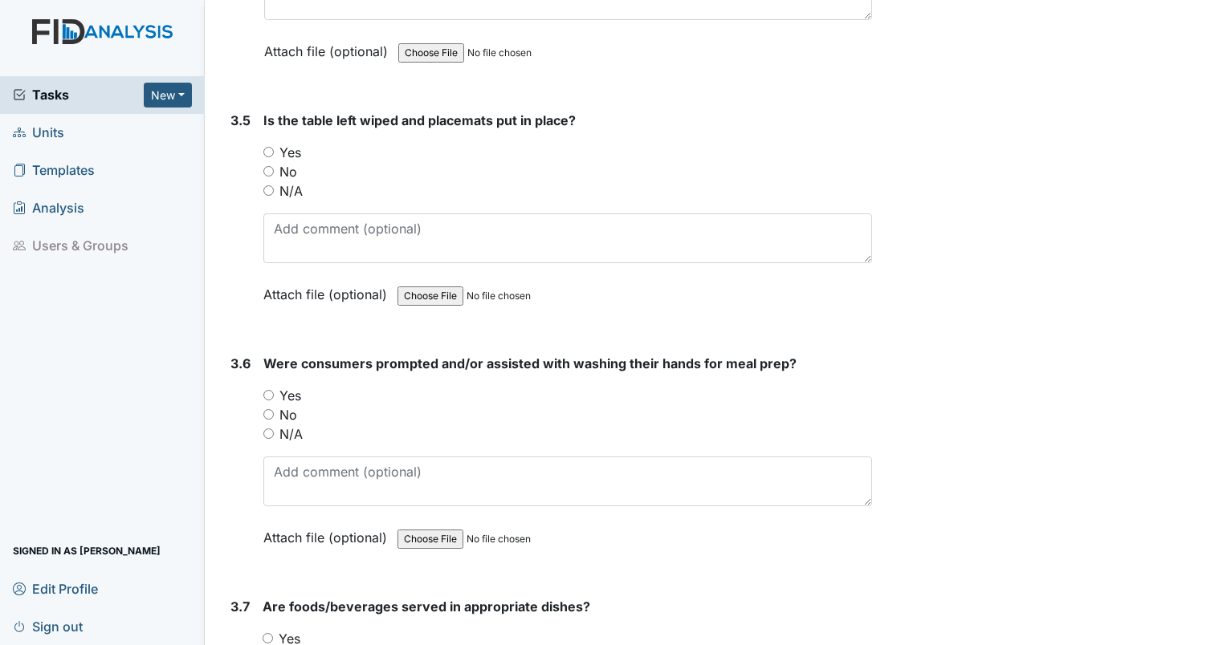
click at [267, 147] on input "Yes" at bounding box center [268, 152] width 10 height 10
radio input "true"
click at [270, 429] on input "N/A" at bounding box center [268, 434] width 10 height 10
radio input "true"
click at [267, 633] on input "Yes" at bounding box center [268, 638] width 10 height 10
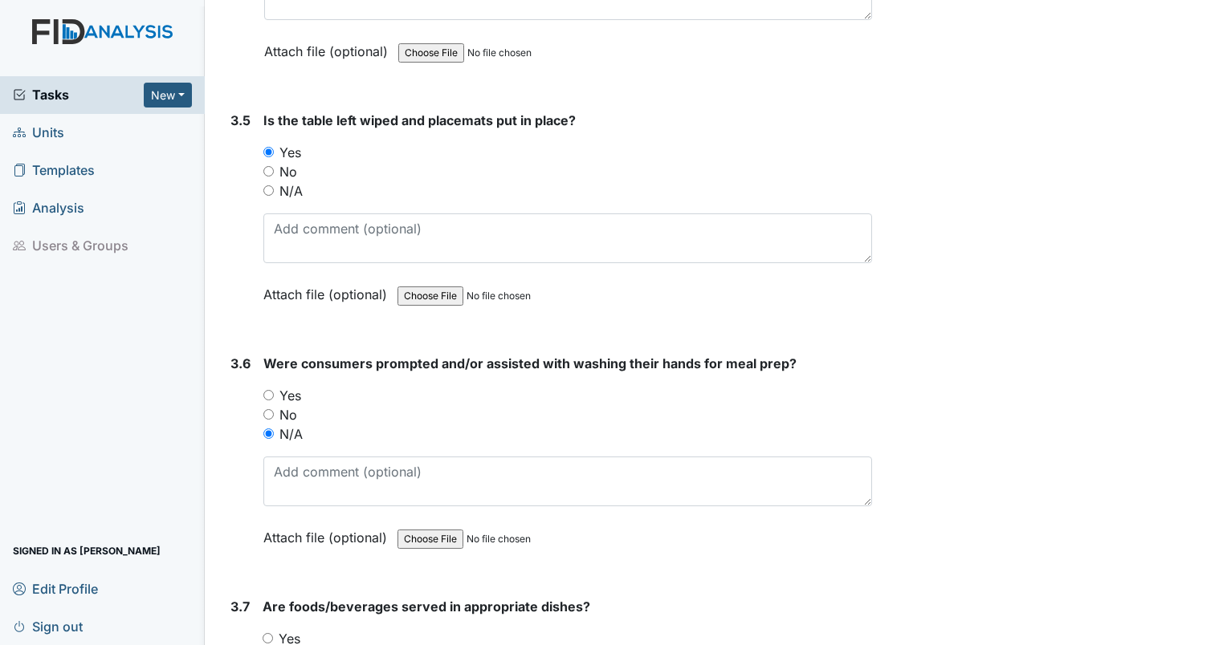
radio input "true"
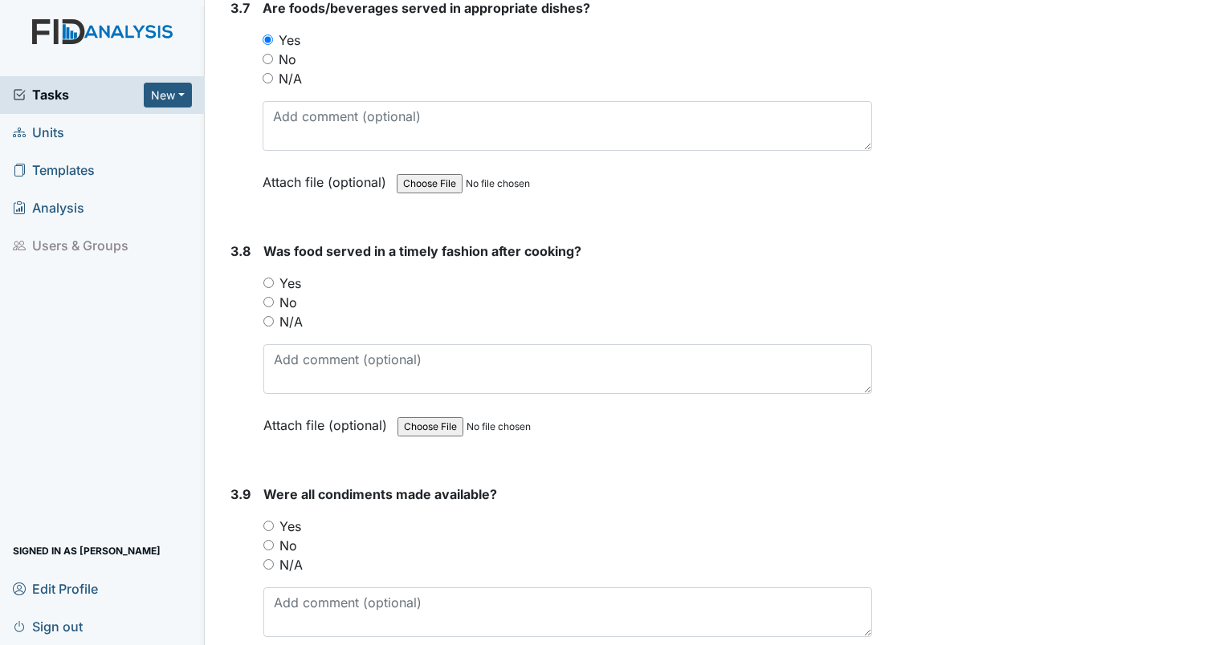
scroll to position [4360, 0]
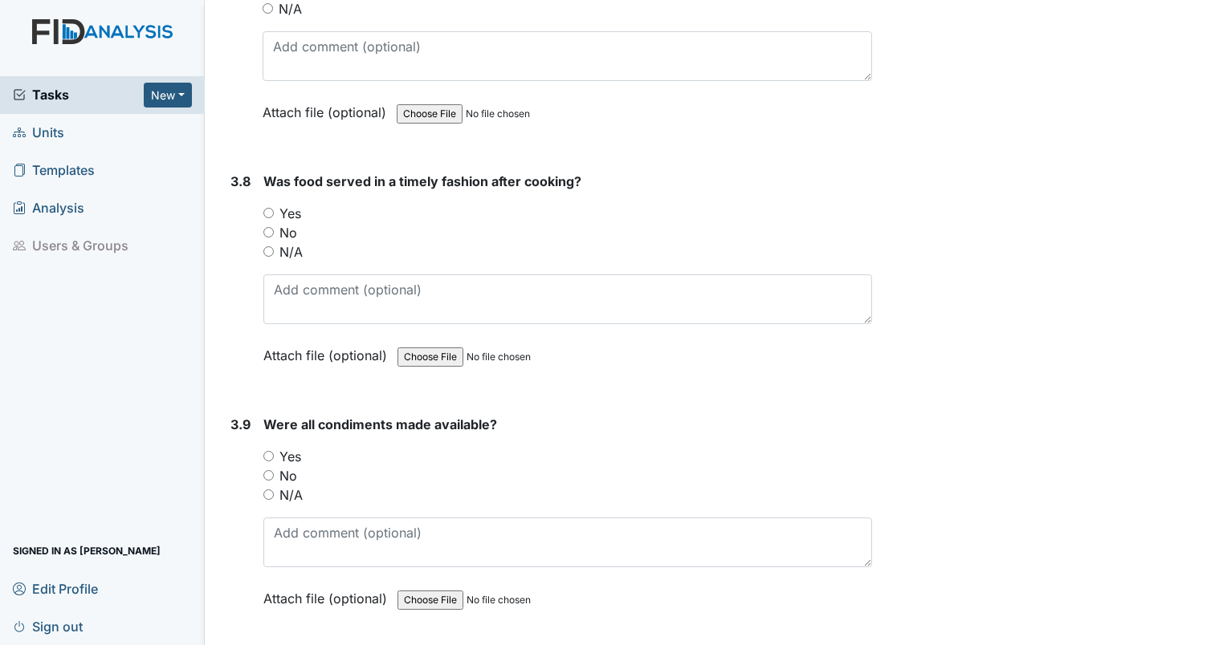
click at [269, 208] on input "Yes" at bounding box center [268, 213] width 10 height 10
radio input "true"
click at [271, 451] on input "Yes" at bounding box center [268, 456] width 10 height 10
radio input "true"
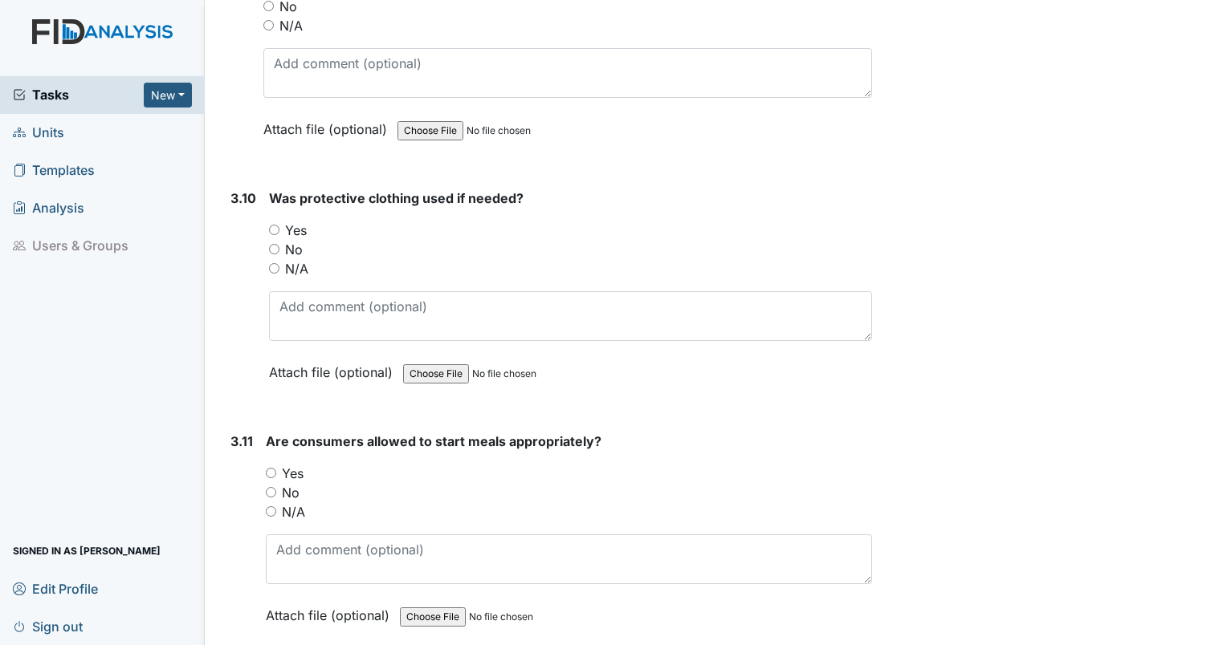
scroll to position [4889, 0]
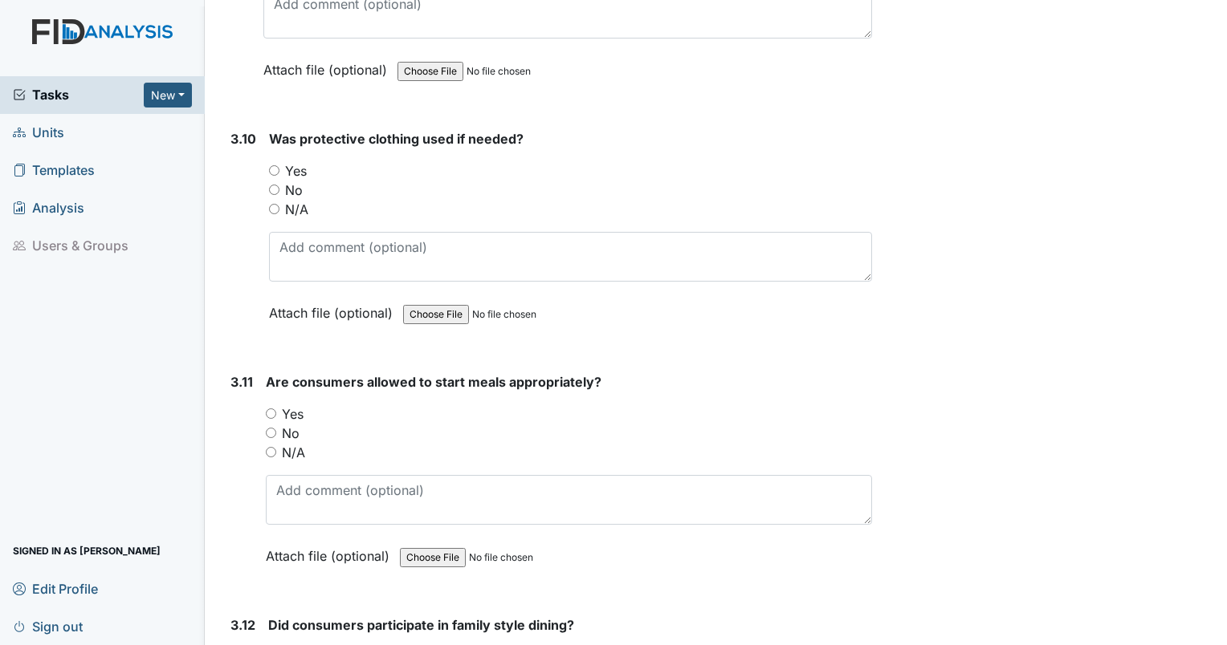
click at [270, 165] on input "Yes" at bounding box center [274, 170] width 10 height 10
radio input "true"
click at [270, 409] on input "Yes" at bounding box center [271, 414] width 10 height 10
radio input "true"
click at [275, 645] on input "Yes" at bounding box center [273, 657] width 10 height 10
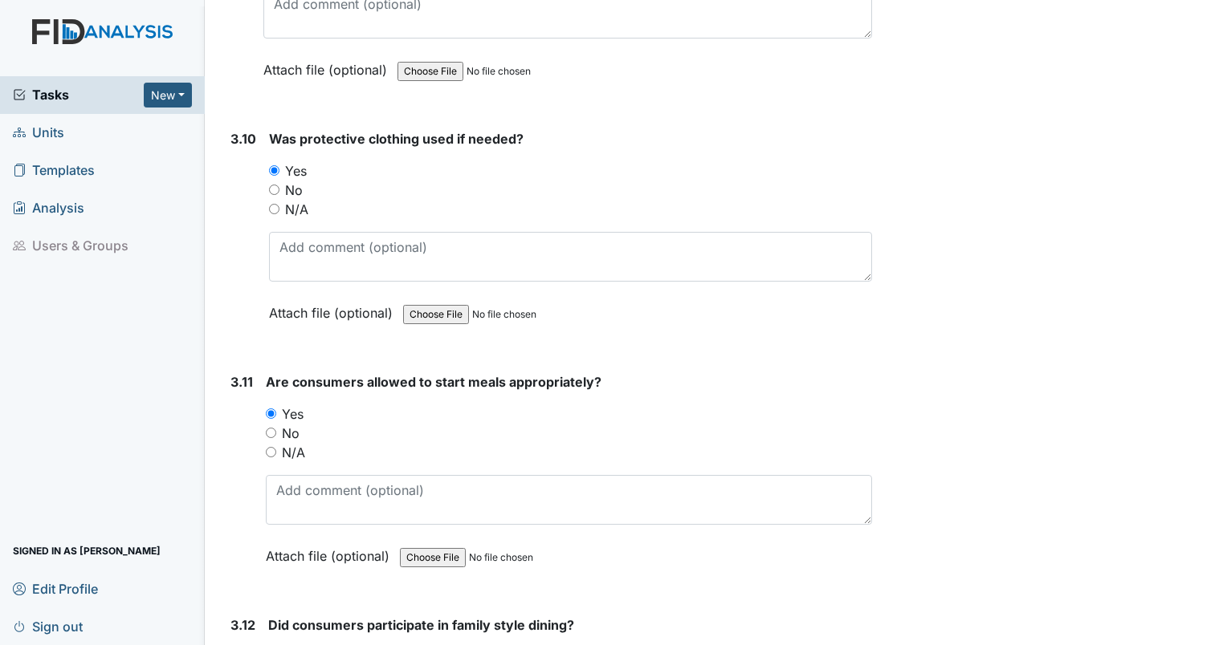
radio input "true"
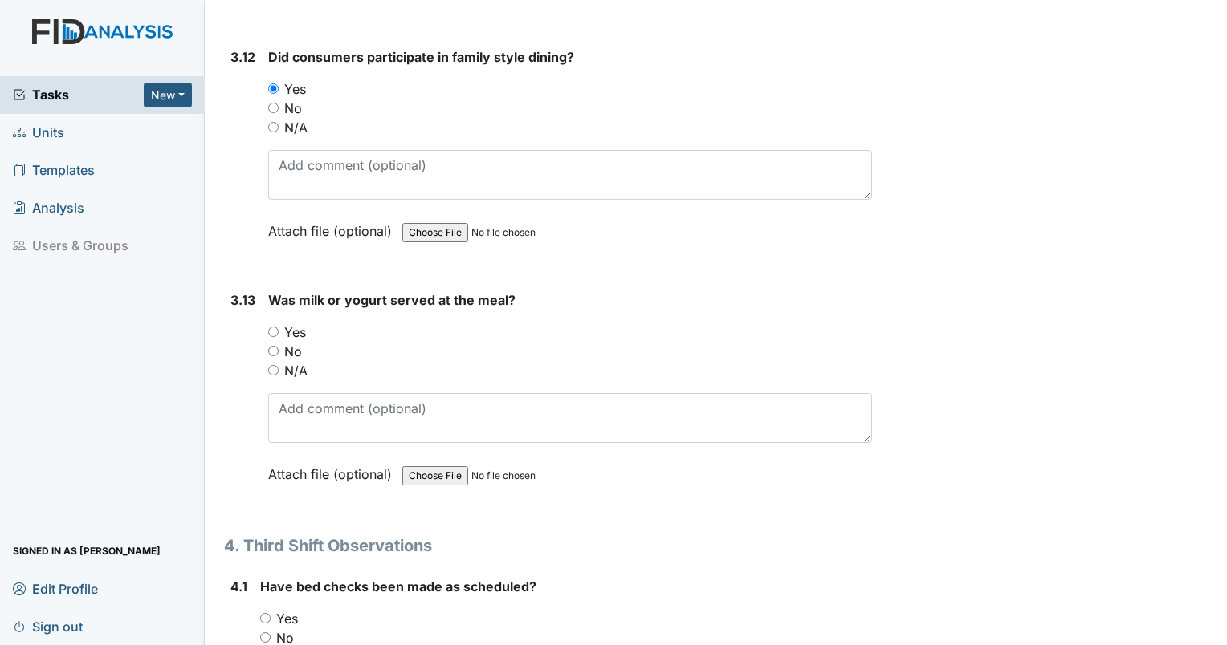
scroll to position [5588, 0]
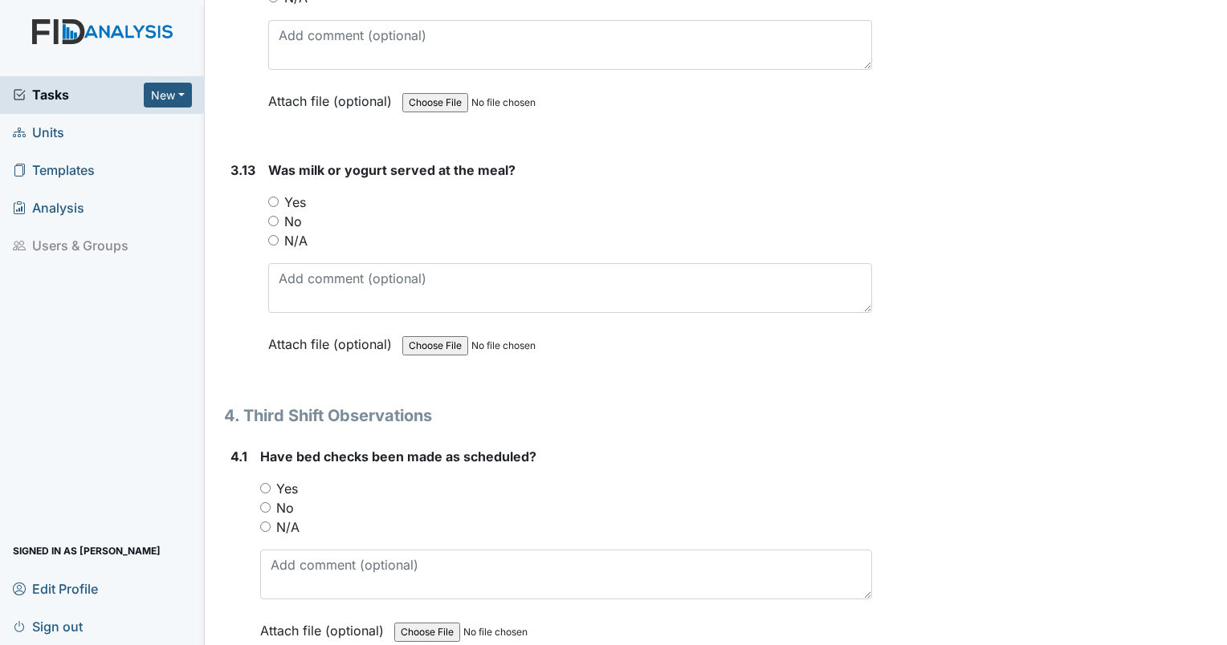
click at [270, 197] on input "Yes" at bounding box center [273, 202] width 10 height 10
radio input "true"
click at [263, 483] on input "Yes" at bounding box center [265, 488] width 10 height 10
radio input "true"
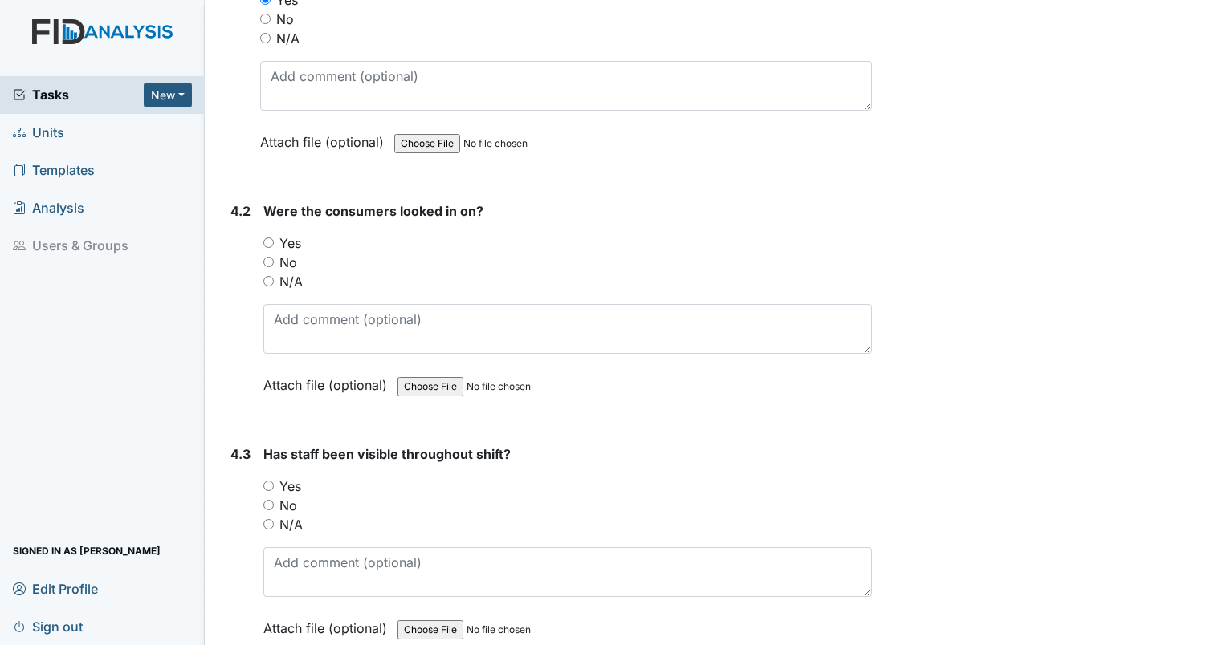
scroll to position [6086, 0]
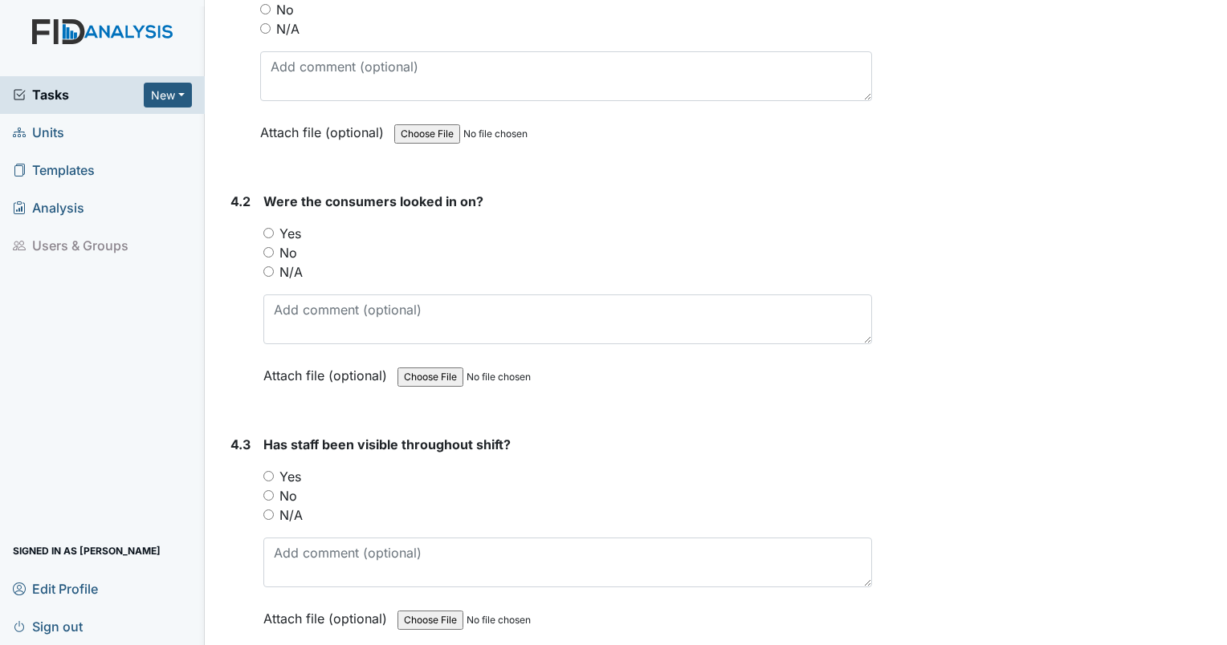
click at [268, 228] on input "Yes" at bounding box center [268, 233] width 10 height 10
radio input "true"
click at [268, 471] on input "Yes" at bounding box center [268, 476] width 10 height 10
radio input "true"
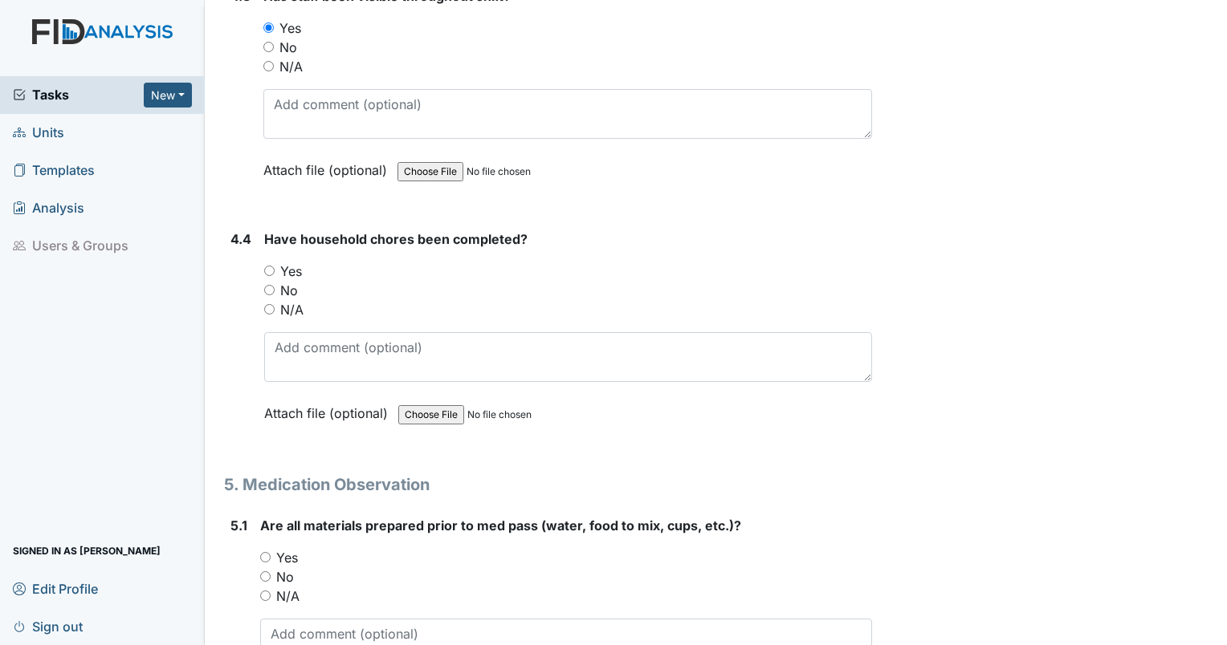
scroll to position [6546, 0]
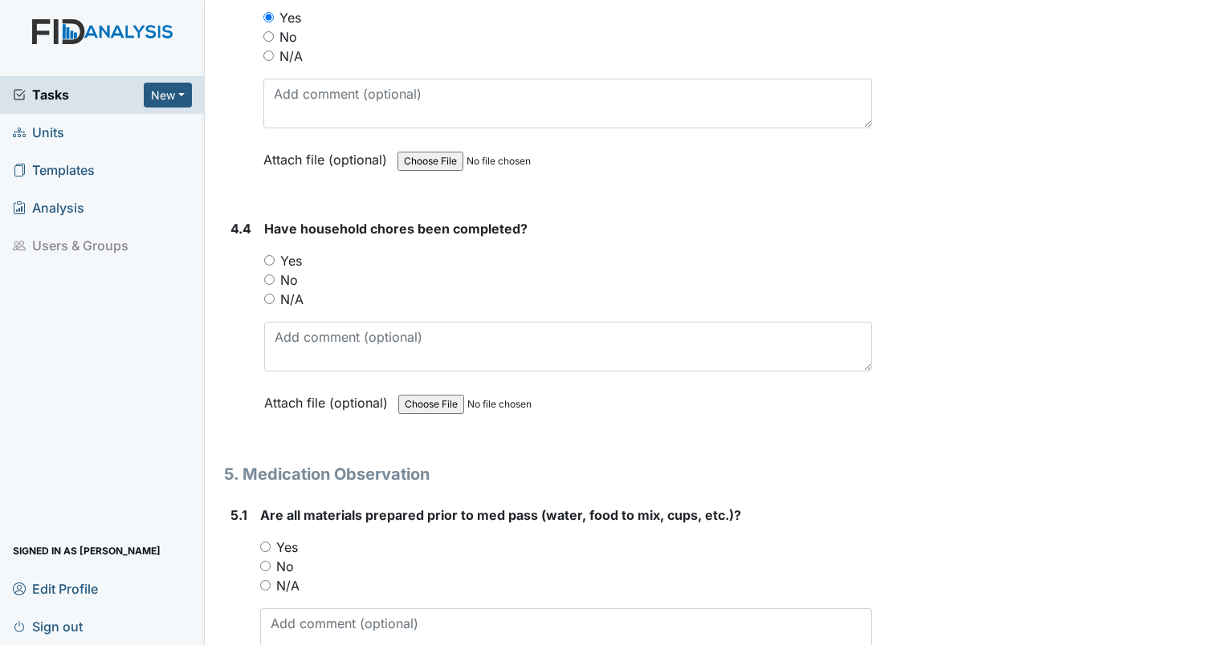
click at [273, 255] on input "Yes" at bounding box center [269, 260] width 10 height 10
radio input "true"
click at [266, 542] on input "Yes" at bounding box center [265, 547] width 10 height 10
radio input "true"
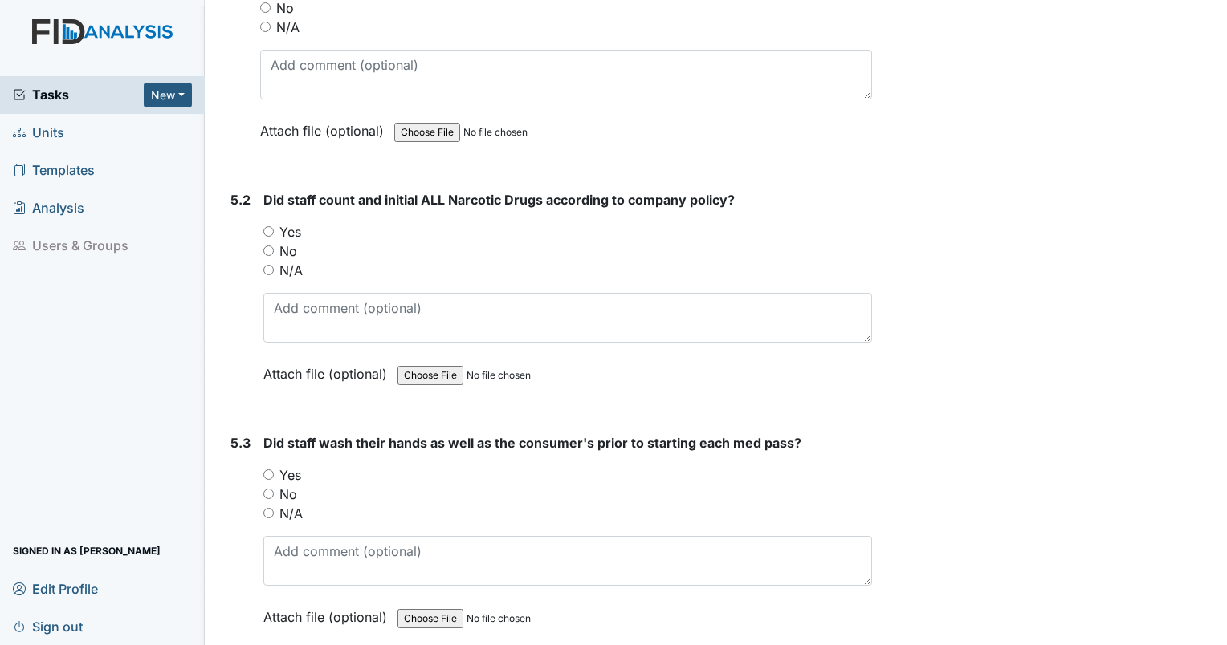
scroll to position [7145, 0]
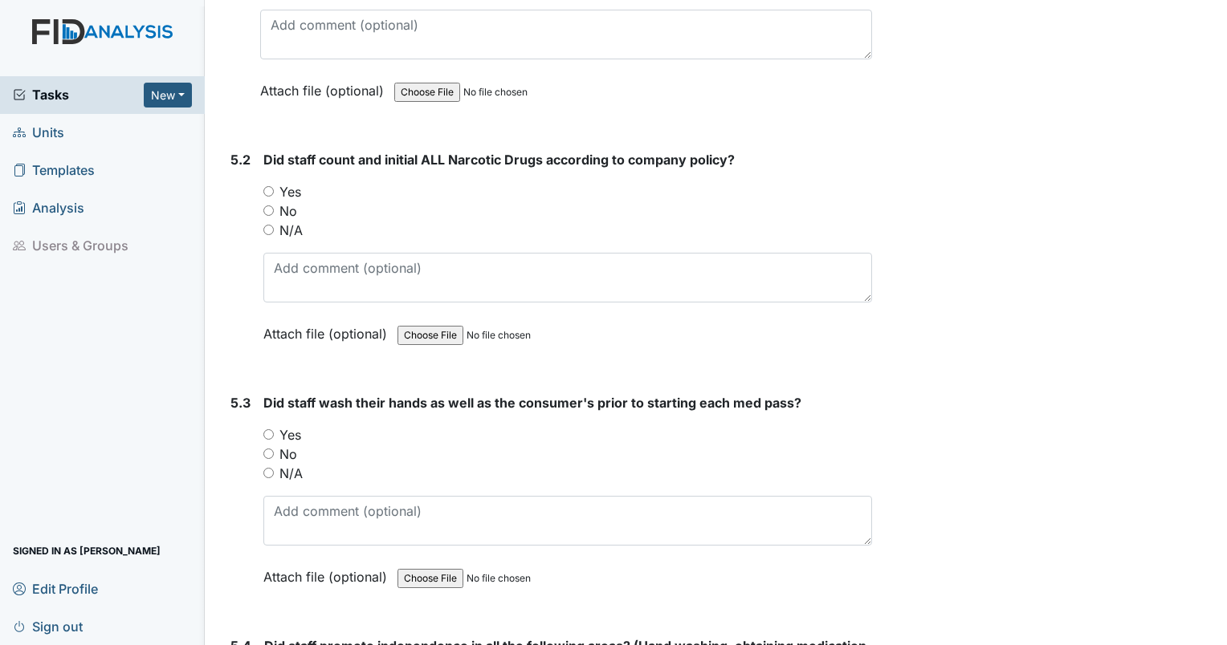
click at [267, 186] on input "Yes" at bounding box center [268, 191] width 10 height 10
radio input "true"
click at [272, 430] on input "Yes" at bounding box center [268, 435] width 10 height 10
radio input "true"
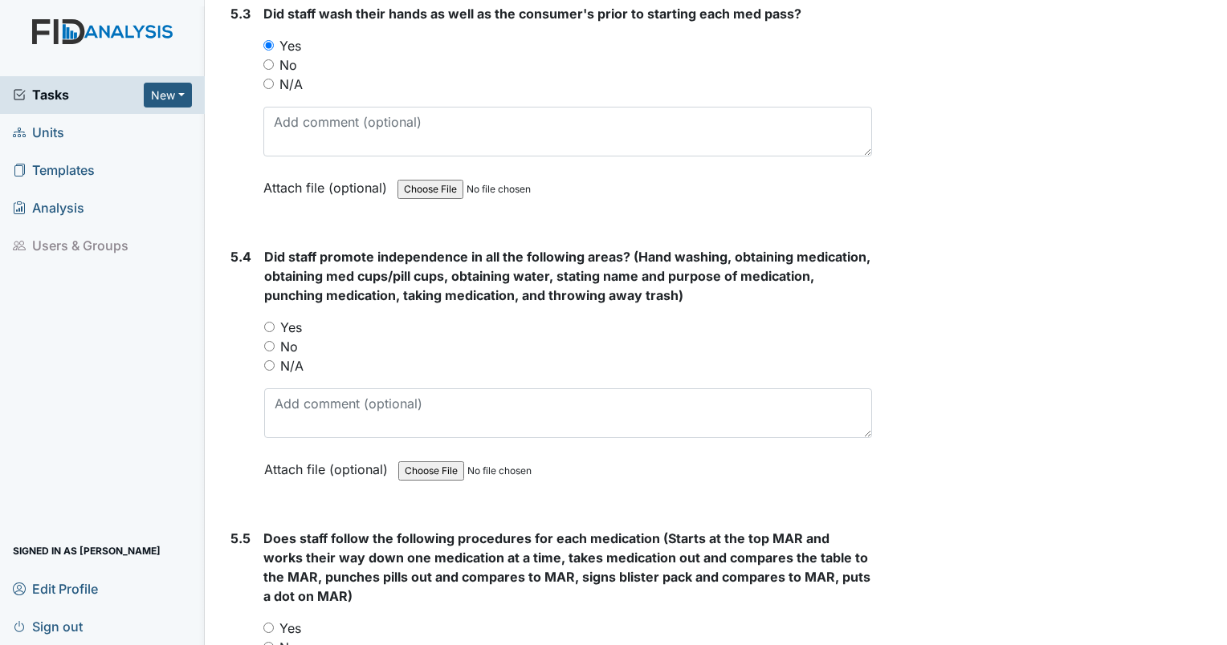
scroll to position [7634, 0]
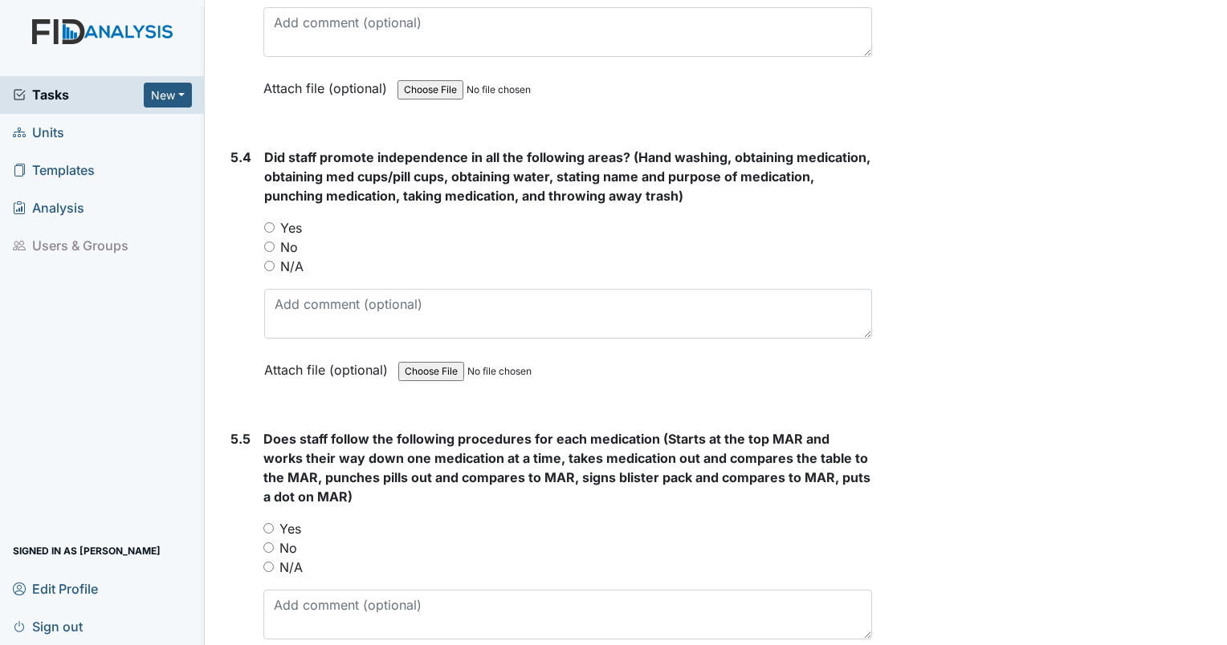
click at [267, 222] on input "Yes" at bounding box center [269, 227] width 10 height 10
radio input "true"
click at [273, 519] on div "Yes" at bounding box center [567, 528] width 609 height 19
click at [270, 523] on input "Yes" at bounding box center [268, 528] width 10 height 10
radio input "true"
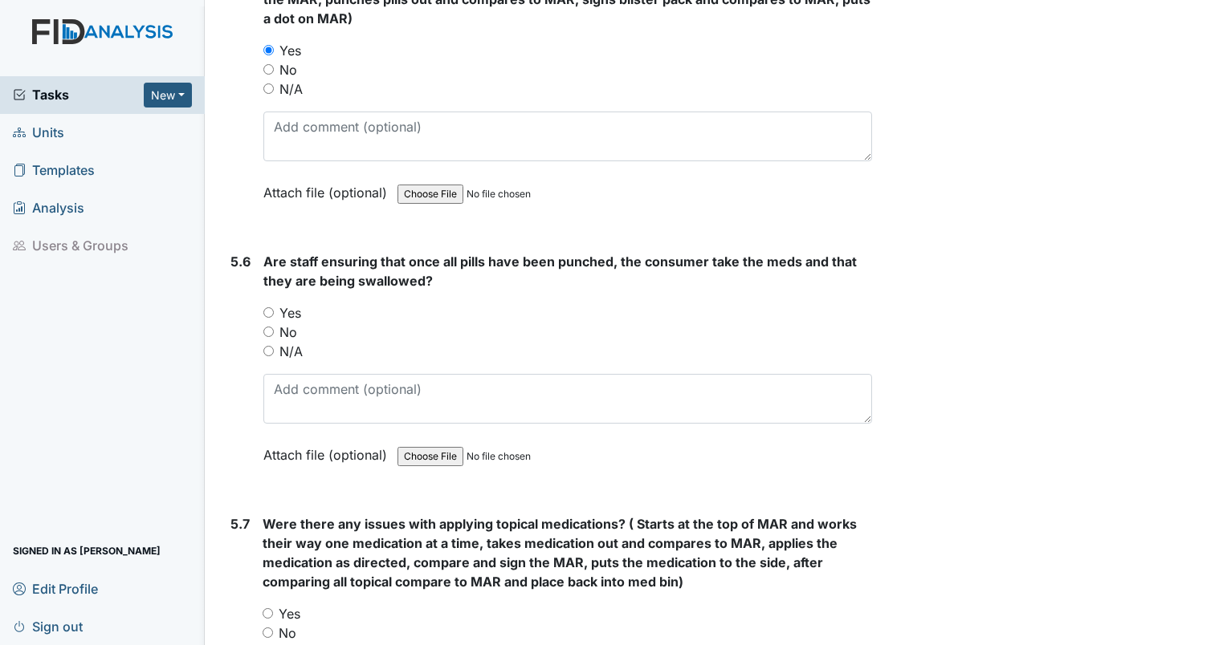
scroll to position [8152, 0]
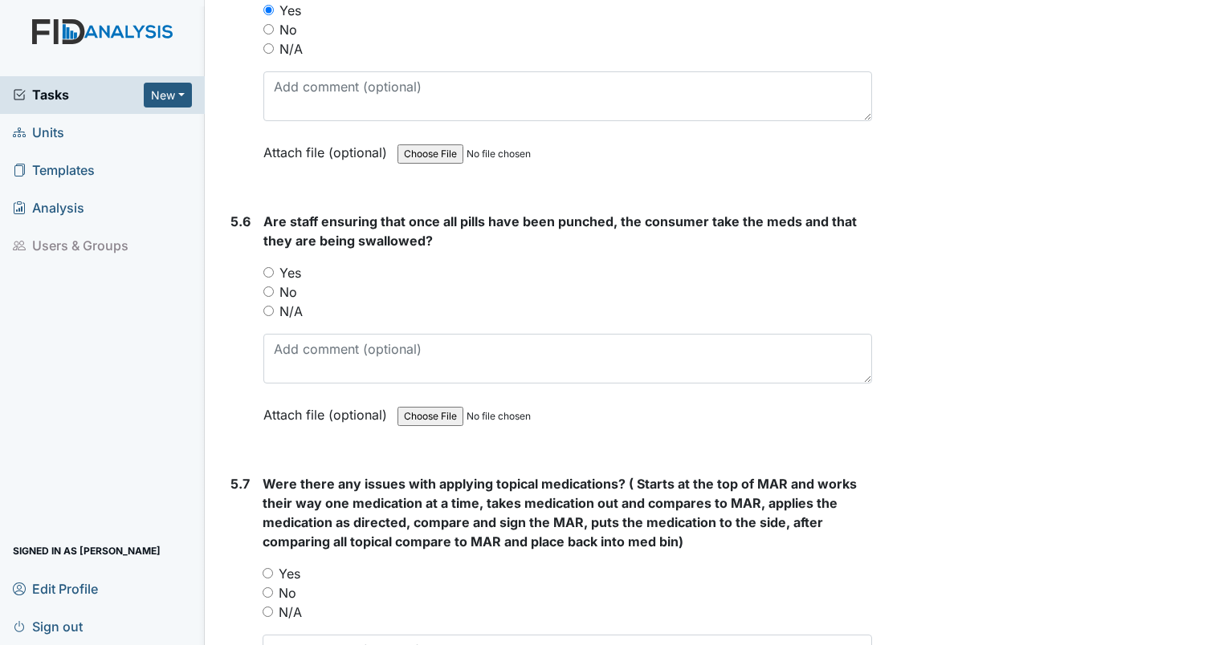
click at [264, 267] on input "Yes" at bounding box center [268, 272] width 10 height 10
radio input "true"
click at [267, 607] on input "N/A" at bounding box center [268, 612] width 10 height 10
radio input "true"
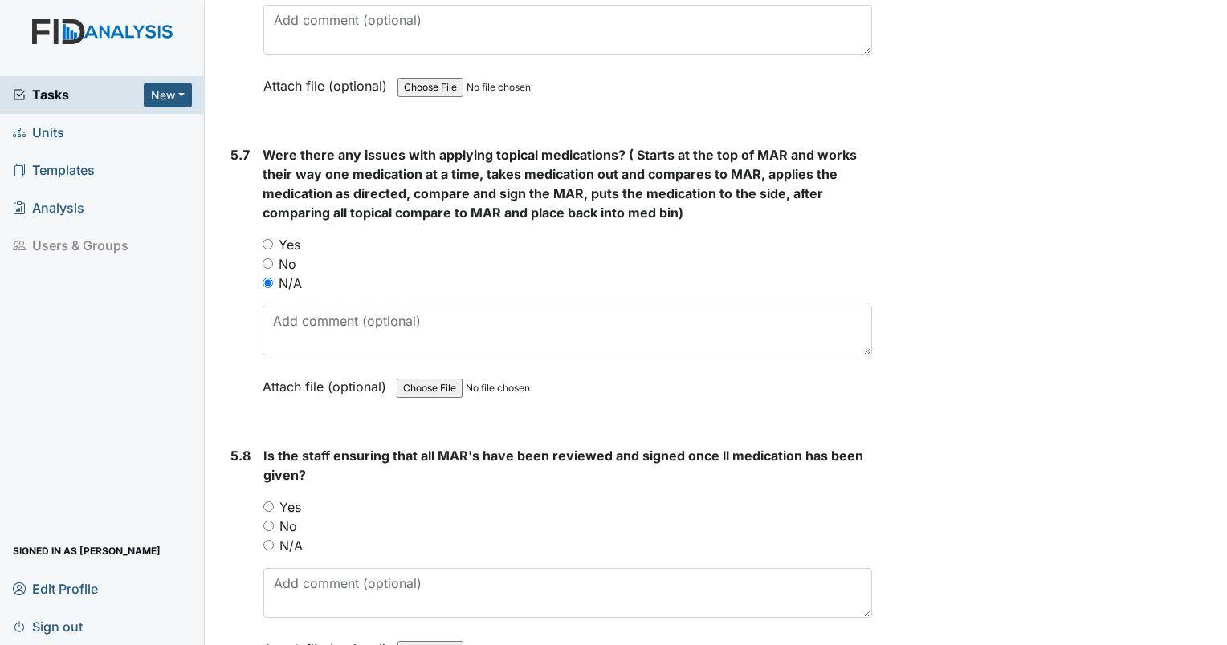
scroll to position [8542, 0]
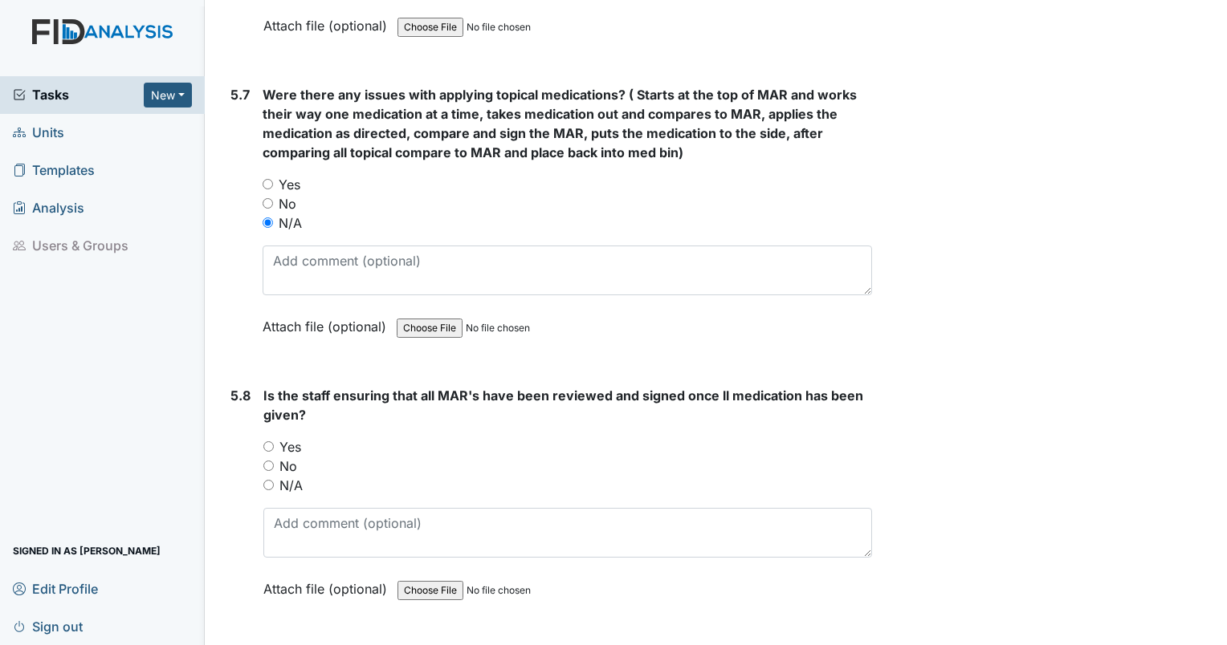
click at [271, 442] on input "Yes" at bounding box center [268, 447] width 10 height 10
radio input "true"
click at [267, 480] on input "N/A" at bounding box center [268, 485] width 10 height 10
radio input "true"
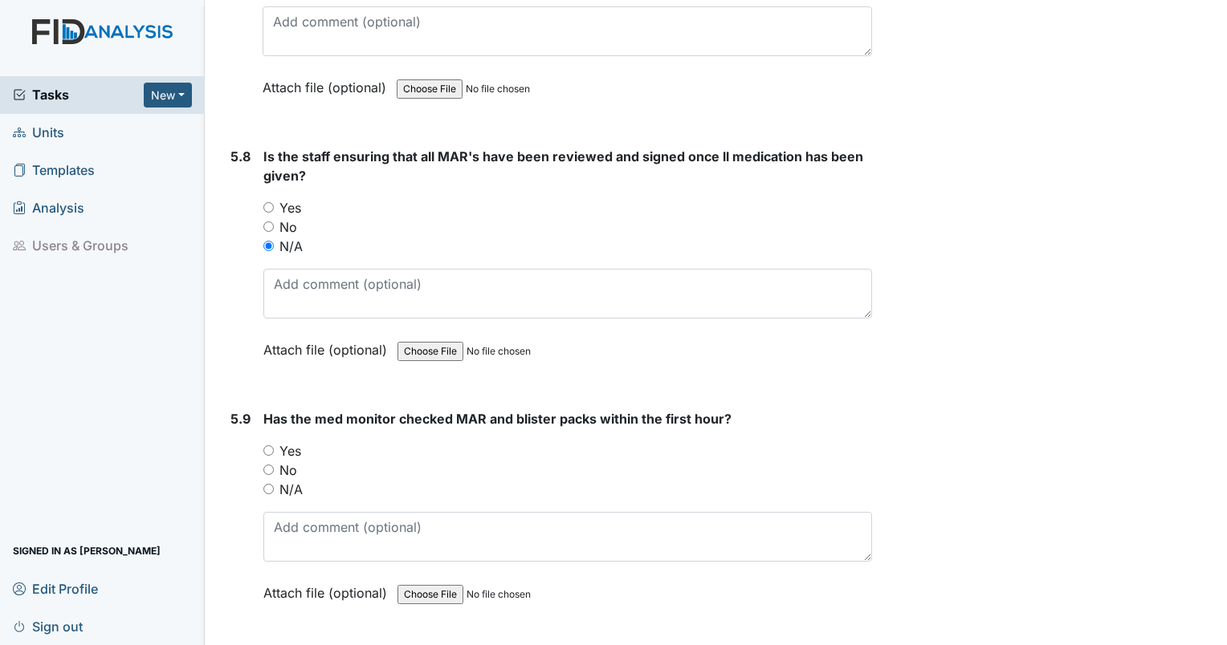
scroll to position [8801, 0]
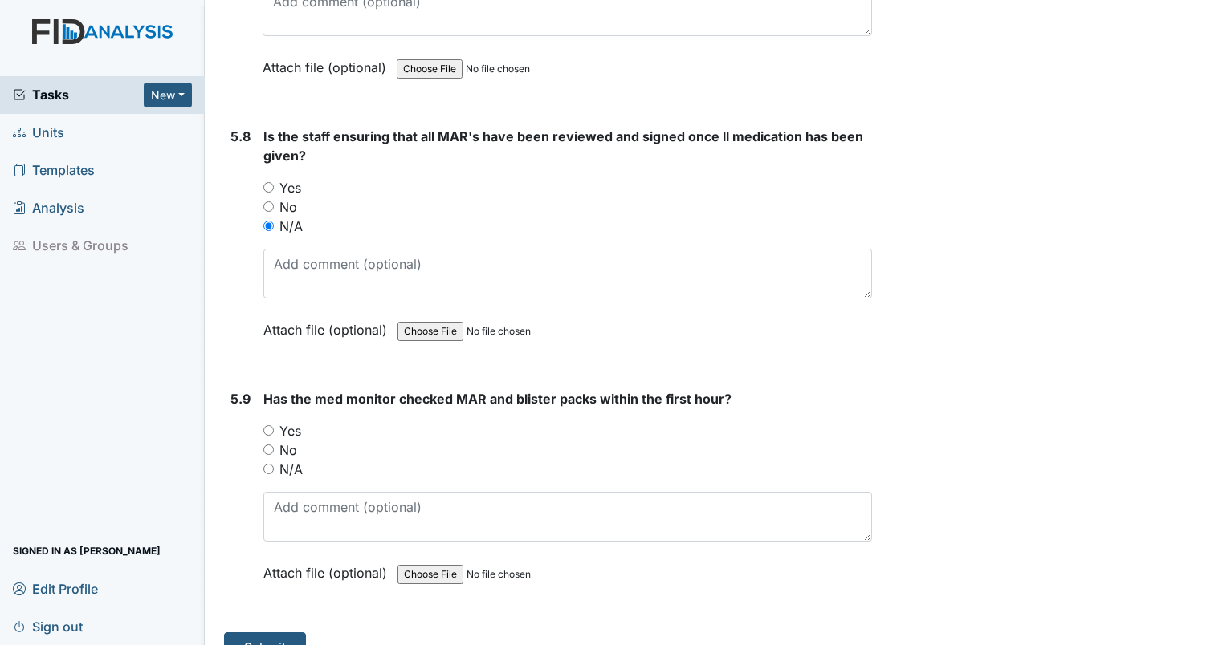
click at [267, 426] on input "Yes" at bounding box center [268, 431] width 10 height 10
radio input "true"
click at [256, 633] on button "Submit" at bounding box center [265, 648] width 82 height 31
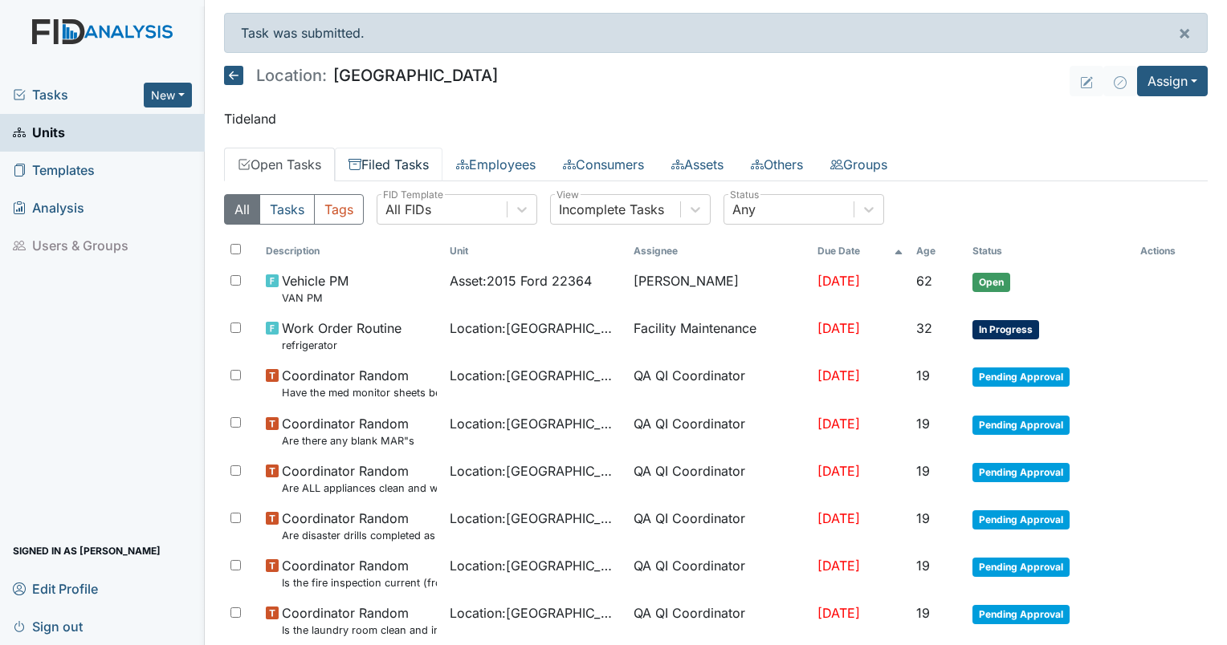
click at [407, 169] on link "Filed Tasks" at bounding box center [389, 165] width 108 height 34
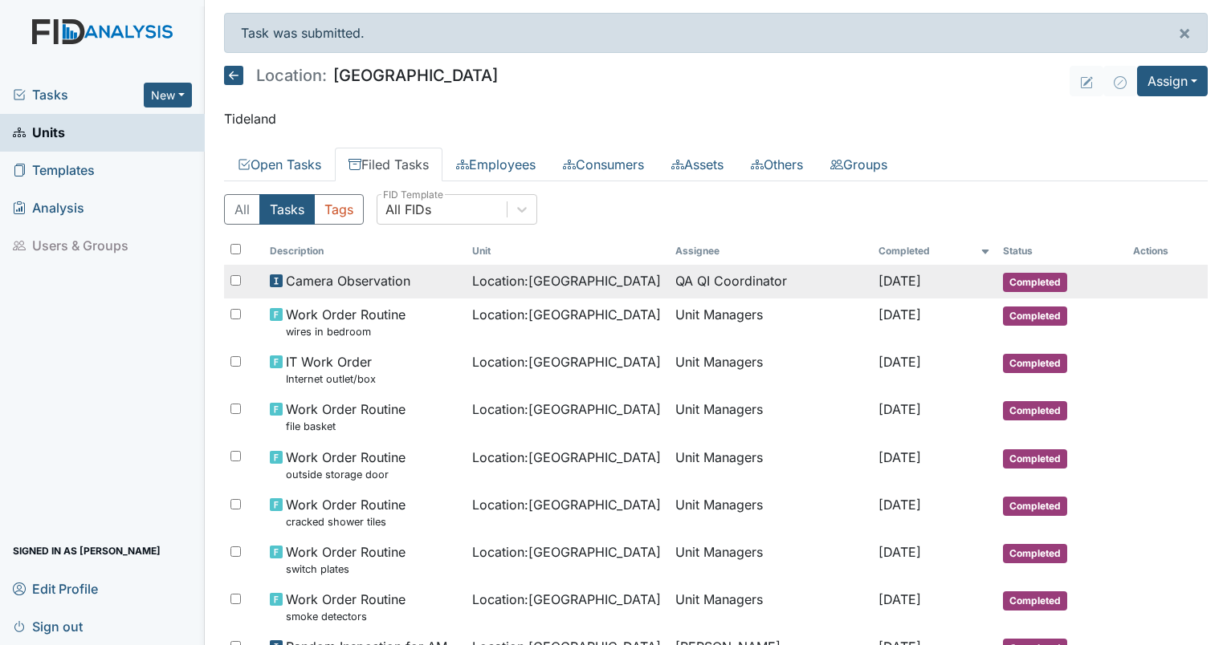
click at [715, 284] on td "QA QI Coordinator" at bounding box center [770, 282] width 203 height 34
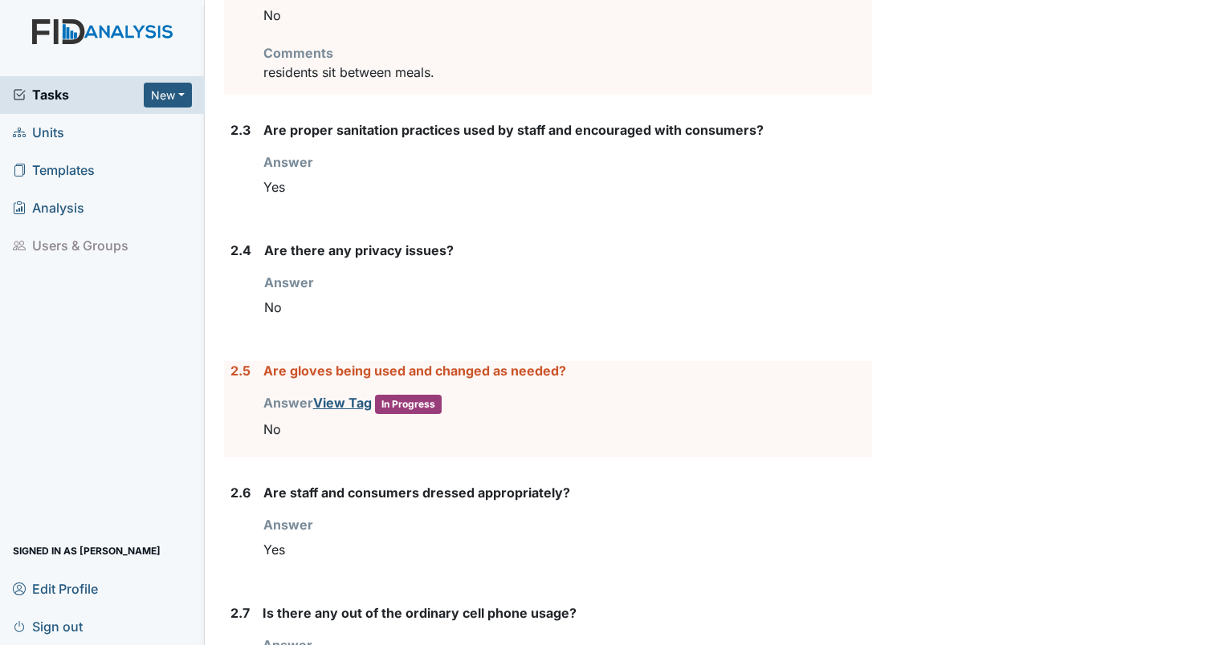
scroll to position [746, 0]
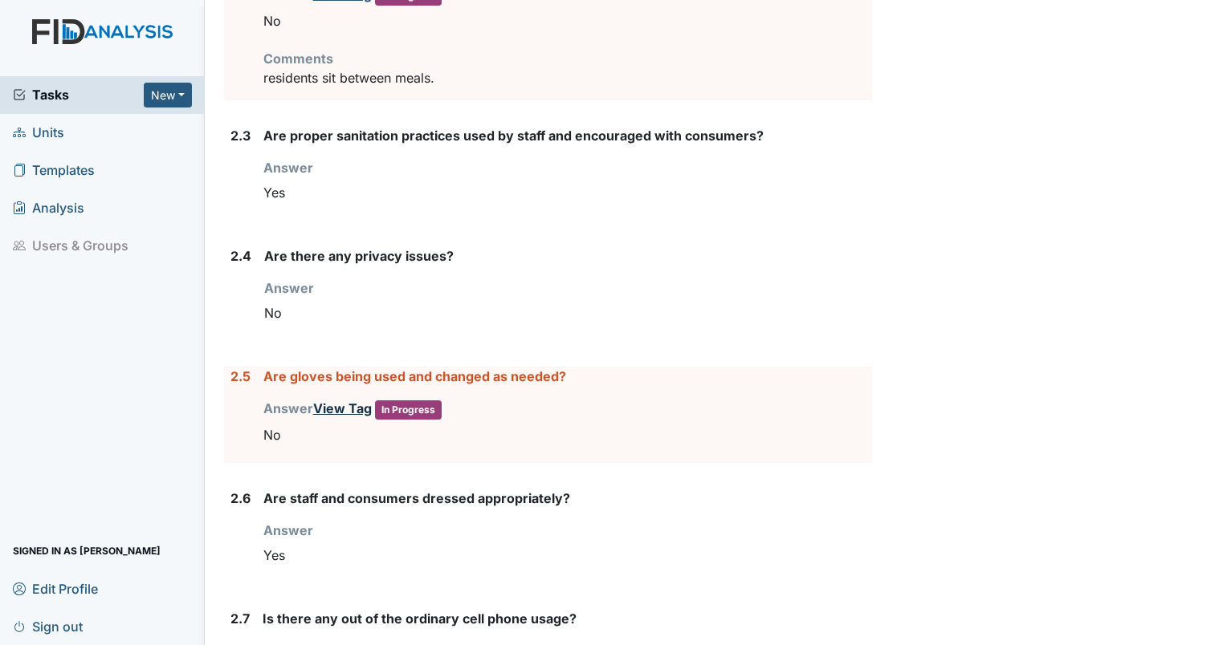
click at [336, 408] on link "View Tag" at bounding box center [342, 409] width 59 height 16
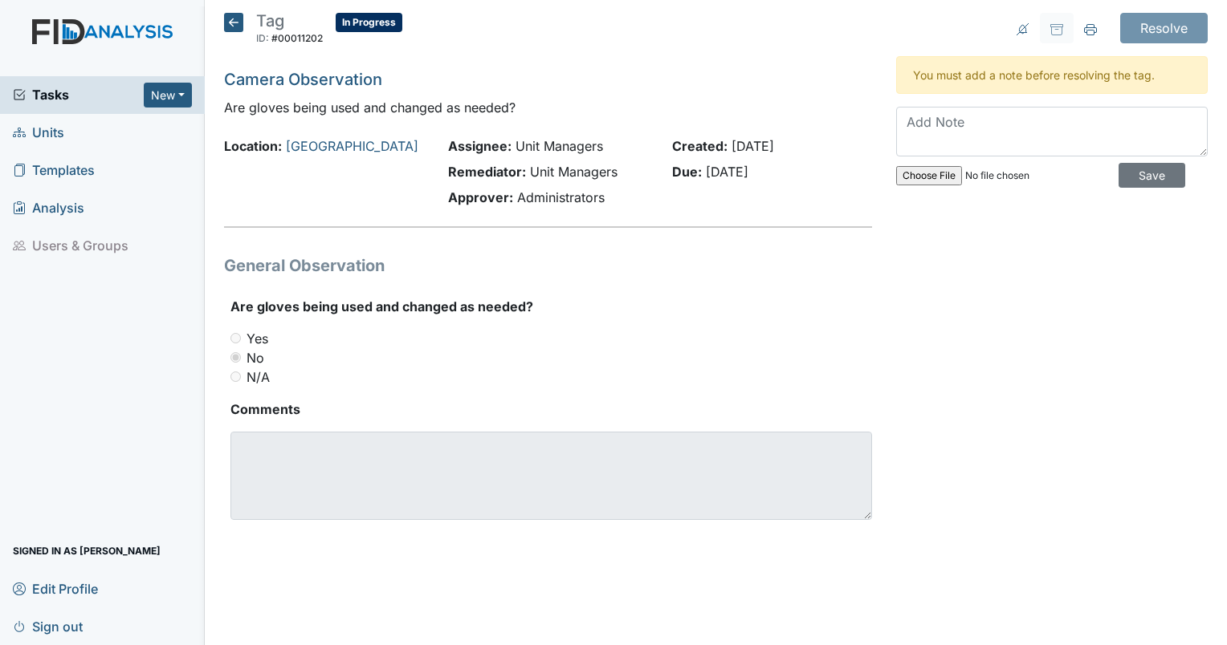
click at [241, 344] on div "Yes" at bounding box center [550, 338] width 641 height 19
click at [230, 19] on icon at bounding box center [233, 22] width 19 height 19
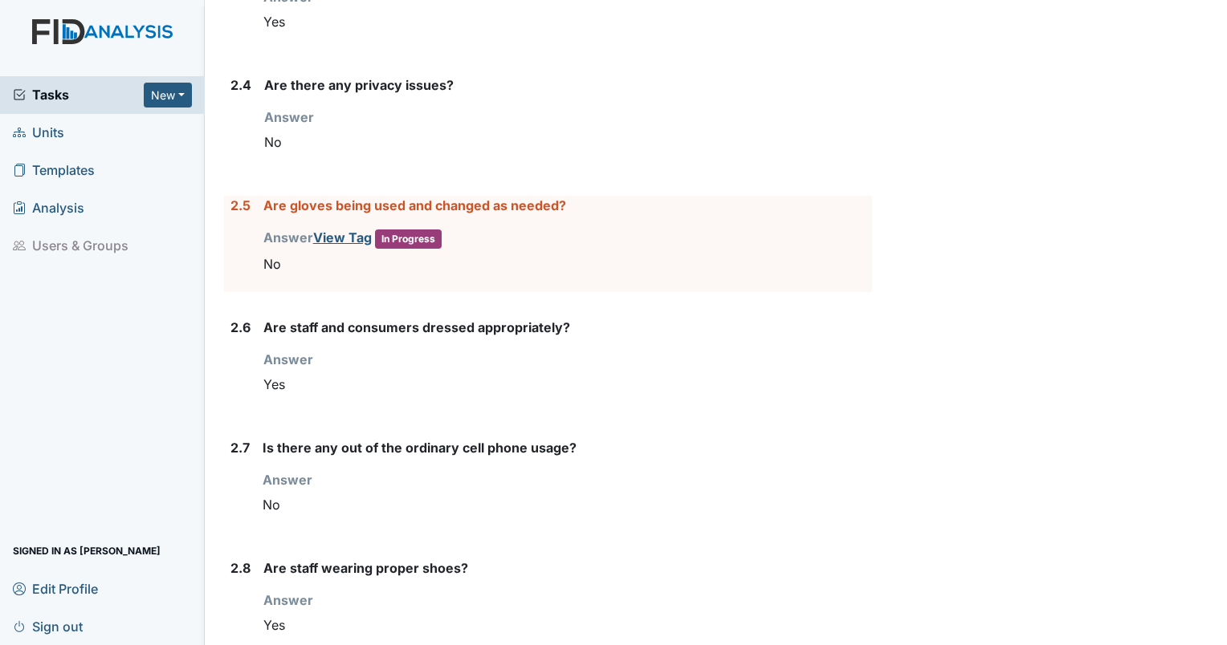
scroll to position [912, 0]
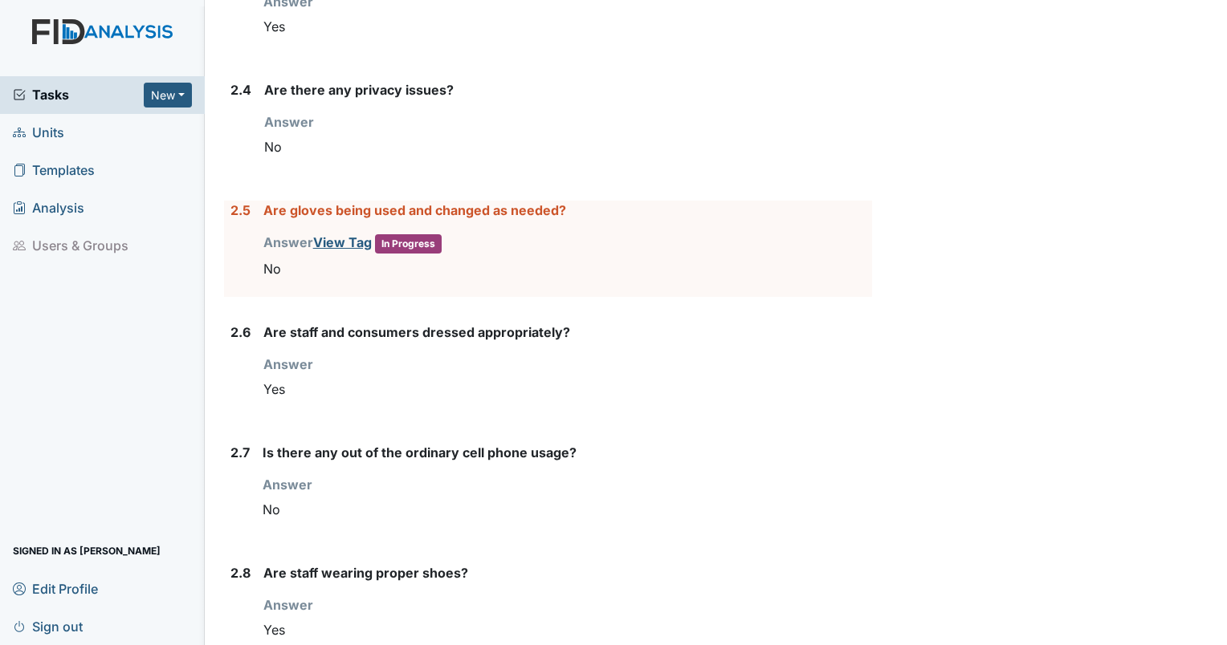
click at [292, 210] on label "Are gloves being used and changed as needed?" at bounding box center [414, 210] width 303 height 19
click at [339, 241] on link "View Tag" at bounding box center [342, 242] width 59 height 16
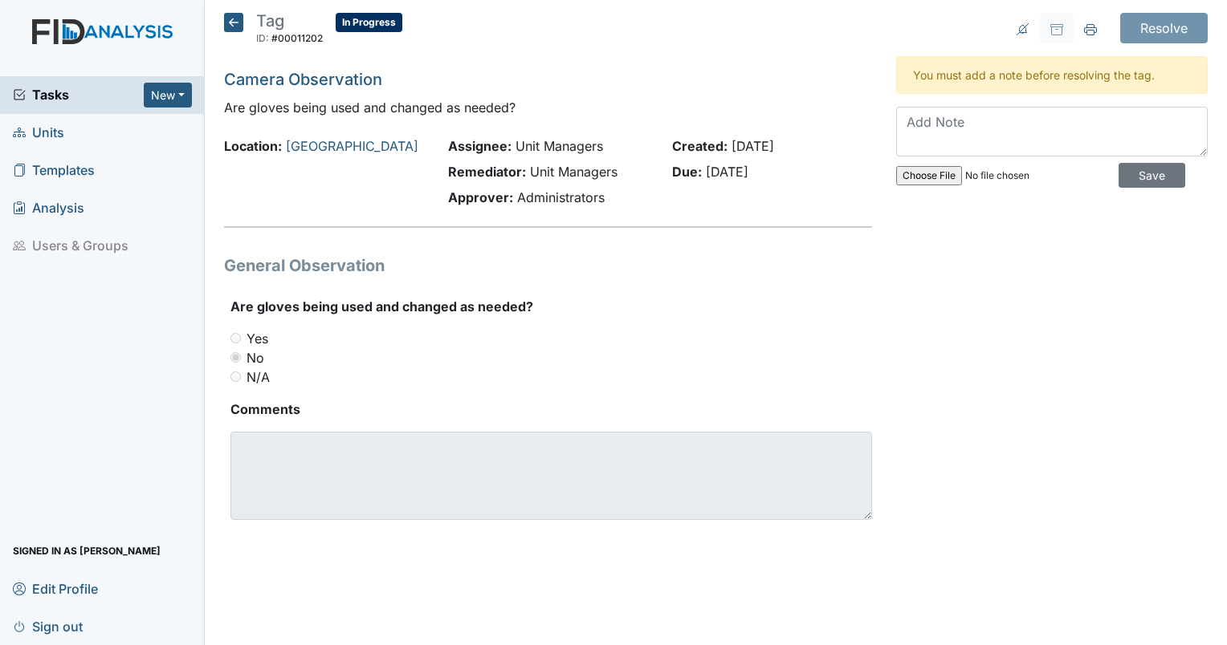
click at [241, 22] on icon at bounding box center [233, 22] width 19 height 19
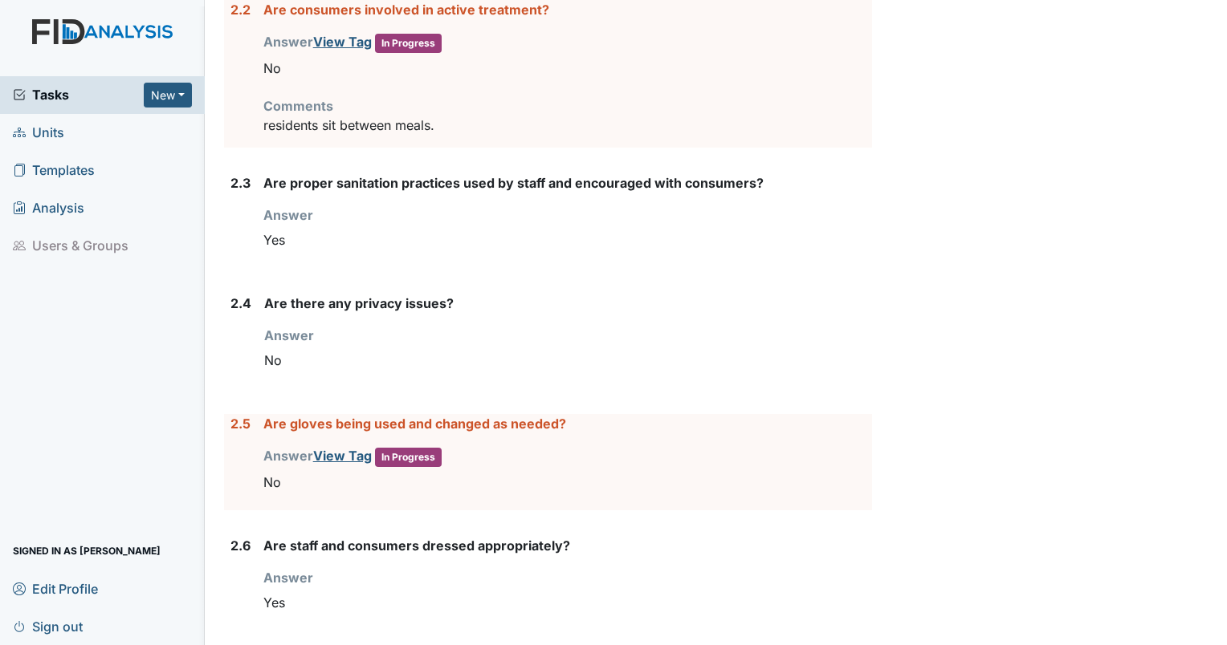
scroll to position [864, 0]
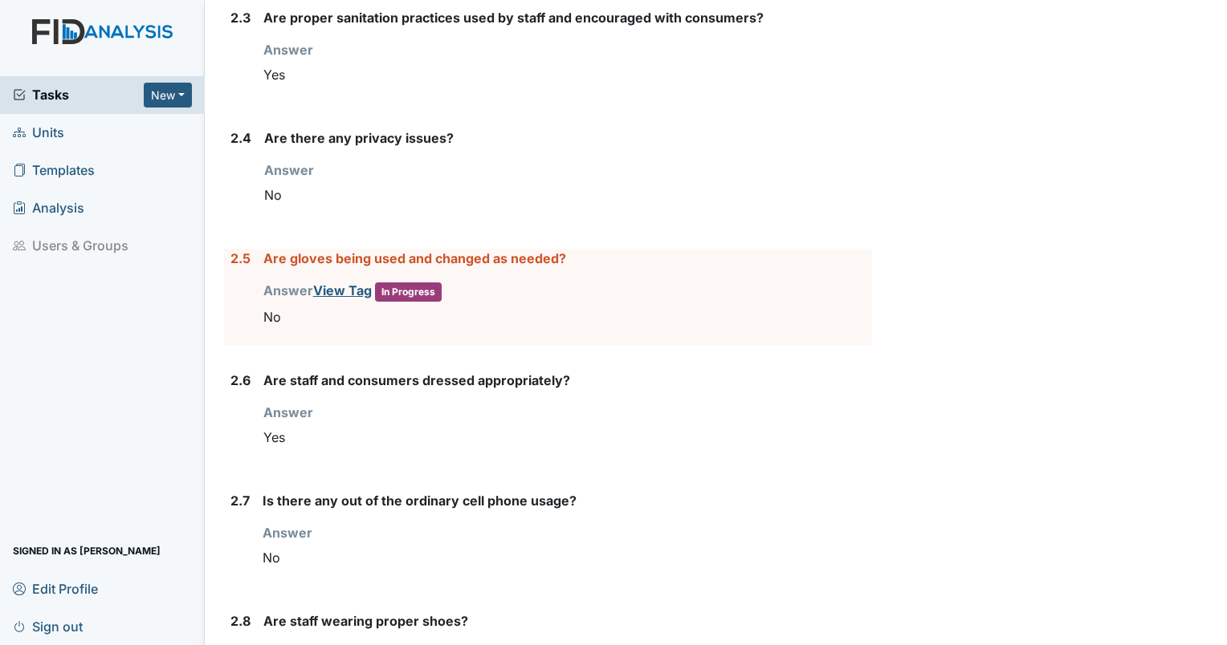
click at [307, 259] on label "Are gloves being used and changed as needed?" at bounding box center [414, 258] width 303 height 19
drag, startPoint x: 307, startPoint y: 259, endPoint x: 406, endPoint y: 289, distance: 104.1
click at [406, 289] on span "In Progress" at bounding box center [408, 292] width 67 height 19
click at [310, 289] on strong "Answer View Tag In Progress" at bounding box center [352, 291] width 178 height 16
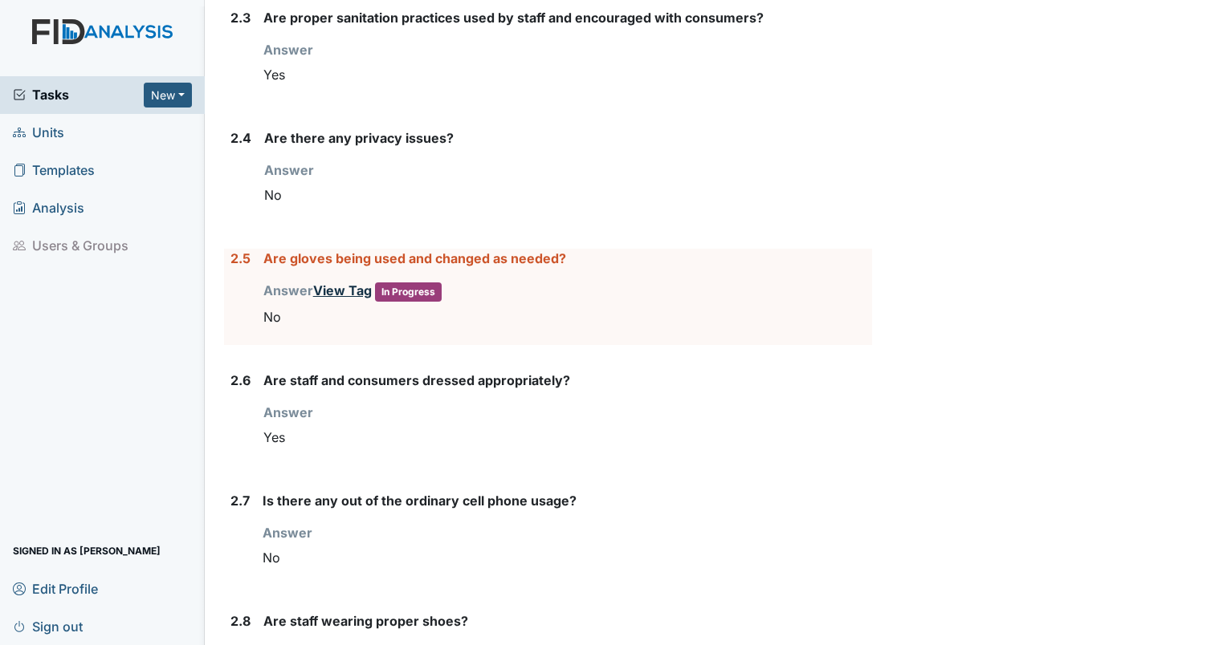
click at [335, 286] on link "View Tag" at bounding box center [342, 291] width 59 height 16
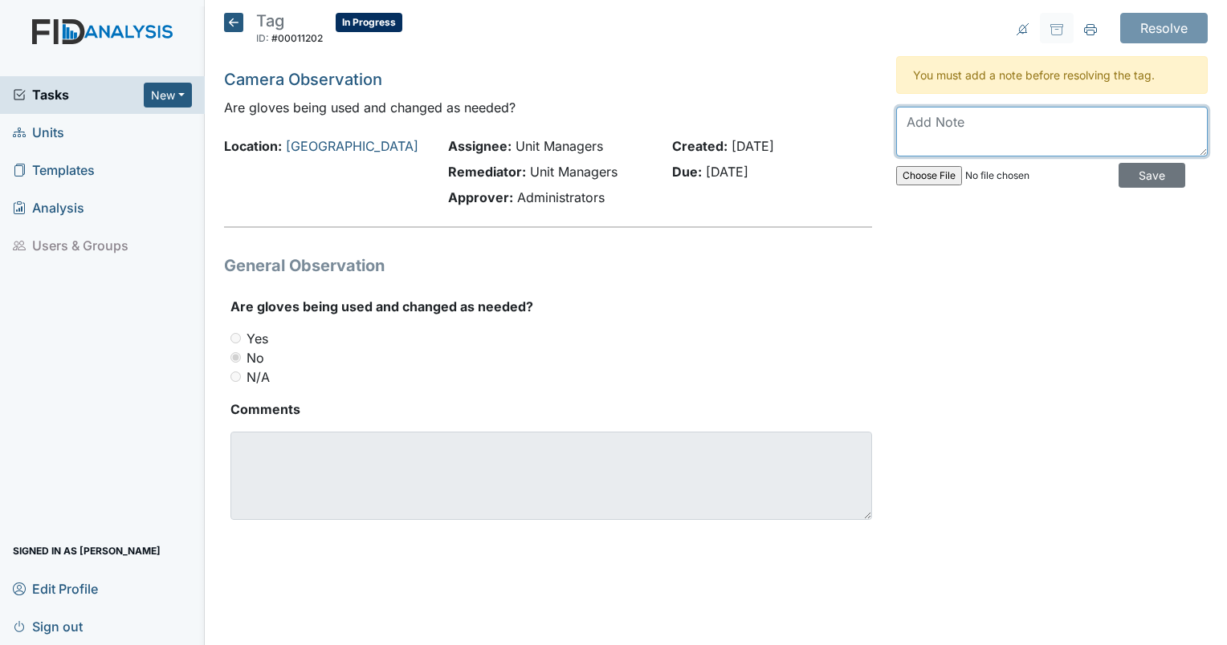
click at [934, 135] on textarea at bounding box center [1052, 132] width 312 height 50
type textarea "i"
type textarea "T"
click at [930, 112] on textarea "I clocked yes and hit tab by mistake, which changed it to no." at bounding box center [1052, 132] width 312 height 50
click at [1016, 137] on textarea "I clicked yes and hit tab by mistake, which changed it to no." at bounding box center [1052, 132] width 312 height 50
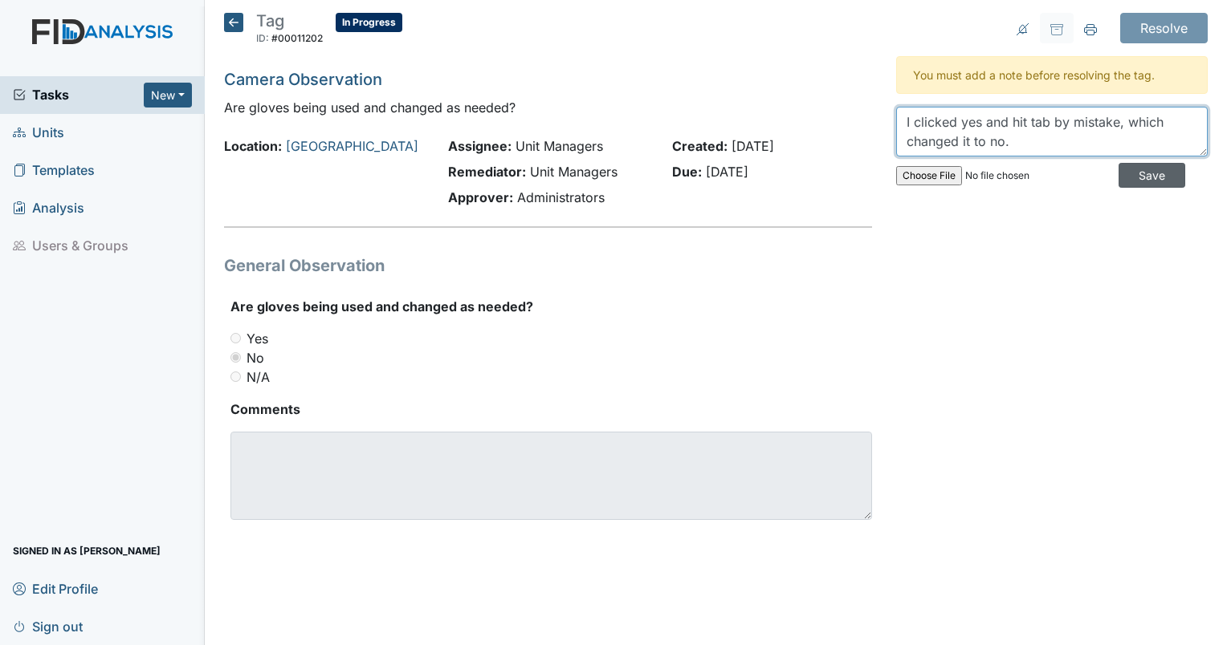
type textarea "I clicked yes and hit tab by mistake, which changed it to no."
click at [1121, 177] on input "Save" at bounding box center [1151, 175] width 67 height 25
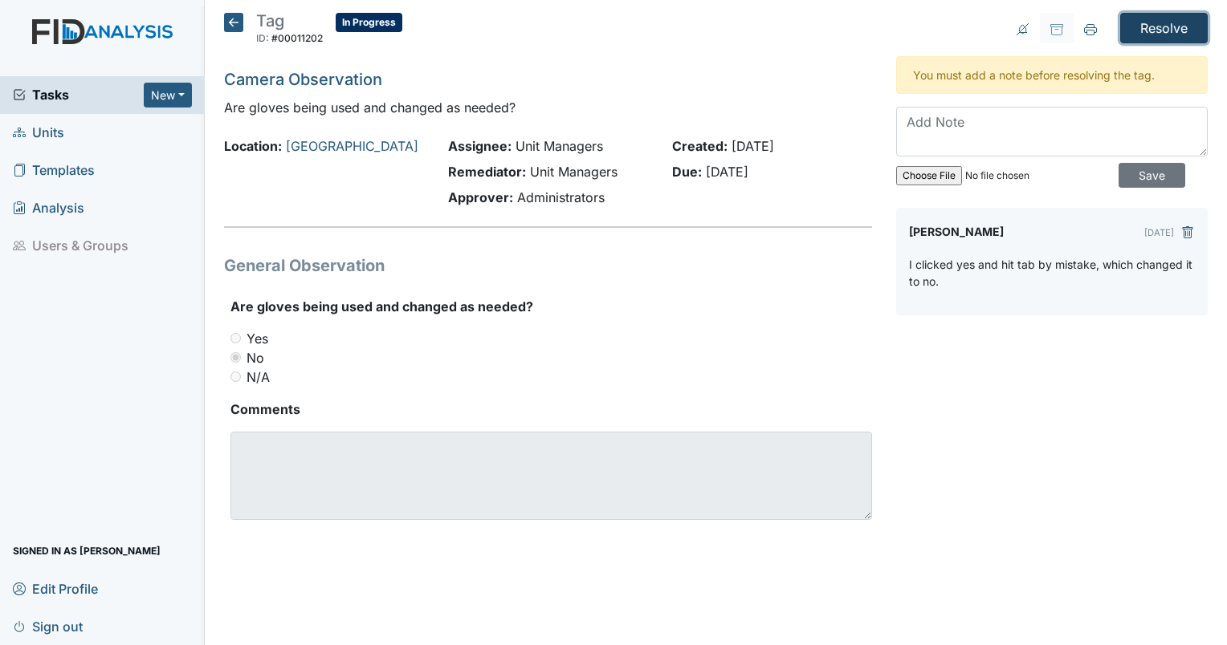
click at [1159, 24] on input "Resolve" at bounding box center [1164, 28] width 88 height 31
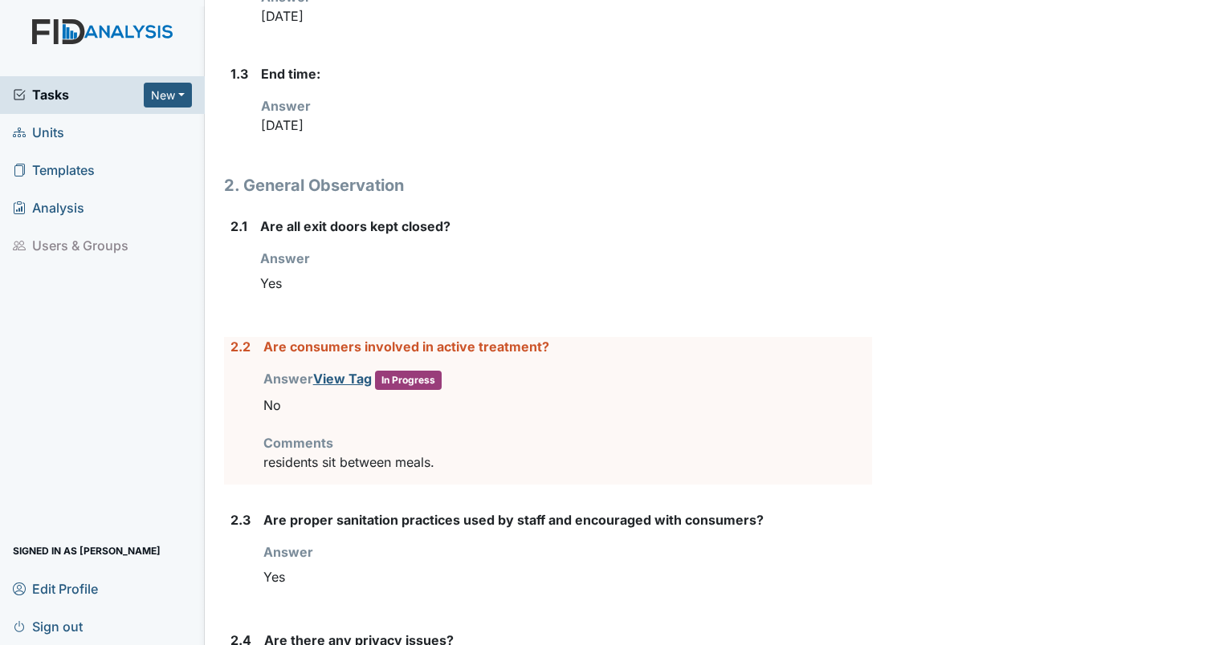
scroll to position [491, 0]
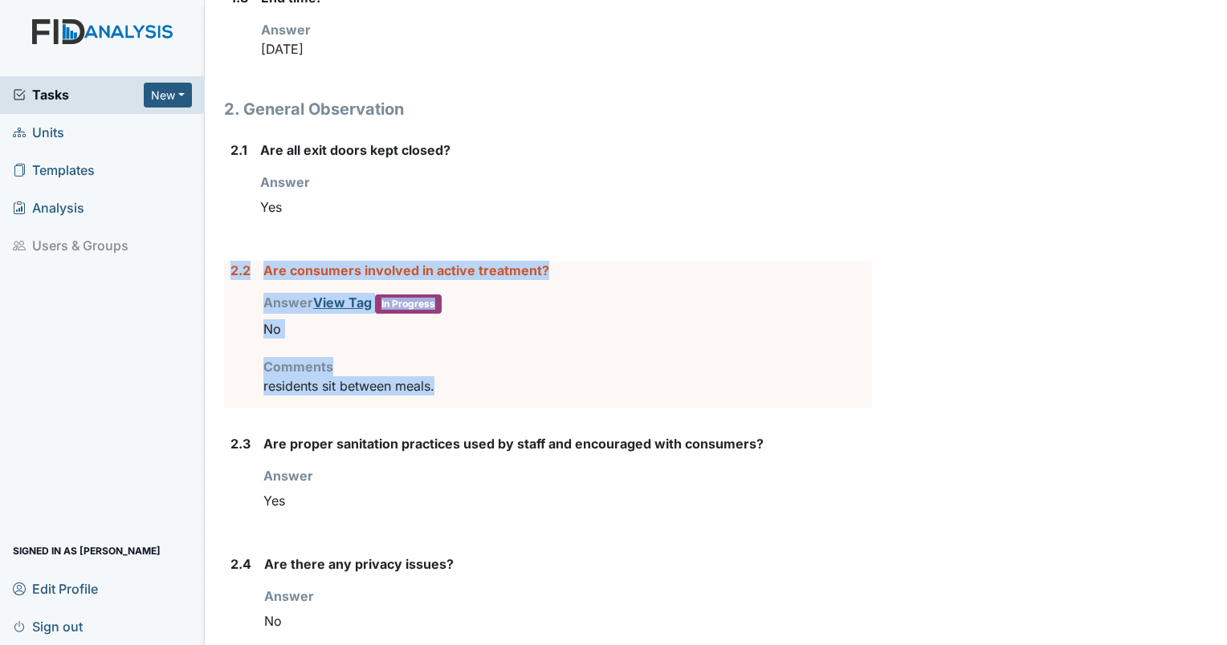
drag, startPoint x: 450, startPoint y: 386, endPoint x: 230, endPoint y: 273, distance: 246.7
click at [230, 273] on div "2.2 Are consumers involved in active treatment? Answer View Tag In Progress You…" at bounding box center [548, 335] width 648 height 148
drag, startPoint x: 230, startPoint y: 273, endPoint x: 283, endPoint y: 275, distance: 53.0
copy div "2.2 Are consumers involved in active treatment? Answer View Tag In Progress You…"
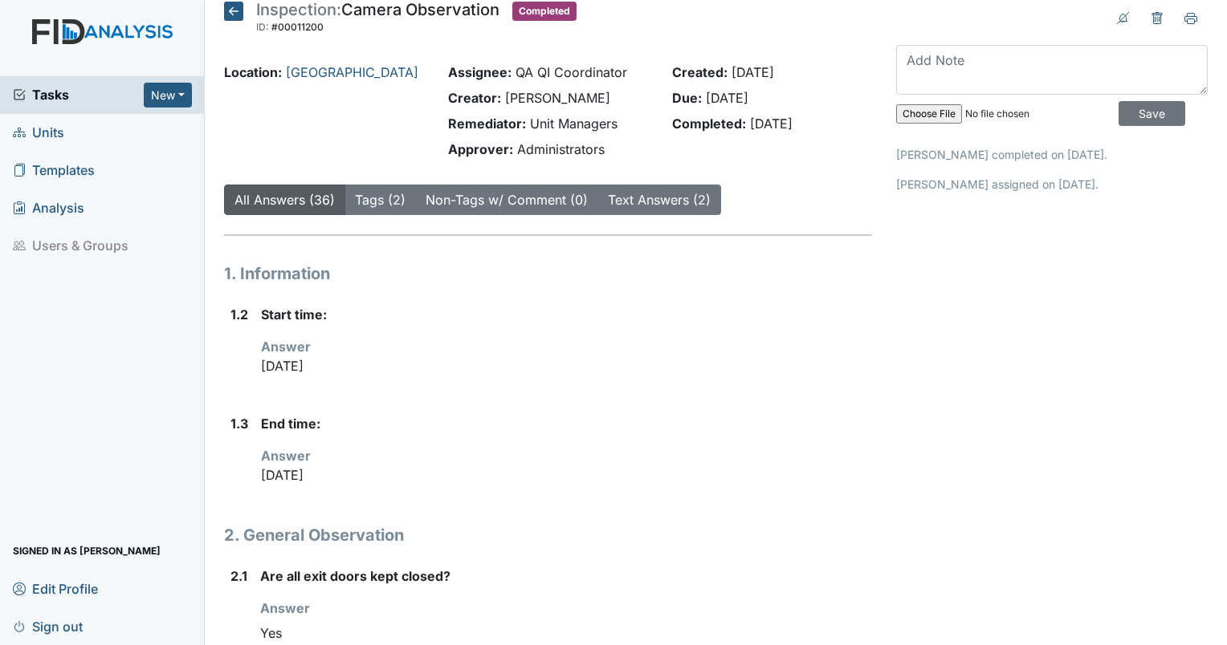
scroll to position [0, 0]
